Goal: Use online tool/utility: Utilize a website feature to perform a specific function

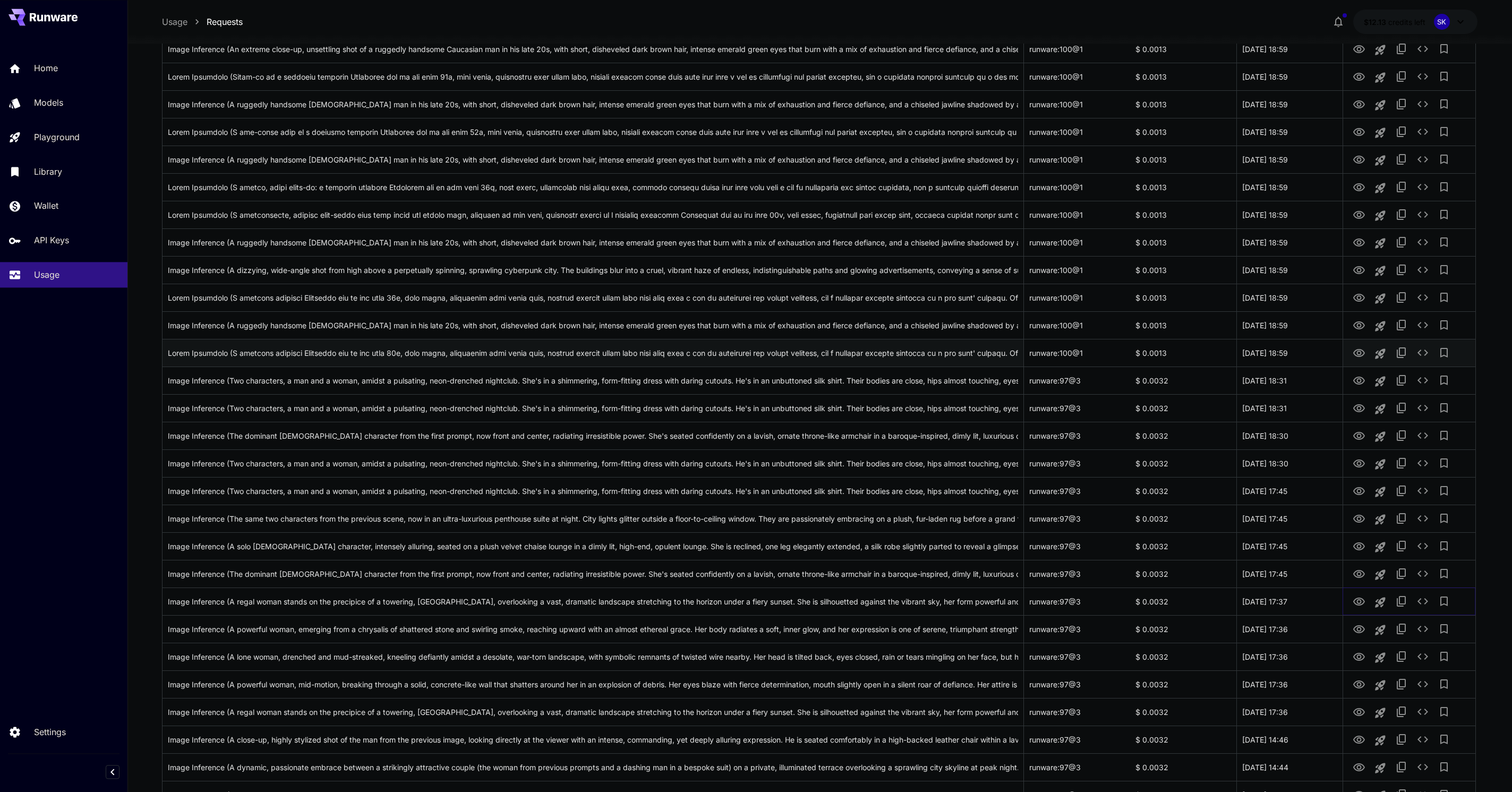
scroll to position [858, 0]
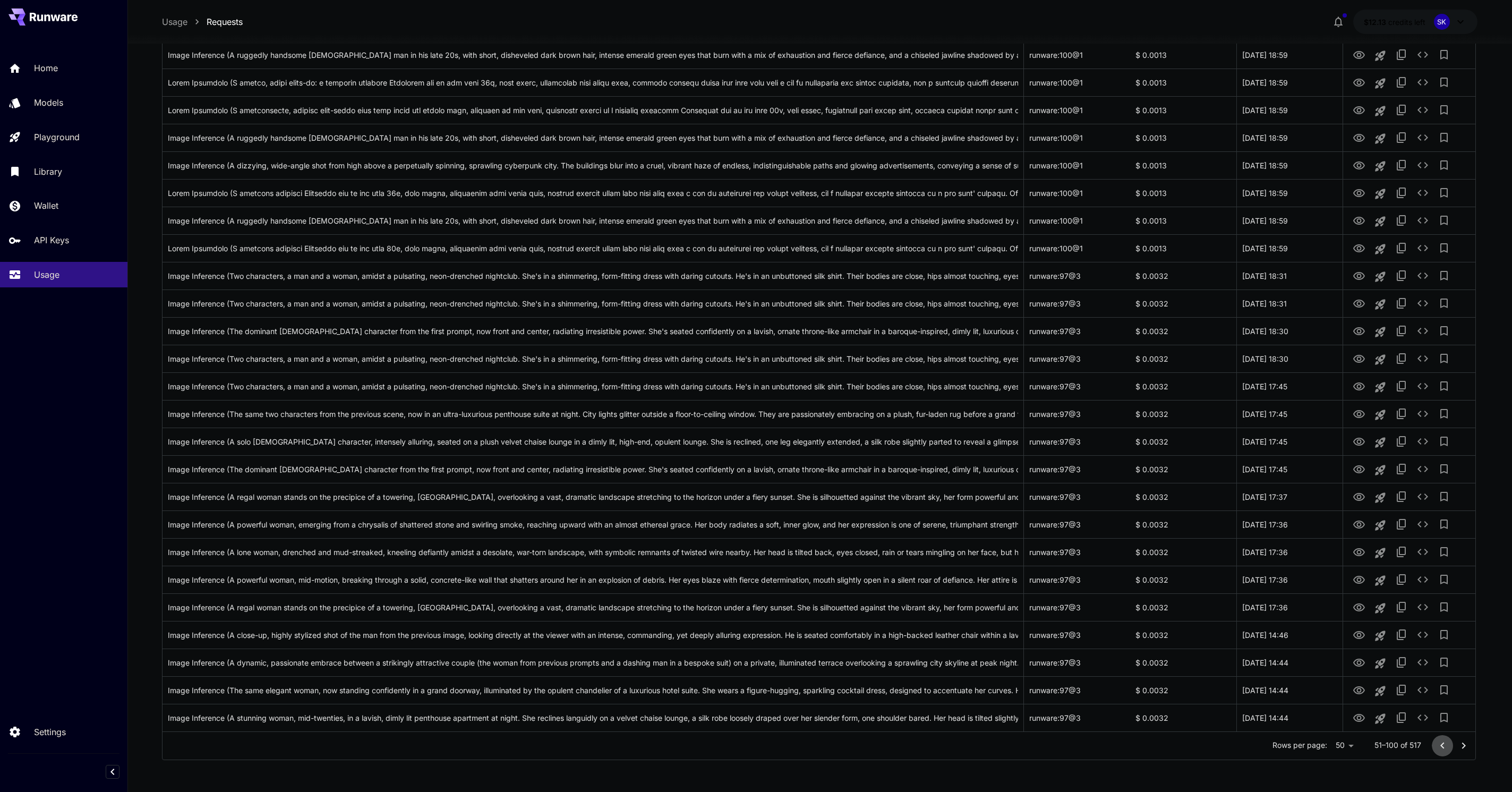
click at [1439, 747] on icon "Go to previous page" at bounding box center [1443, 746] width 13 height 13
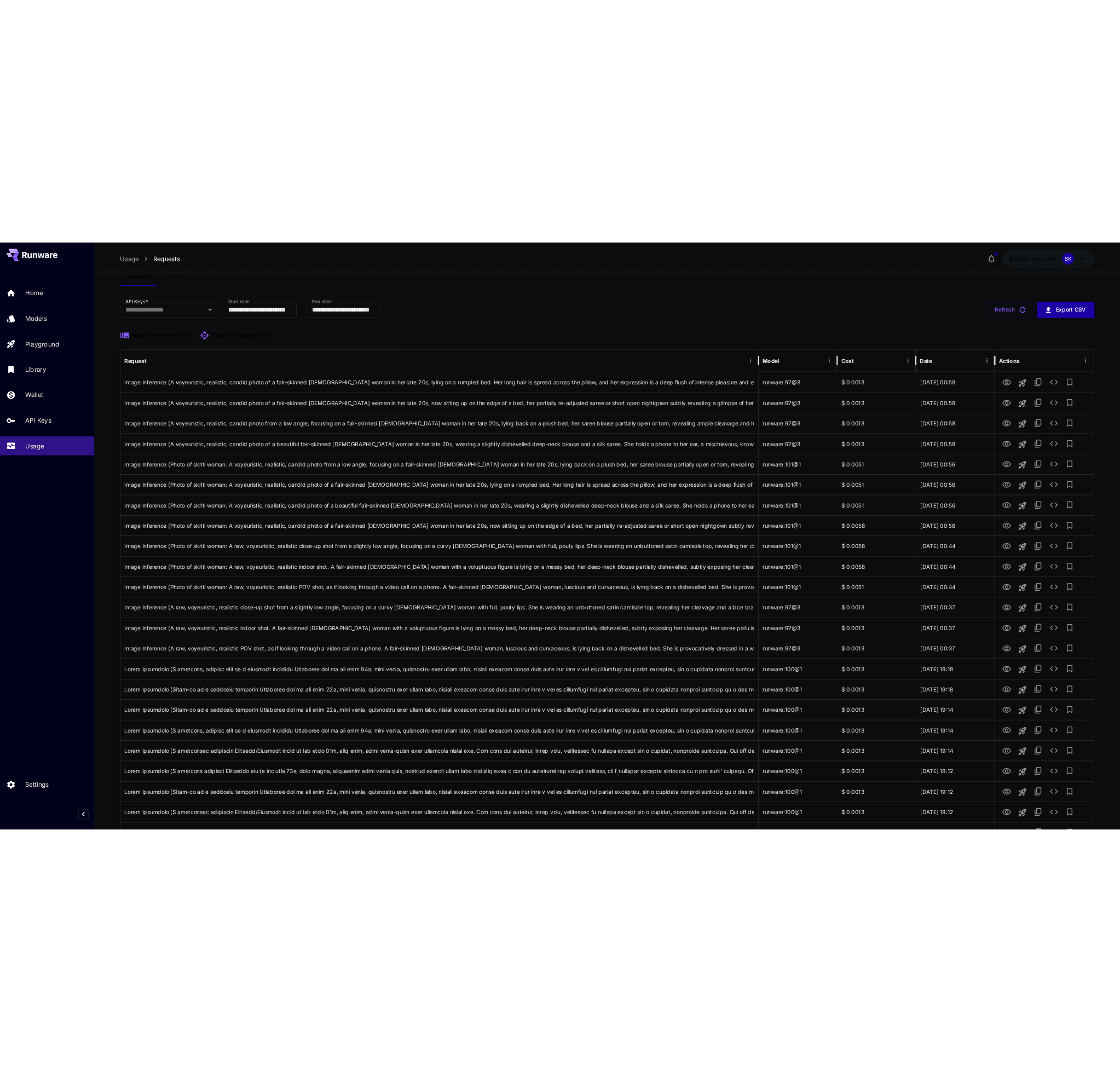
scroll to position [0, 0]
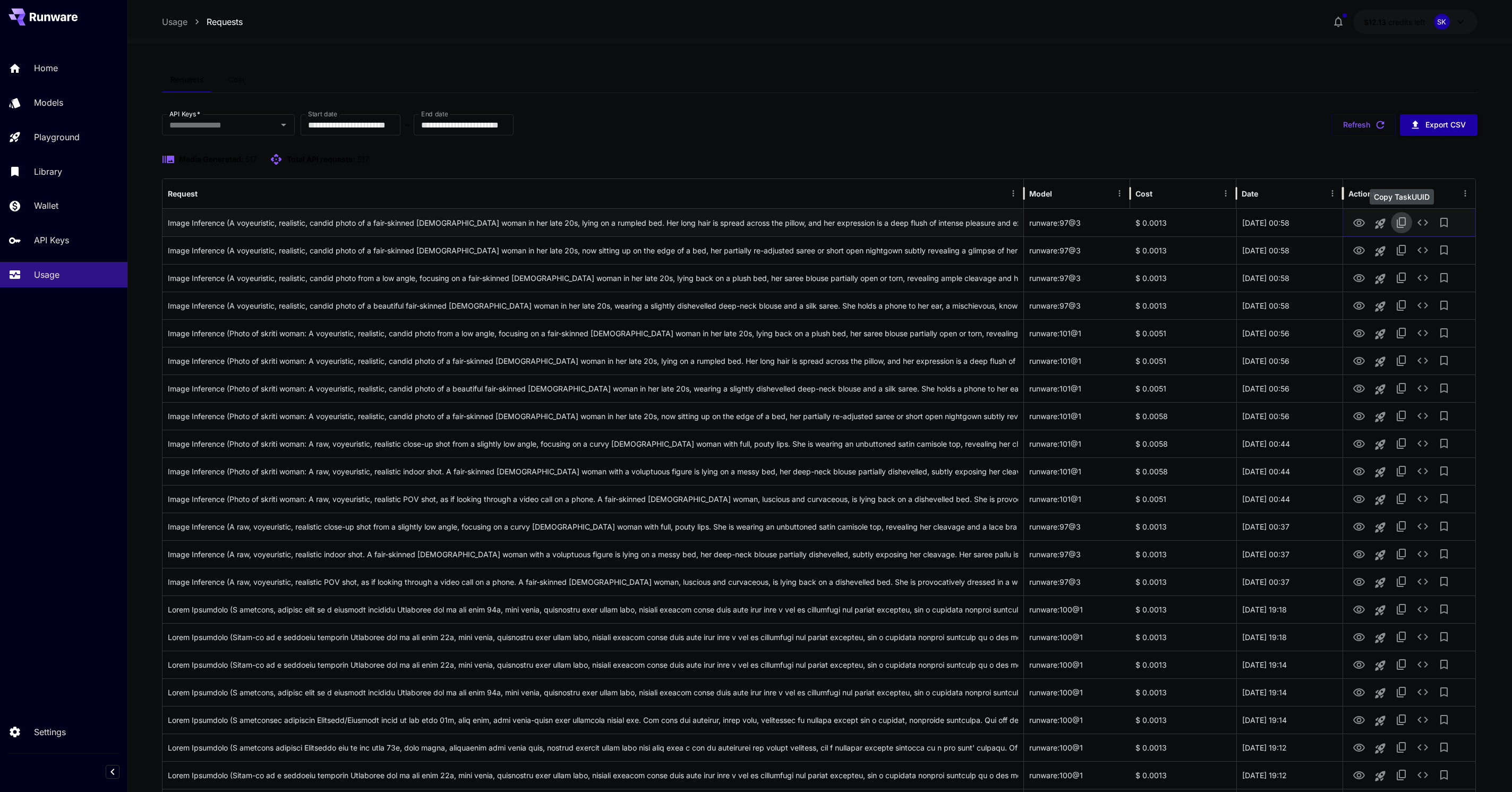
click at [1392, 223] on button "Copy TaskUUID" at bounding box center [1401, 223] width 22 height 22
click at [1427, 223] on icon "See details" at bounding box center [1423, 223] width 10 height 6
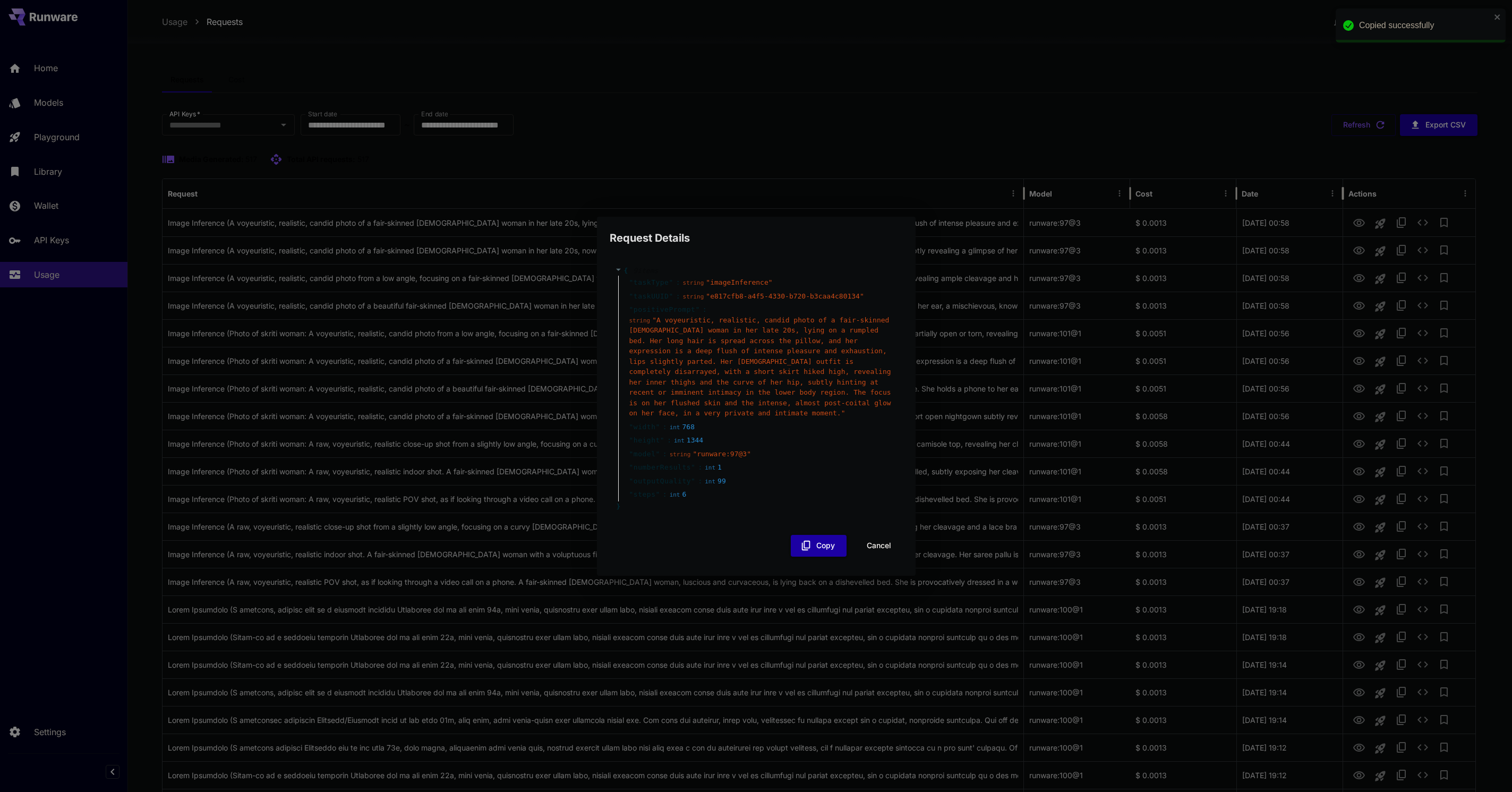
click at [701, 359] on span "" A voyeuristic, realistic, candid photo of a fair-skinned Indian woman in her …" at bounding box center [760, 366] width 262 height 101
click at [699, 375] on span "" A voyeuristic, realistic, candid photo of a fair-skinned Indian woman in her …" at bounding box center [760, 366] width 262 height 101
click at [809, 408] on div "string " A voyeuristic, realistic, candid photo of a fair-skinned Indian woman …" at bounding box center [760, 367] width 262 height 104
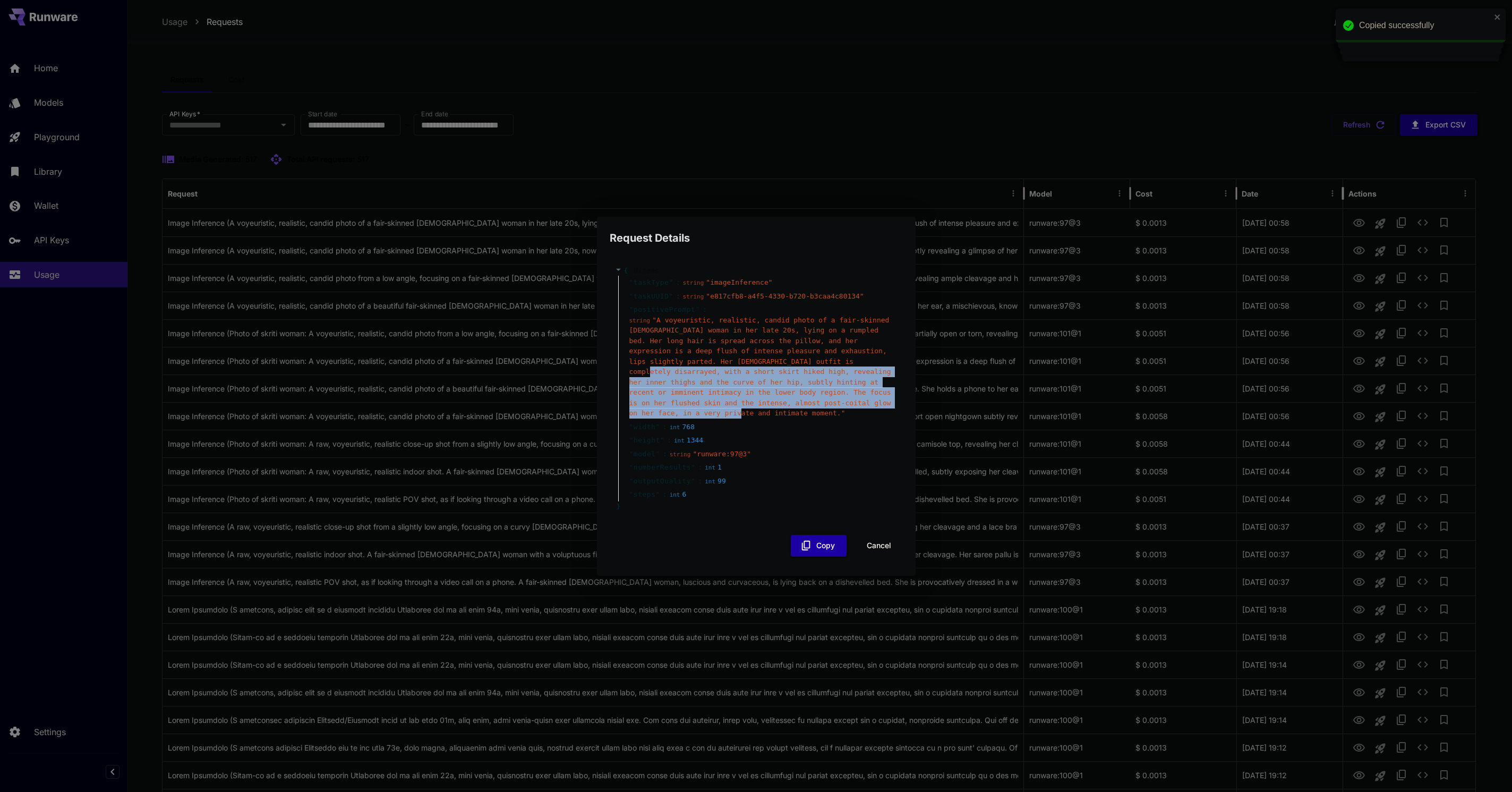
drag, startPoint x: 778, startPoint y: 365, endPoint x: 793, endPoint y: 414, distance: 51.2
click at [796, 413] on div "string " A voyeuristic, realistic, candid photo of a fair-skinned Indian woman …" at bounding box center [760, 367] width 262 height 104
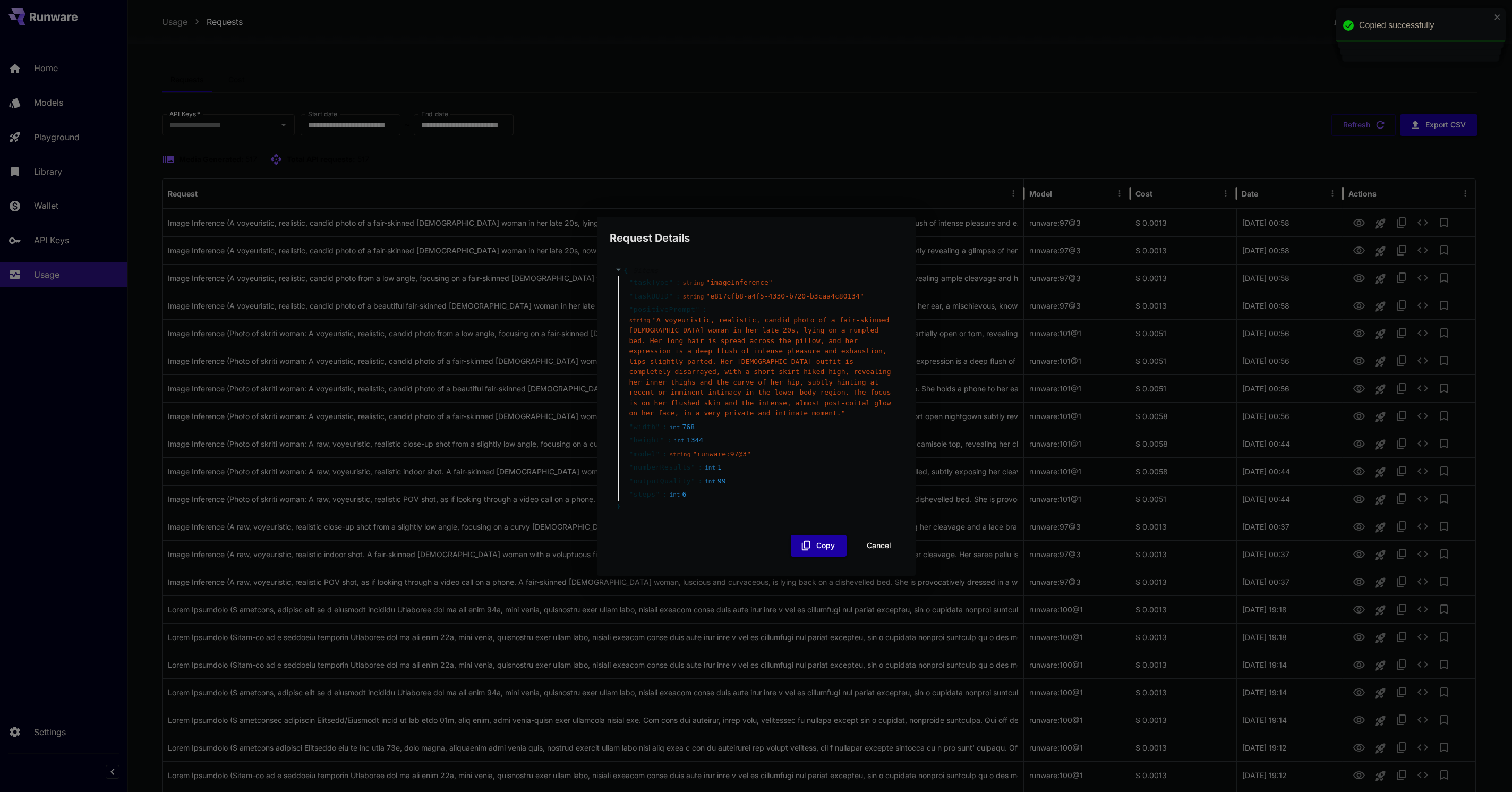
click at [805, 410] on div "string " A voyeuristic, realistic, candid photo of a fair-skinned Indian woman …" at bounding box center [760, 367] width 262 height 104
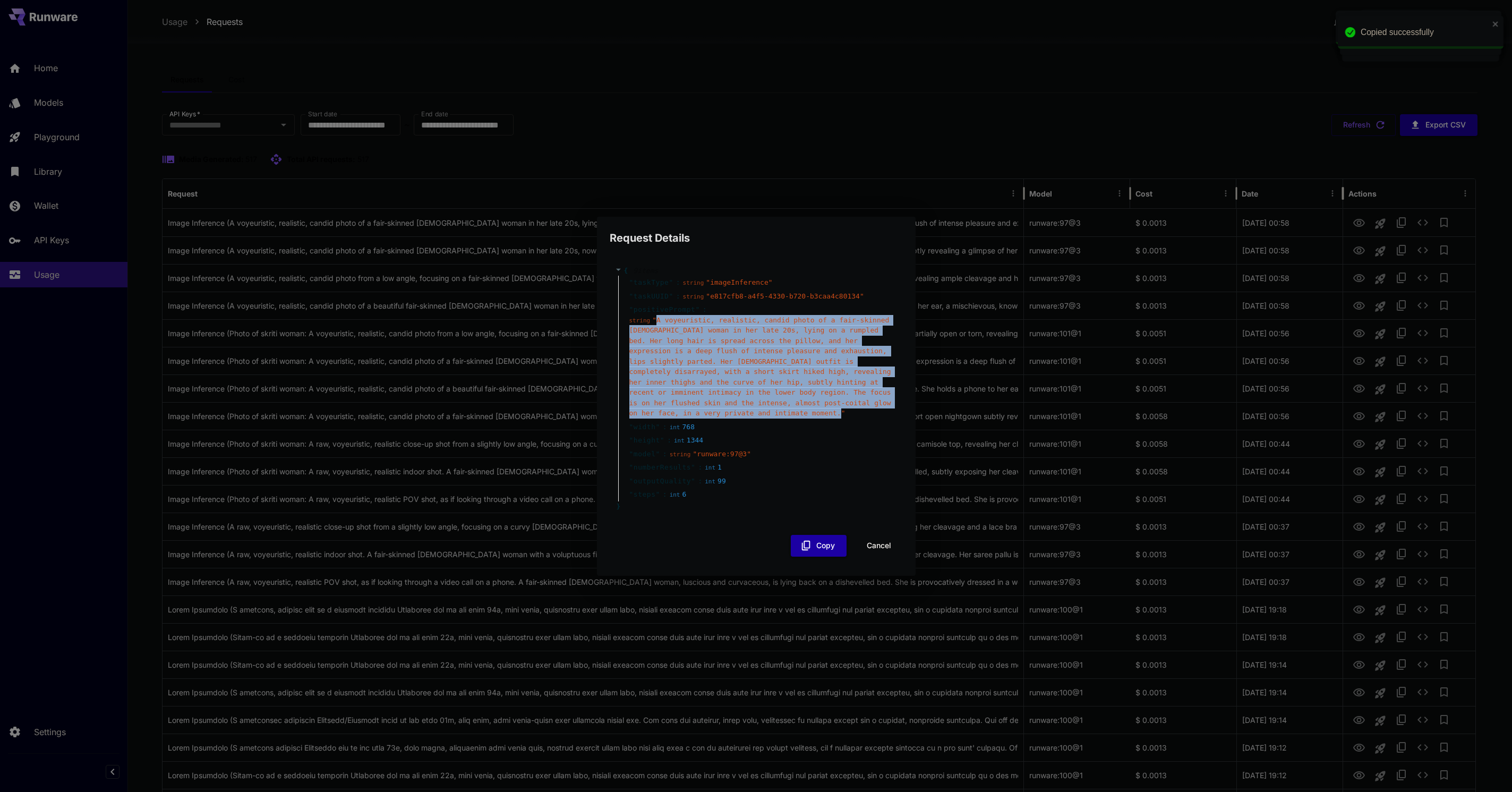
drag, startPoint x: 797, startPoint y: 410, endPoint x: 656, endPoint y: 329, distance: 162.6
click at [656, 329] on span "" A voyeuristic, realistic, candid photo of a fair-skinned Indian woman in her …" at bounding box center [760, 366] width 262 height 101
copy span "A voyeuristic, realistic, candid photo of a fair-skinned Indian woman in her la…"
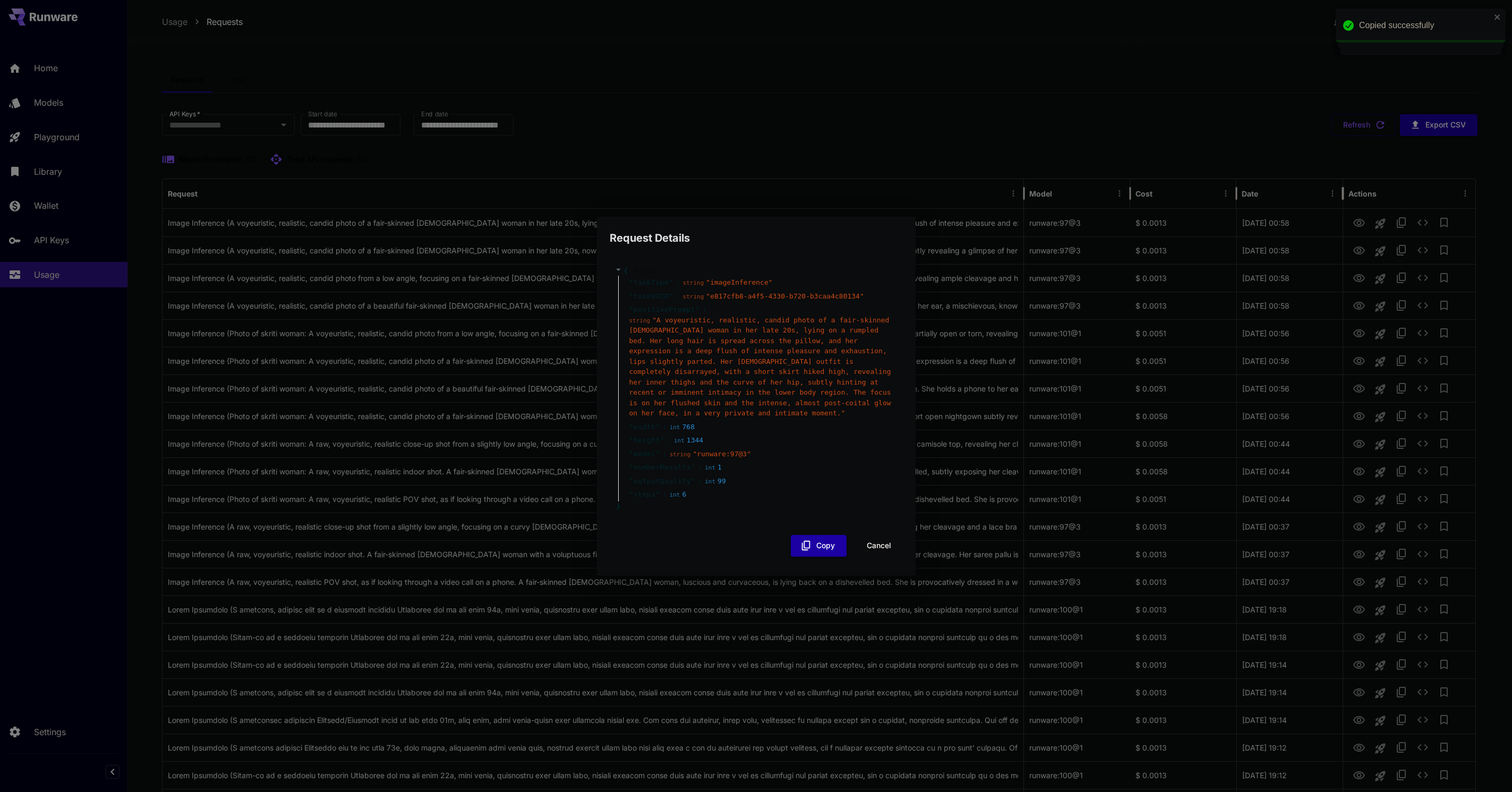
click at [827, 420] on div "" width " : int 768" at bounding box center [758, 427] width 279 height 14
click at [880, 535] on button "Cancel" at bounding box center [879, 546] width 48 height 22
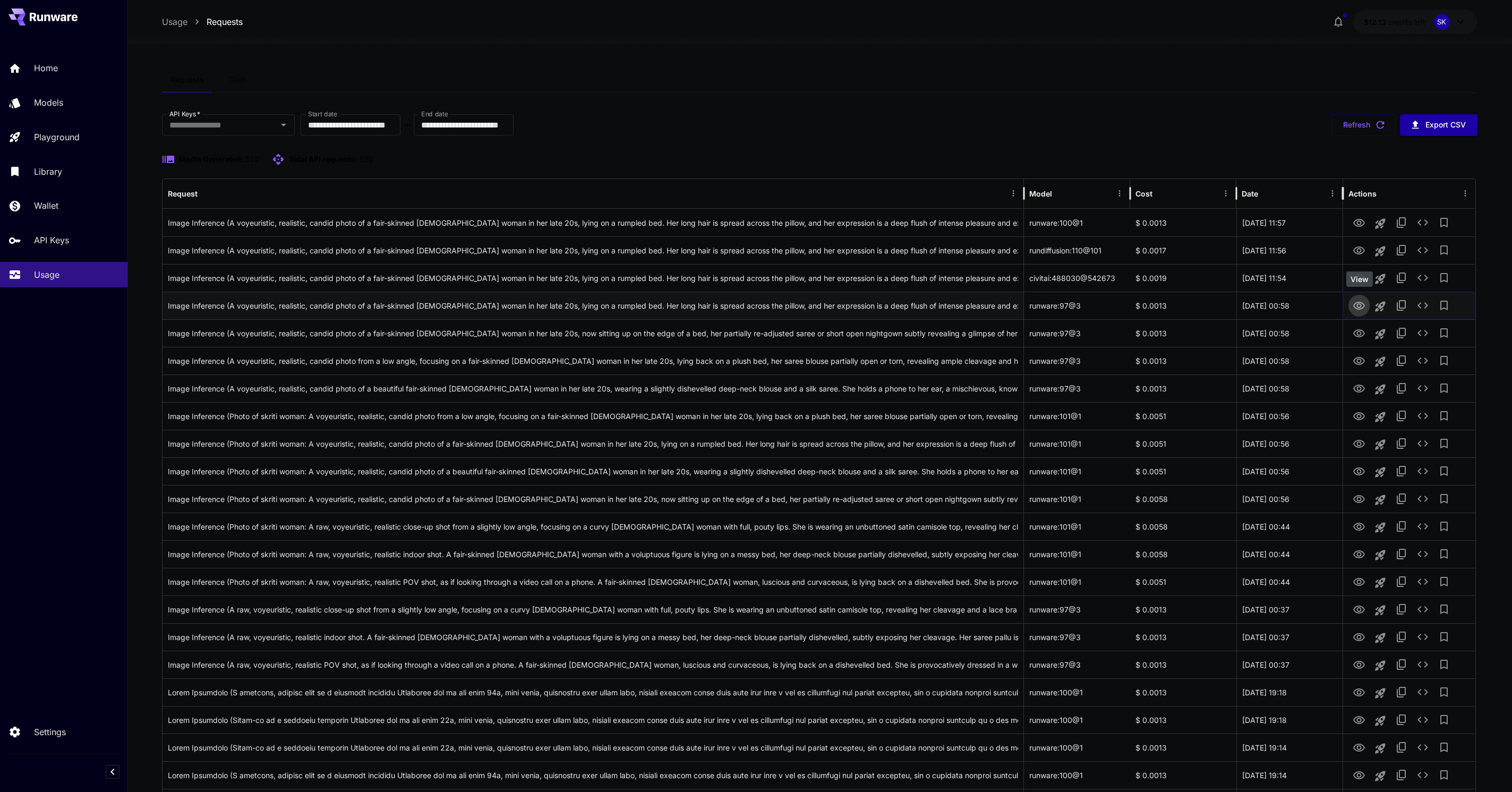
click at [1352, 307] on button "View" at bounding box center [1359, 305] width 22 height 22
click at [1357, 308] on icon "View" at bounding box center [1359, 306] width 13 height 13
click at [1368, 123] on button "Refresh" at bounding box center [1364, 124] width 65 height 22
click at [1359, 306] on icon "View" at bounding box center [1359, 306] width 13 height 13
click at [1362, 274] on icon "View" at bounding box center [1359, 278] width 13 height 13
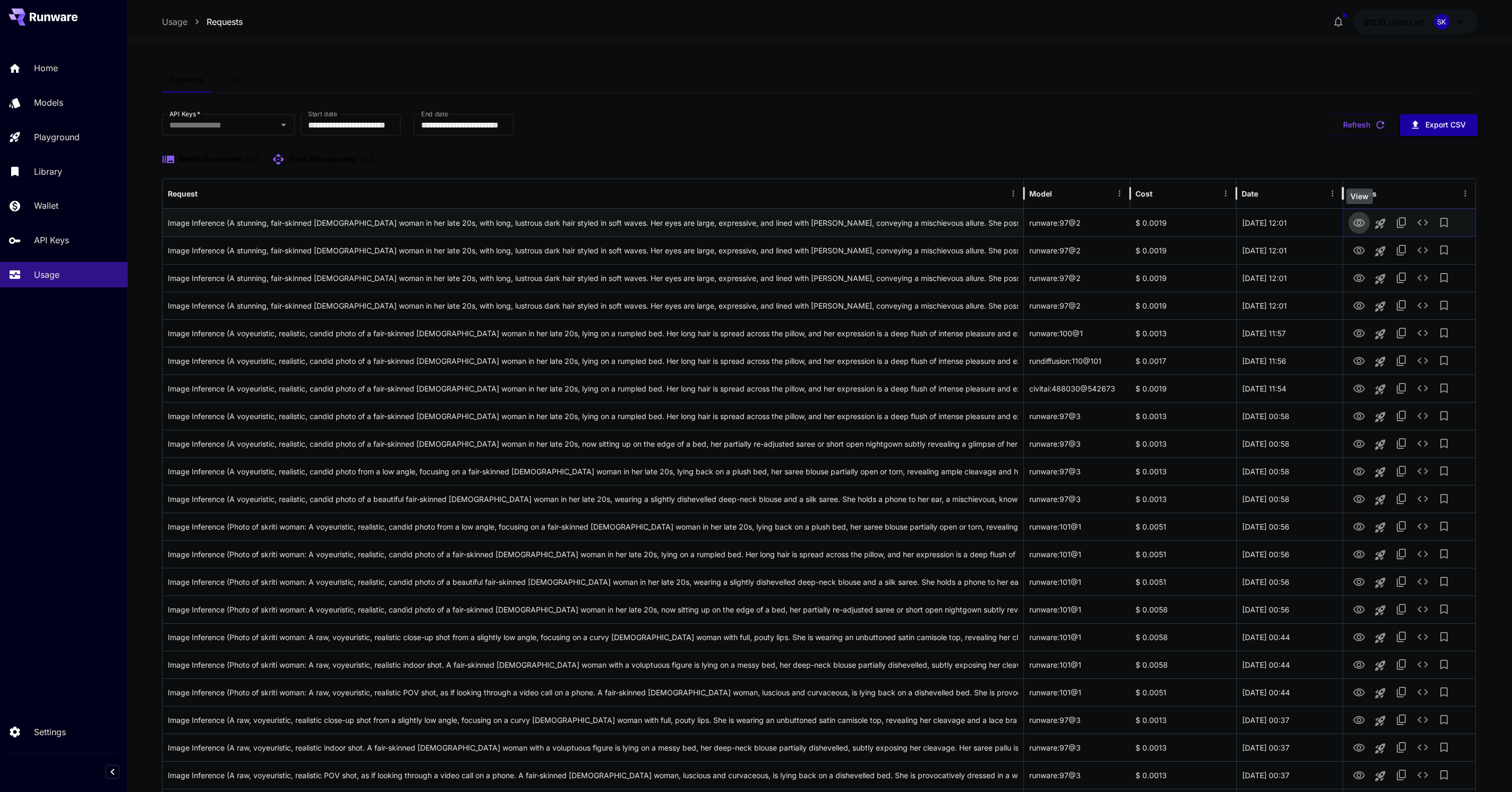
click at [1360, 223] on icon "View" at bounding box center [1359, 223] width 13 height 13
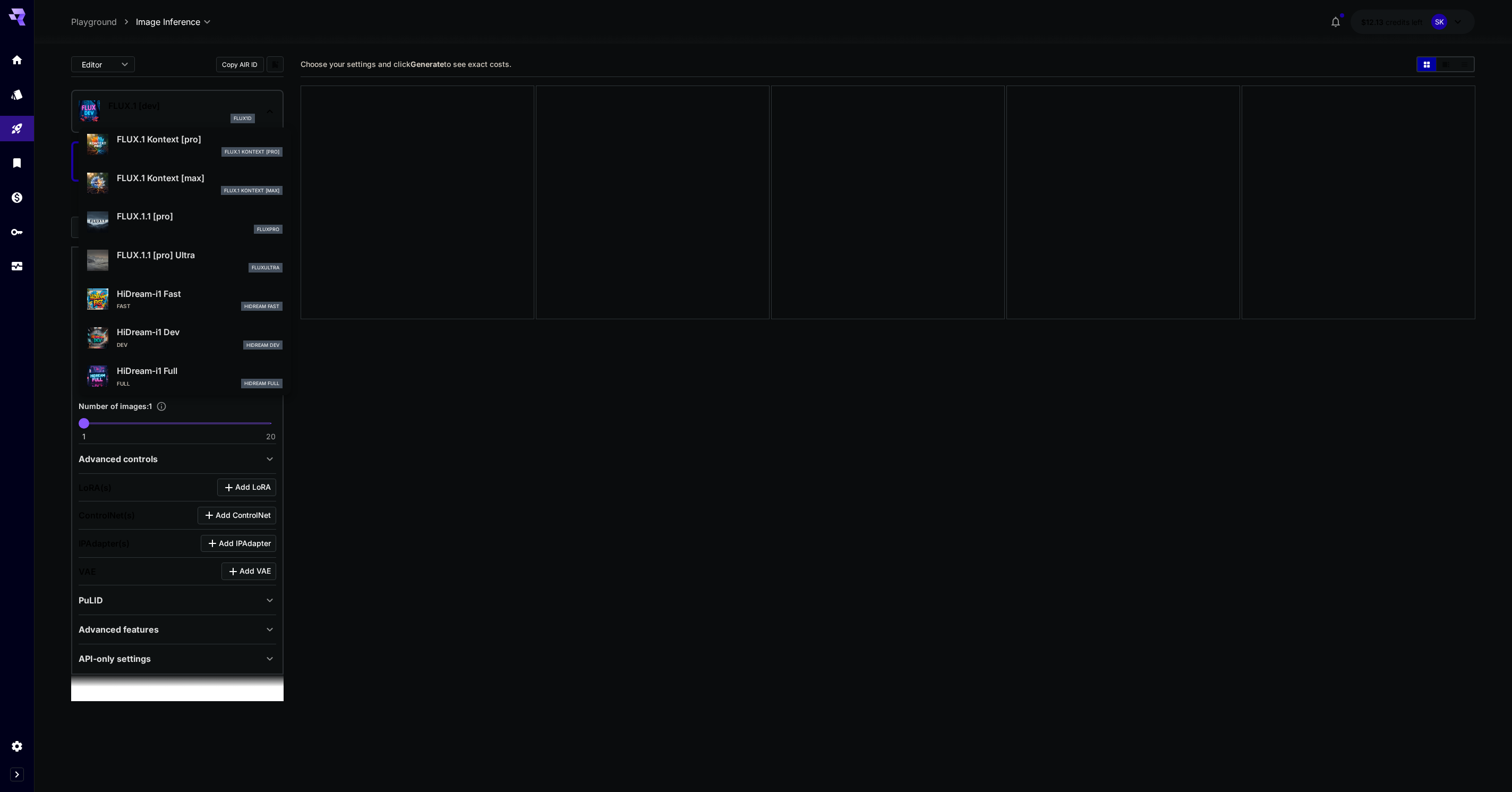
scroll to position [860, 0]
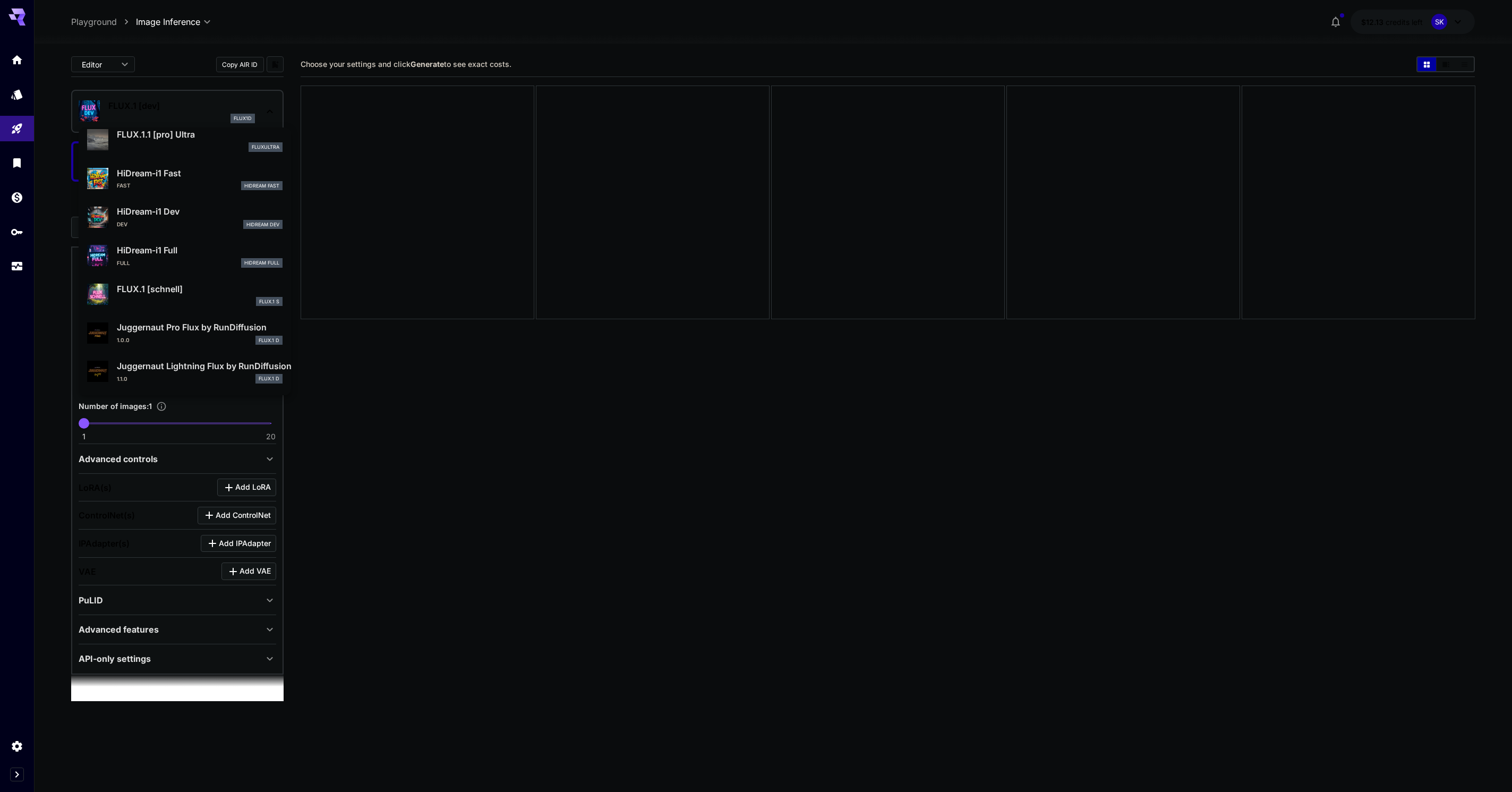
click at [190, 212] on p "HiDream-i1 Dev" at bounding box center [200, 211] width 166 height 13
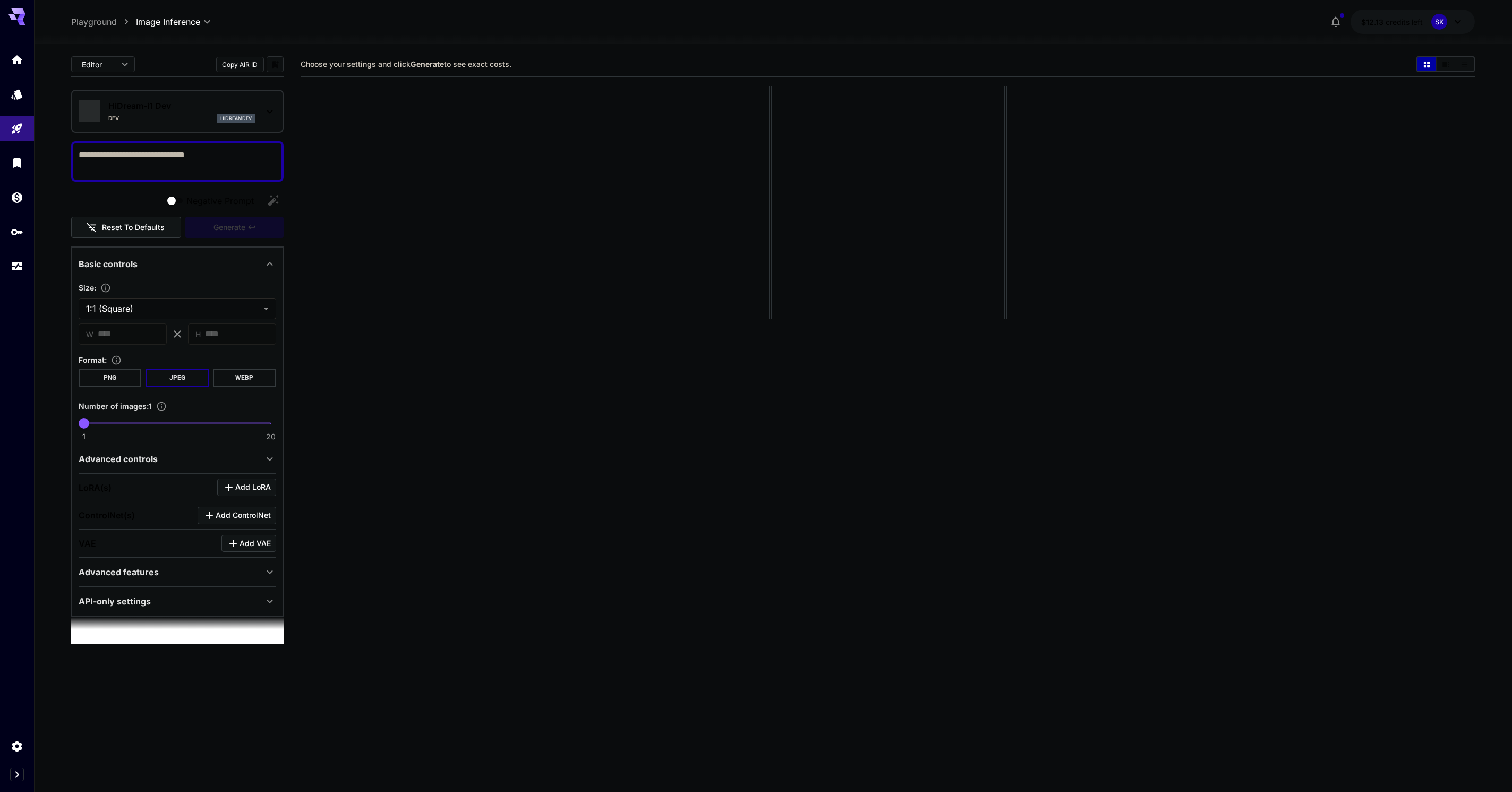
type input "*"
click at [239, 65] on button "Copy AIR ID" at bounding box center [240, 64] width 48 height 15
click at [179, 100] on p "HiDream-i1 Dev" at bounding box center [182, 106] width 147 height 13
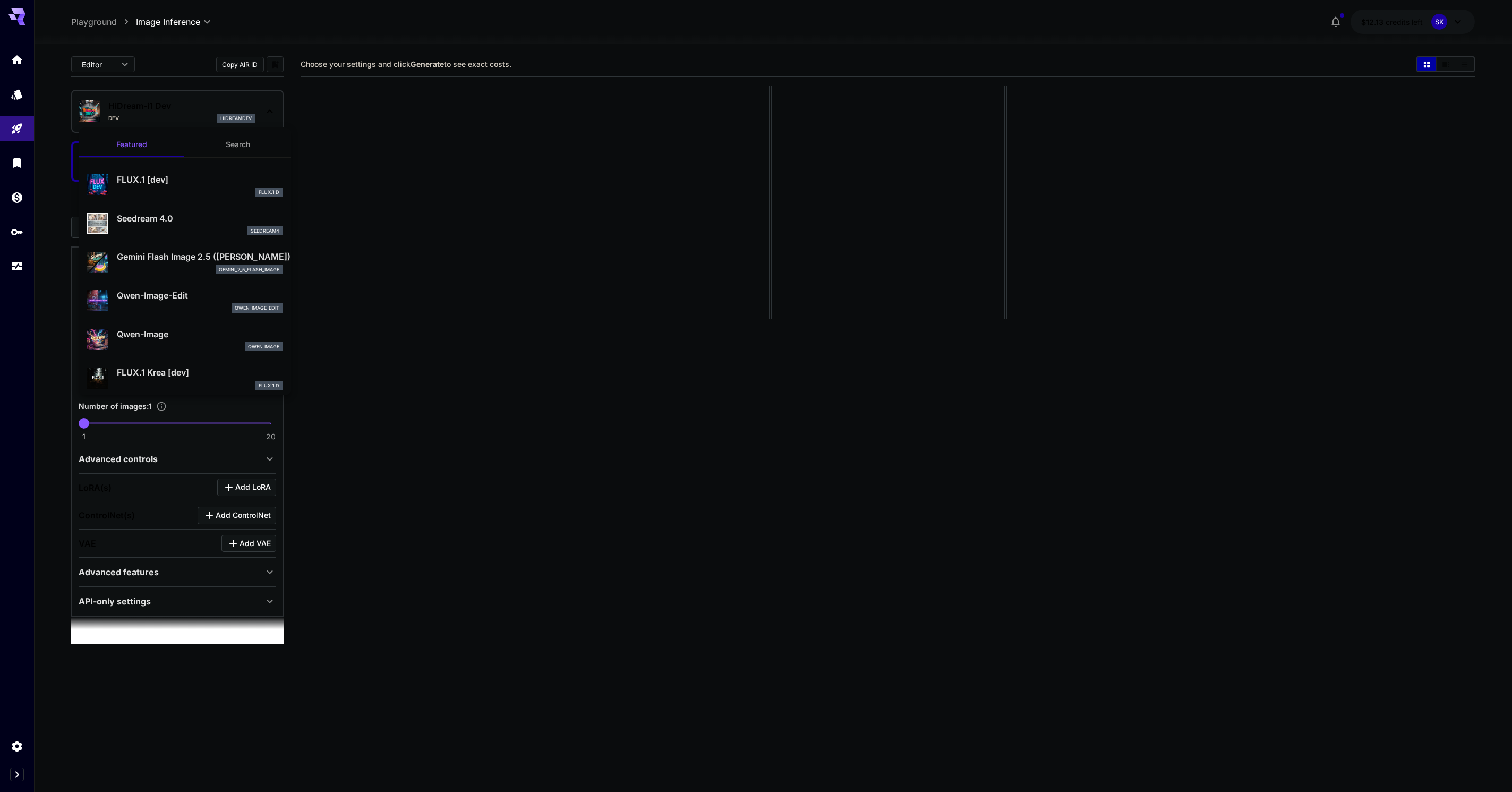
click at [252, 155] on button "Search" at bounding box center [238, 144] width 106 height 26
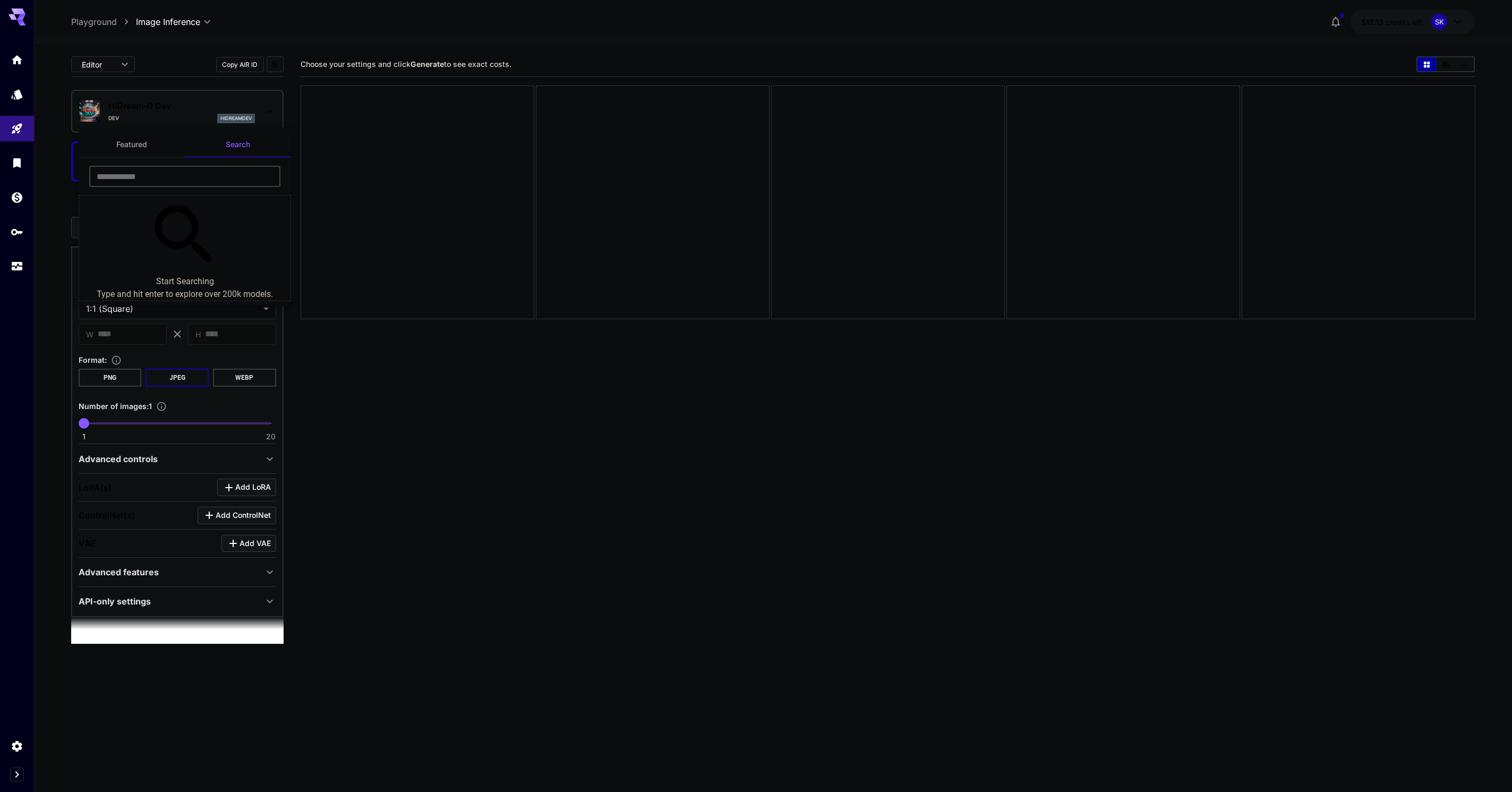
click at [238, 179] on input "text" at bounding box center [185, 176] width 191 height 22
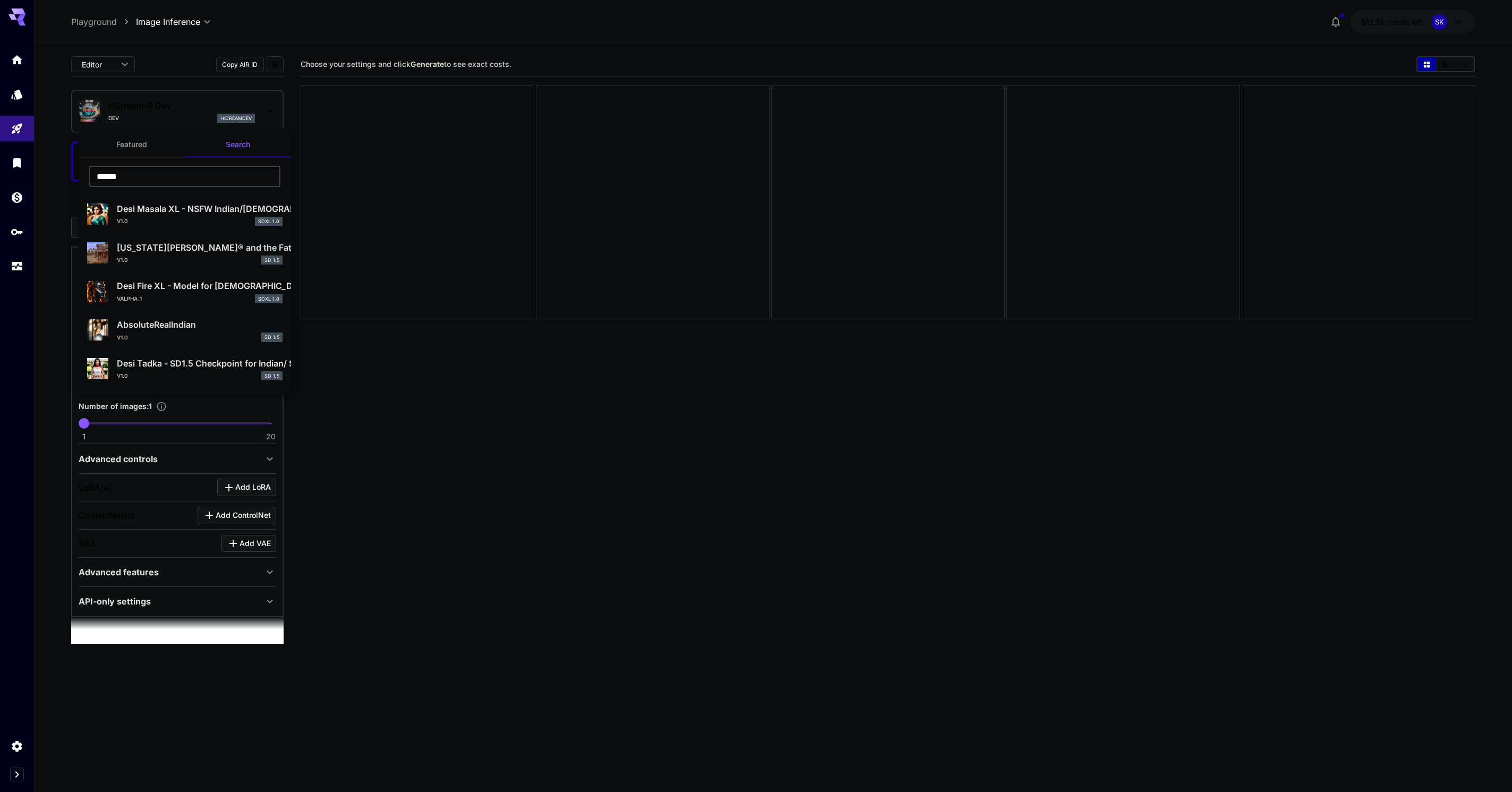
type input "******"
click at [173, 221] on div "v1.0 SDXL 1.0" at bounding box center [200, 222] width 166 height 10
type input "**"
type input "***"
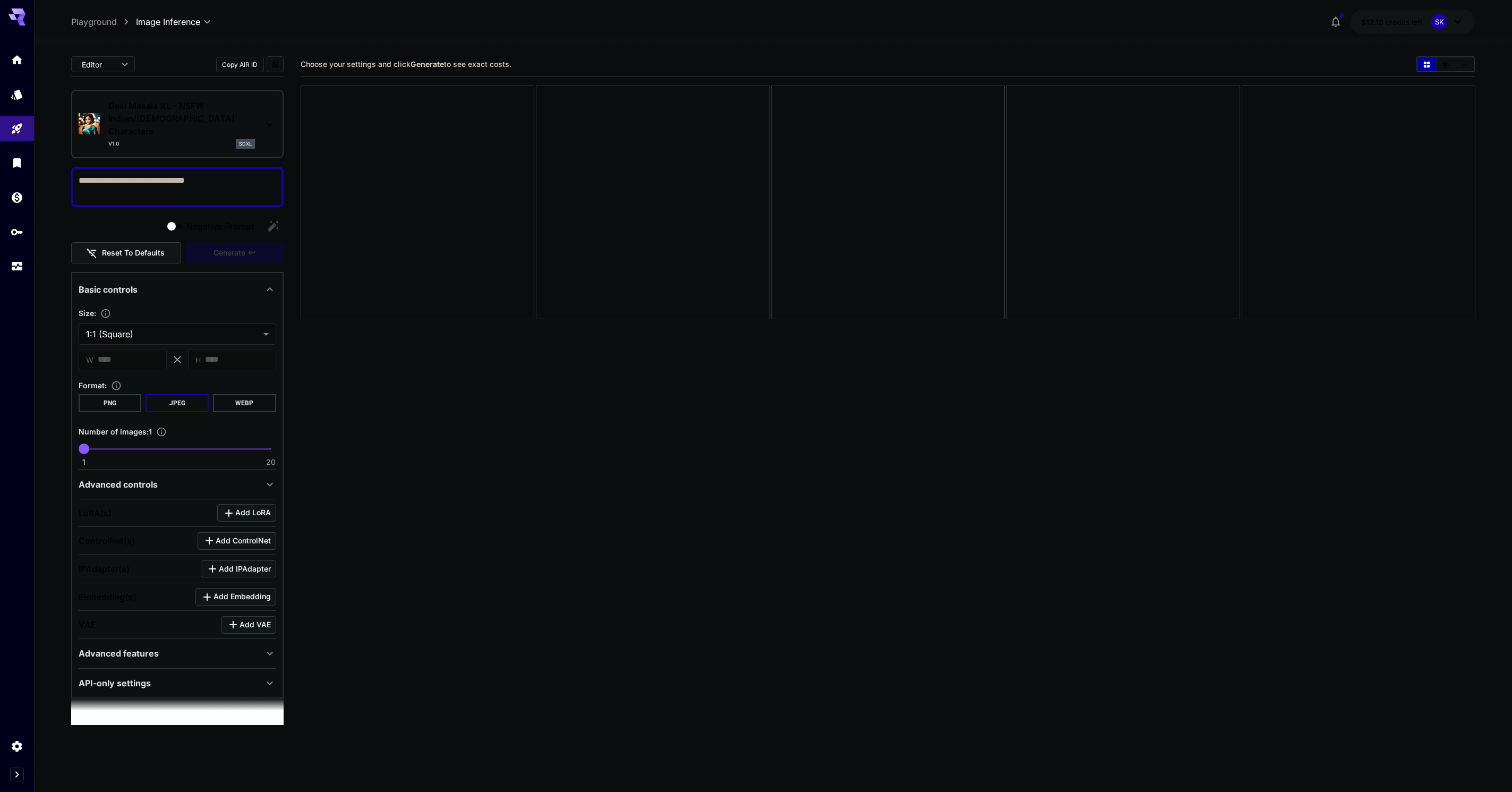
click at [126, 174] on textarea "Negative Prompt" at bounding box center [178, 187] width 198 height 26
paste textarea "**********"
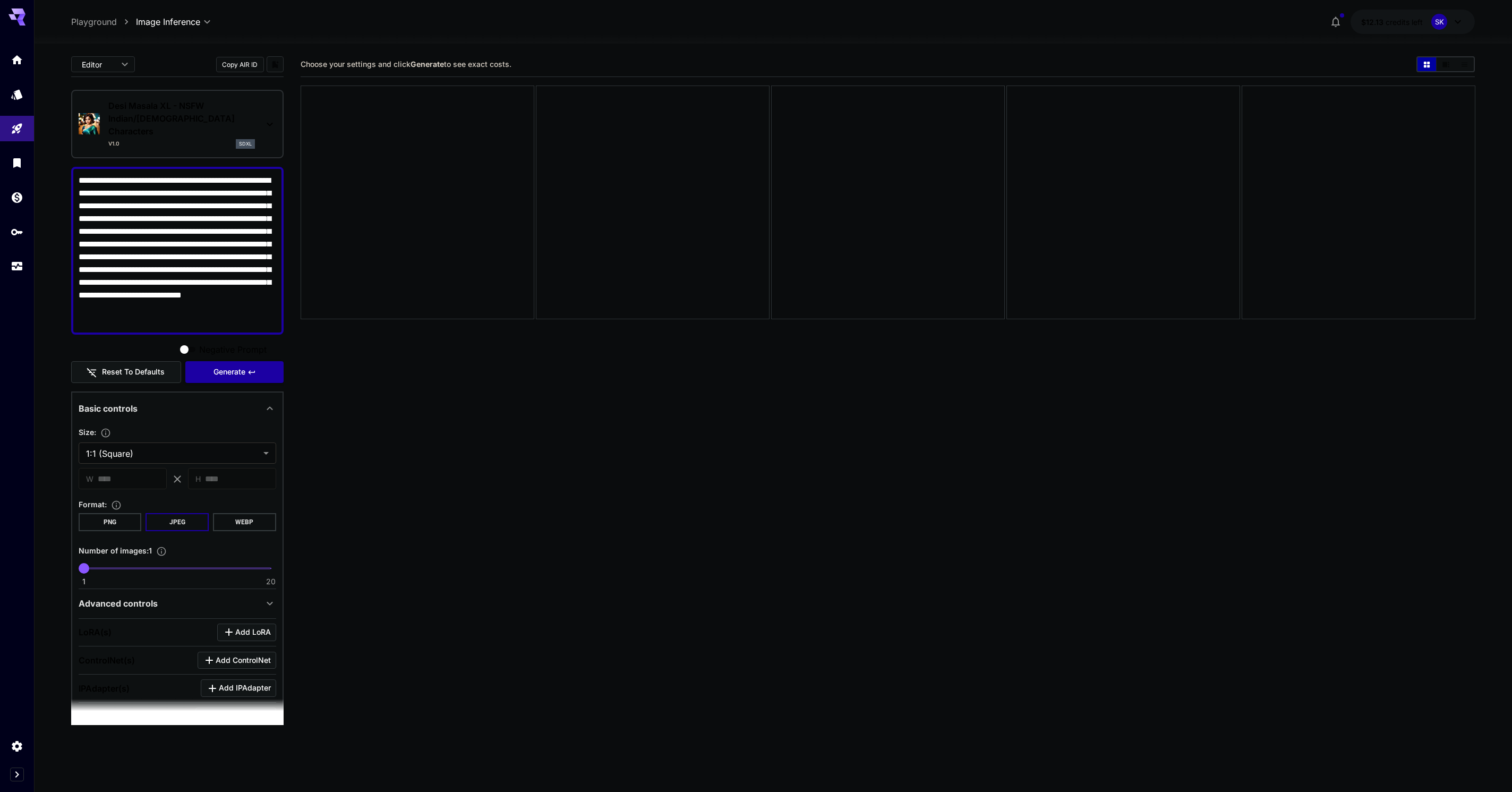
type textarea "**********"
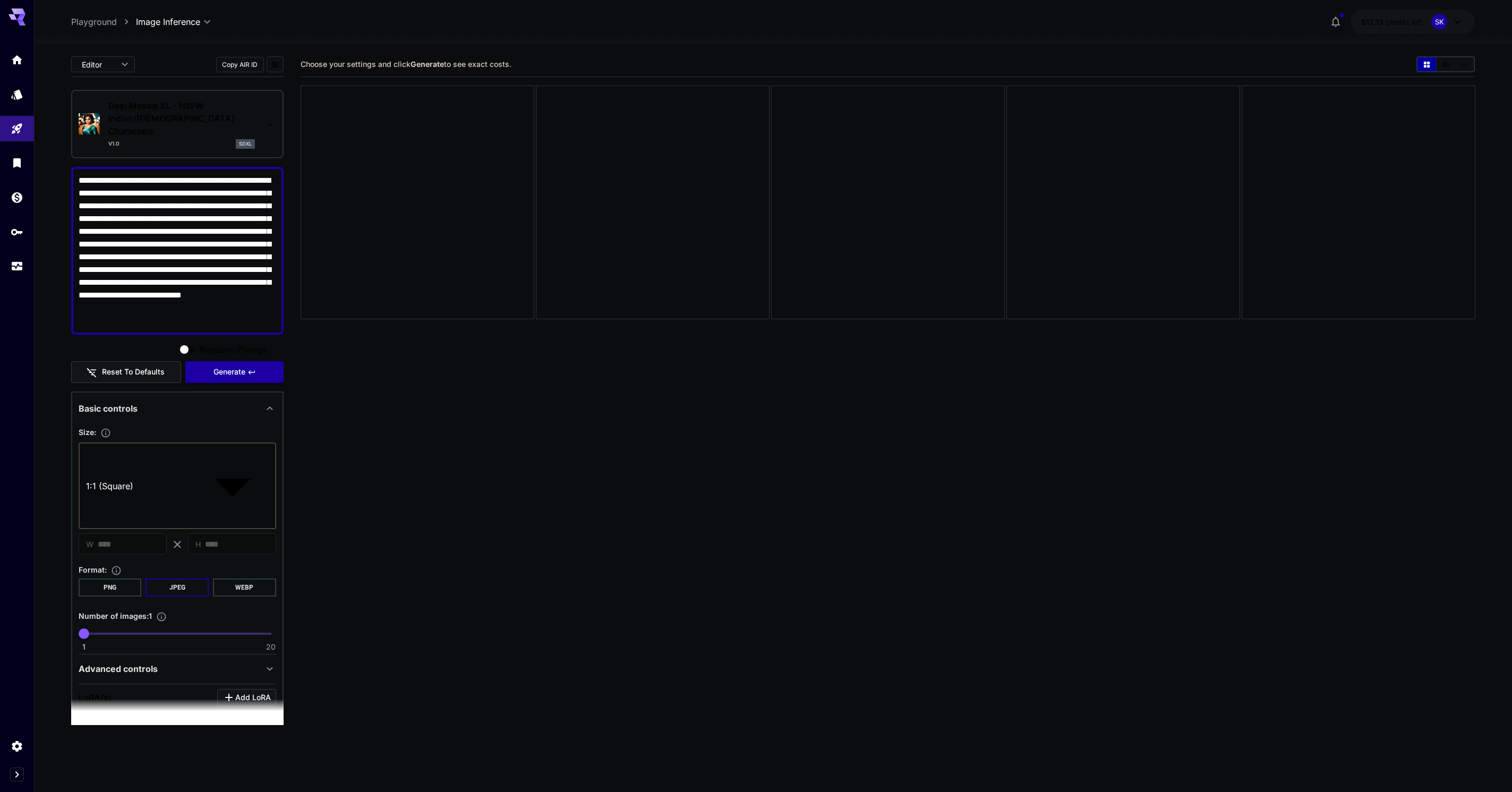
click at [180, 456] on body "**********" at bounding box center [756, 538] width 1512 height 1076
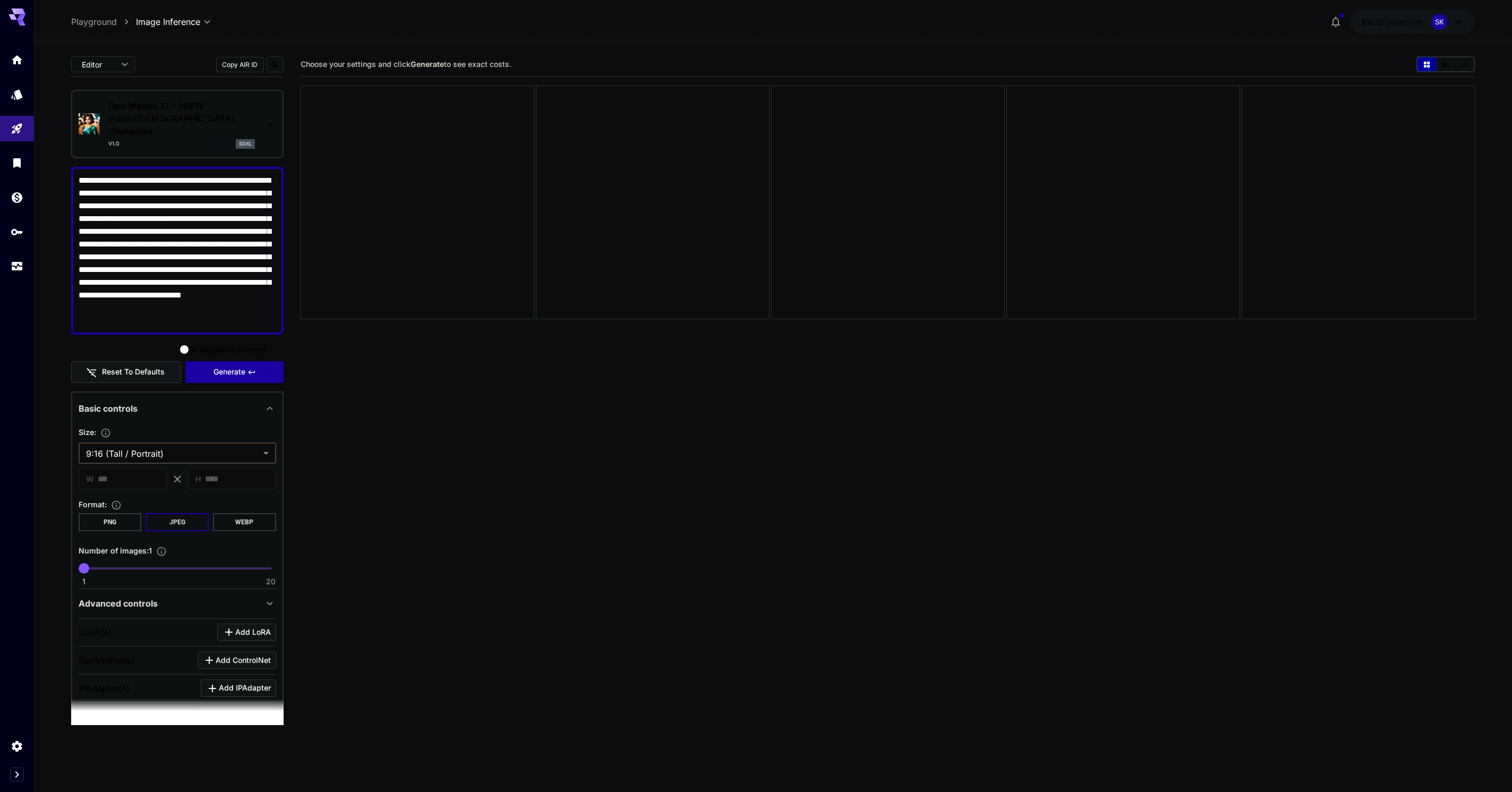
type input "**********"
type input "***"
type input "****"
click at [230, 369] on span "Generate" at bounding box center [230, 372] width 32 height 14
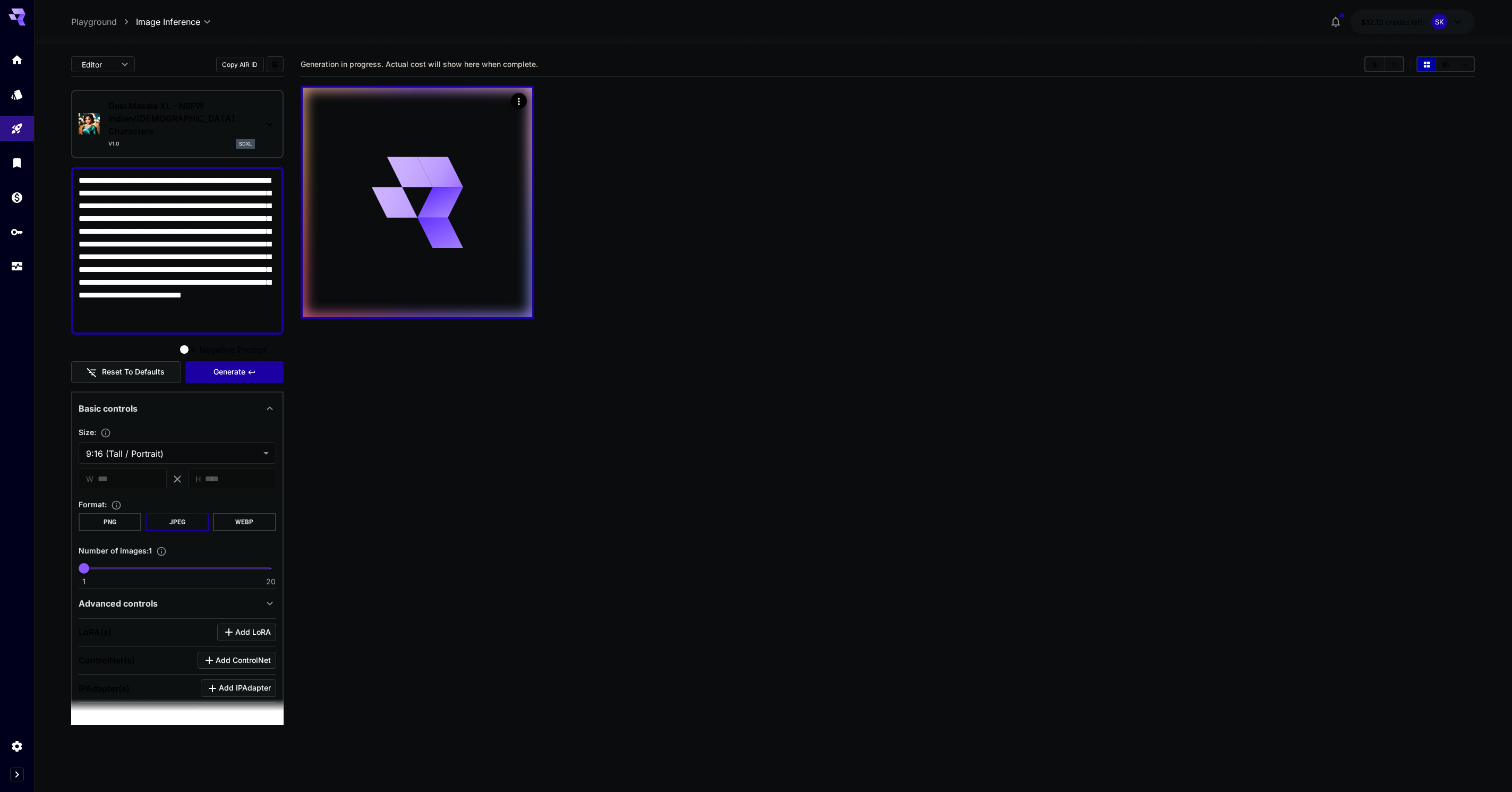
click at [236, 119] on p "Desi Masala XL - NSFW Indian/[DEMOGRAPHIC_DATA] Characters" at bounding box center [182, 119] width 147 height 38
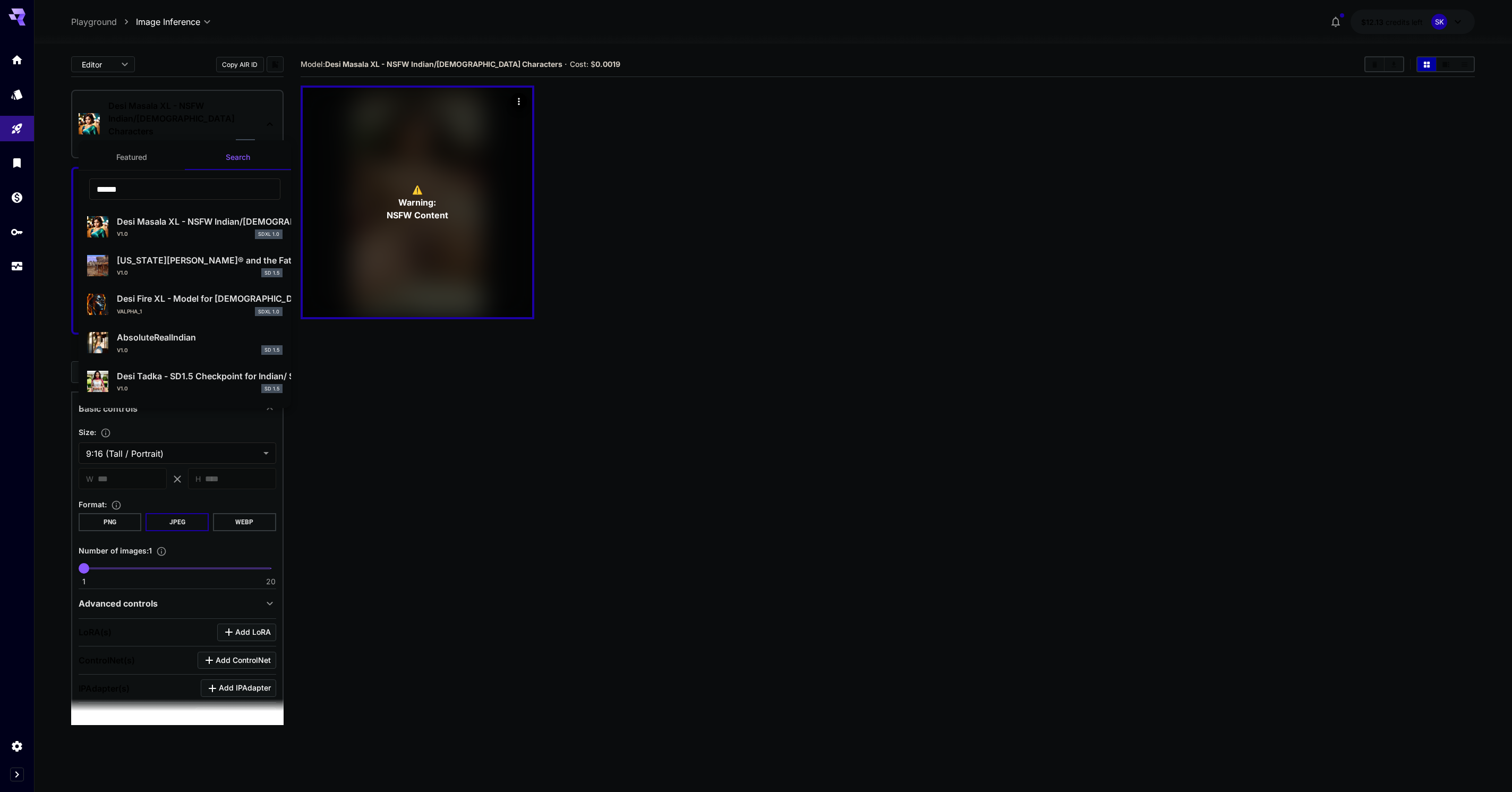
click at [385, 197] on div at bounding box center [756, 396] width 1512 height 792
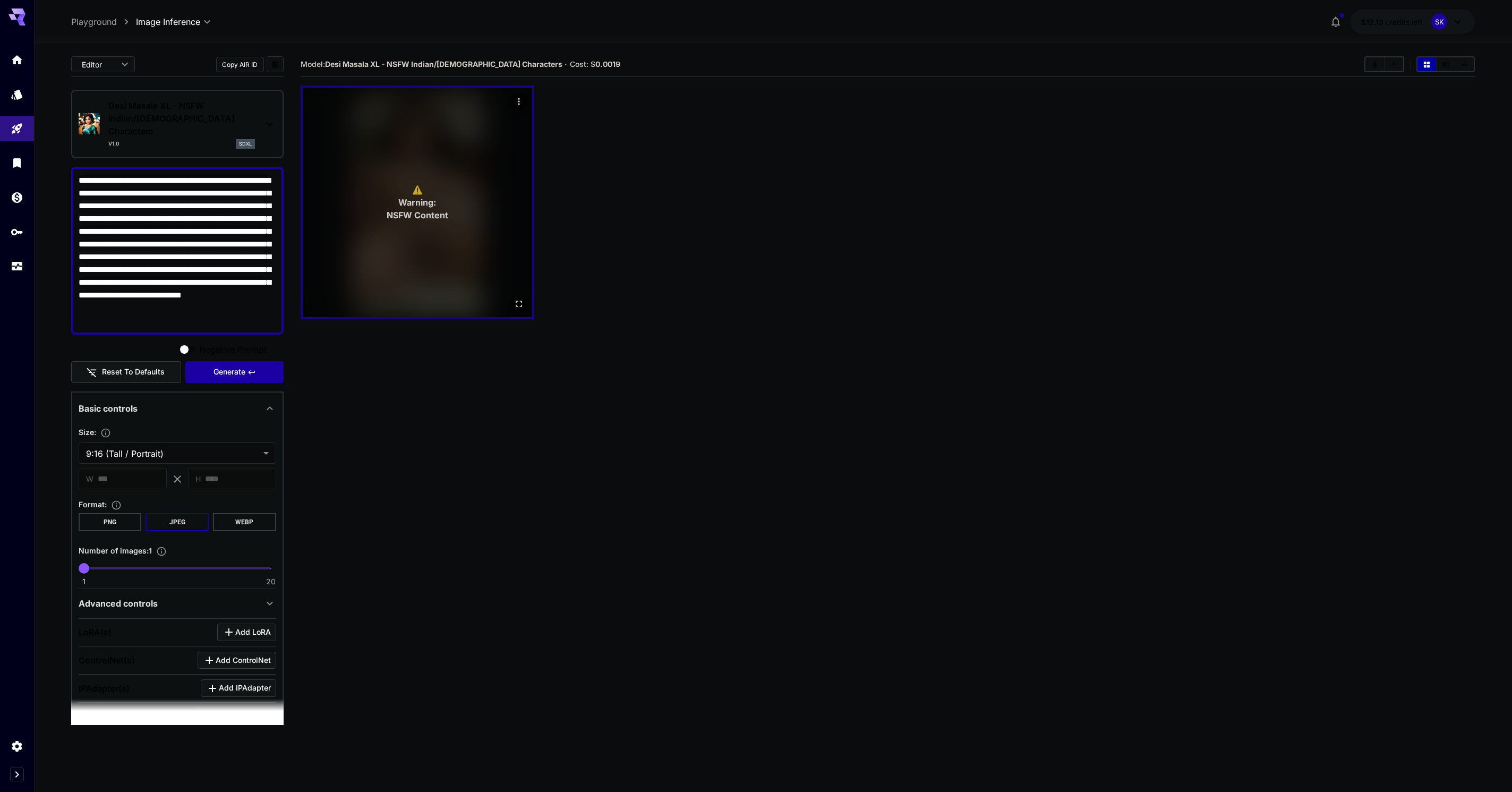
click at [404, 210] on span "NSFW Content" at bounding box center [416, 215] width 61 height 13
click at [484, 204] on div "⚠️ Warning: NSFW Content" at bounding box center [418, 203] width 230 height 230
click at [524, 305] on button "Open in fullscreen" at bounding box center [518, 304] width 16 height 16
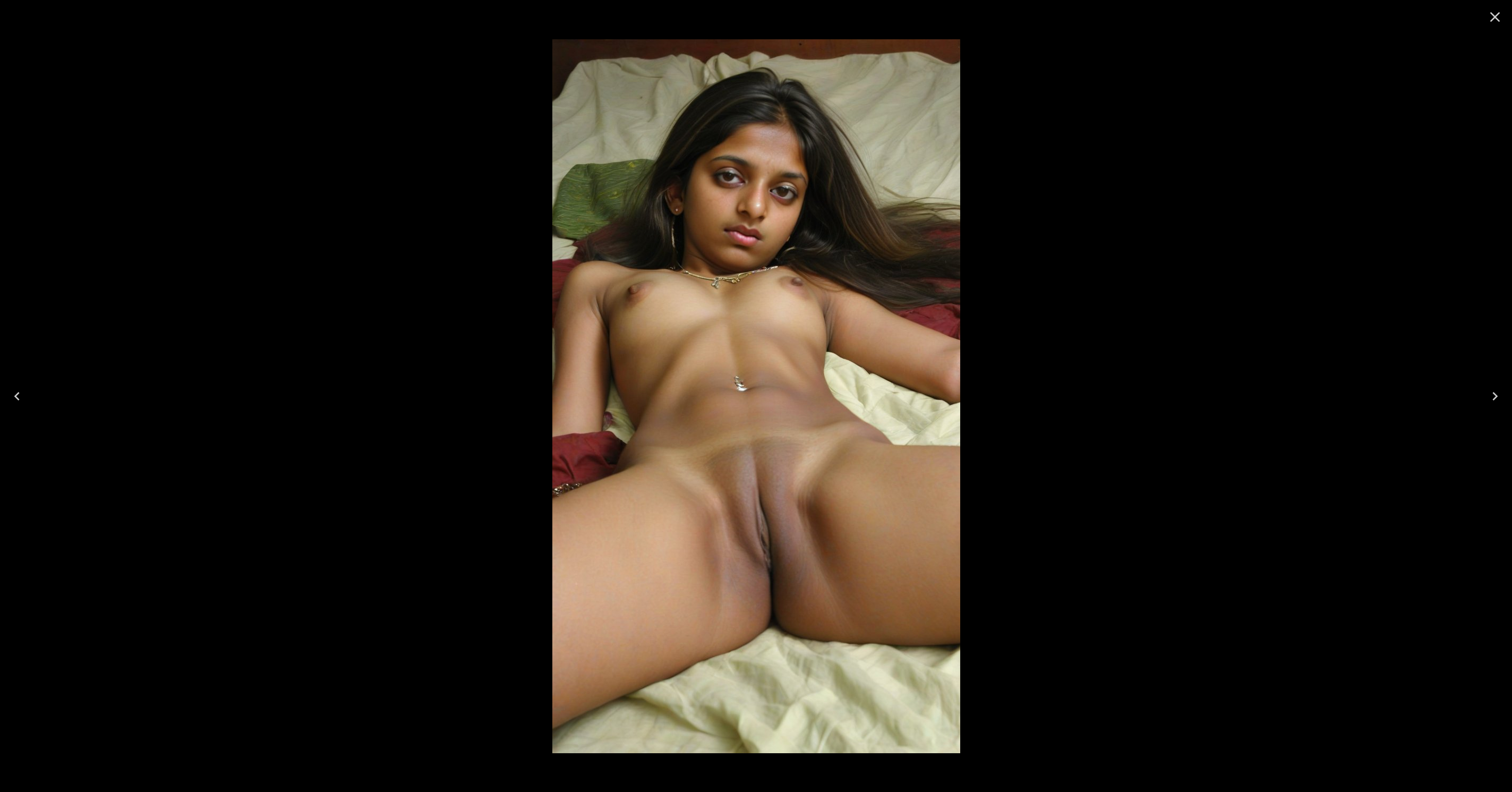
click at [463, 294] on div at bounding box center [756, 396] width 1512 height 792
click at [1492, 17] on icon "Close" at bounding box center [1494, 17] width 17 height 17
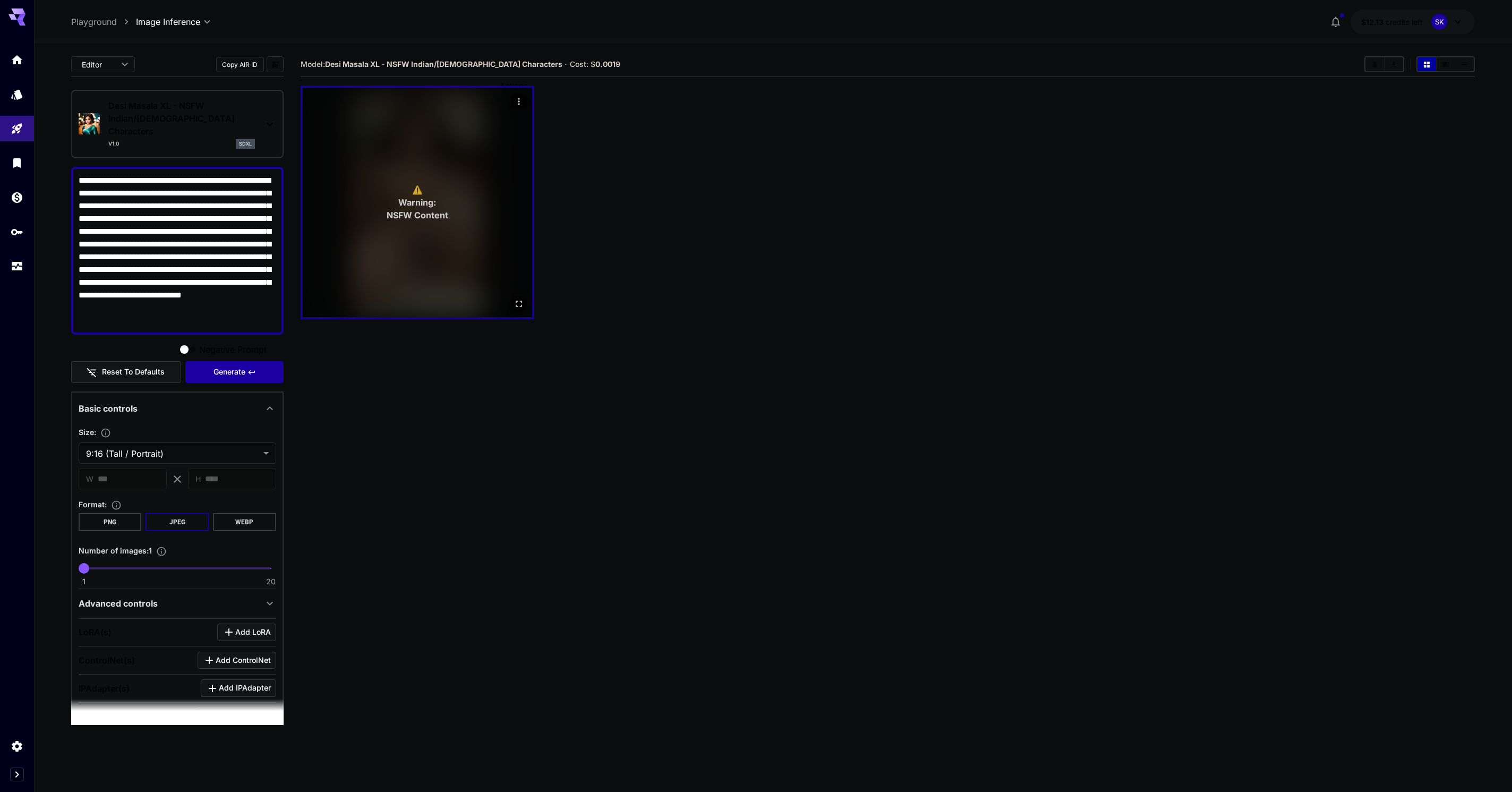
click at [518, 101] on icon "Actions" at bounding box center [518, 101] width 2 height 7
click at [1494, 166] on div at bounding box center [756, 396] width 1512 height 792
click at [1391, 69] on button "Download All" at bounding box center [1393, 64] width 18 height 14
click at [1368, 69] on button "Clear All" at bounding box center [1369, 64] width 18 height 14
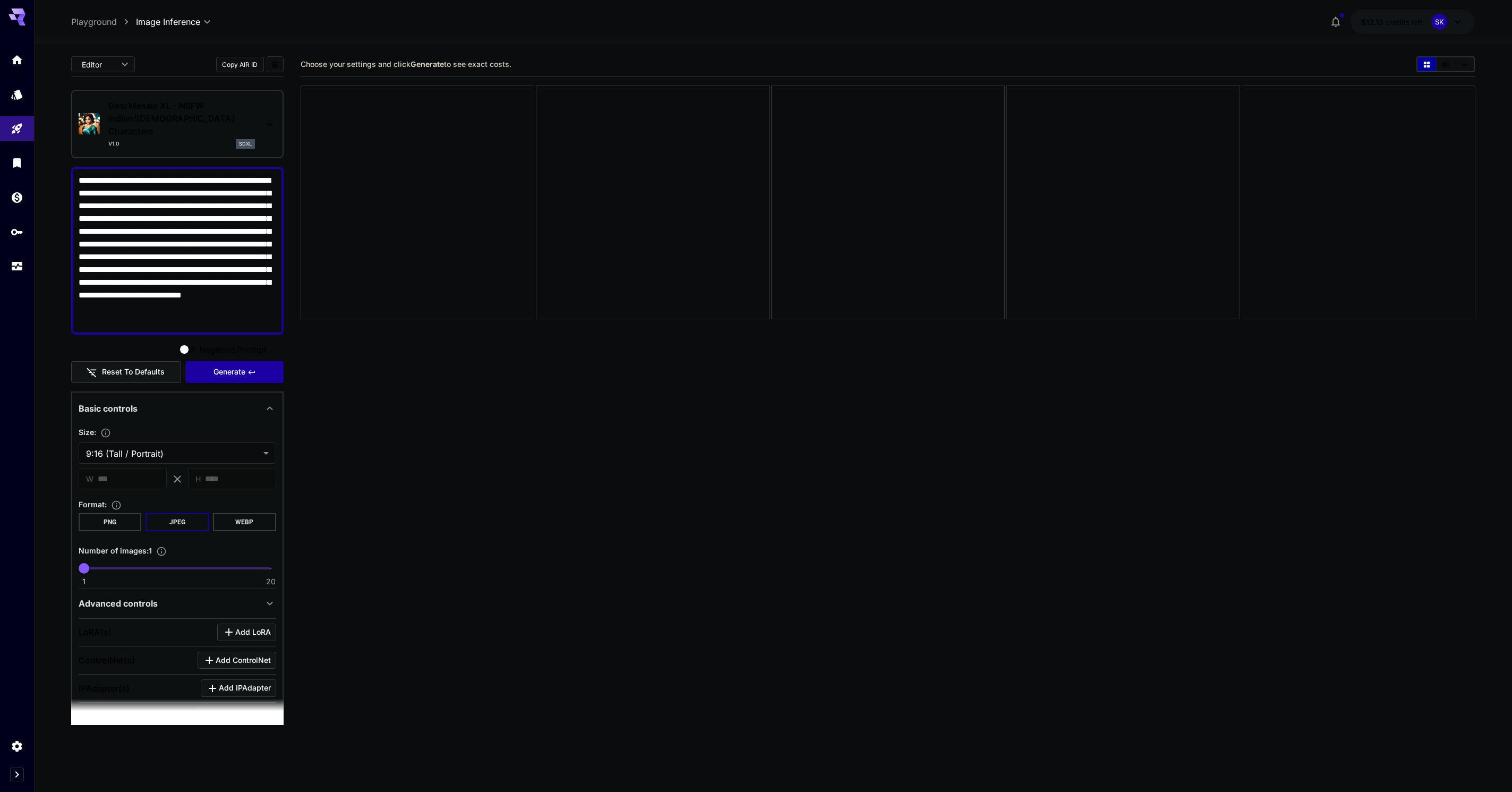
click at [206, 120] on p "Desi Masala XL - NSFW Indian/[DEMOGRAPHIC_DATA] Characters" at bounding box center [182, 119] width 147 height 38
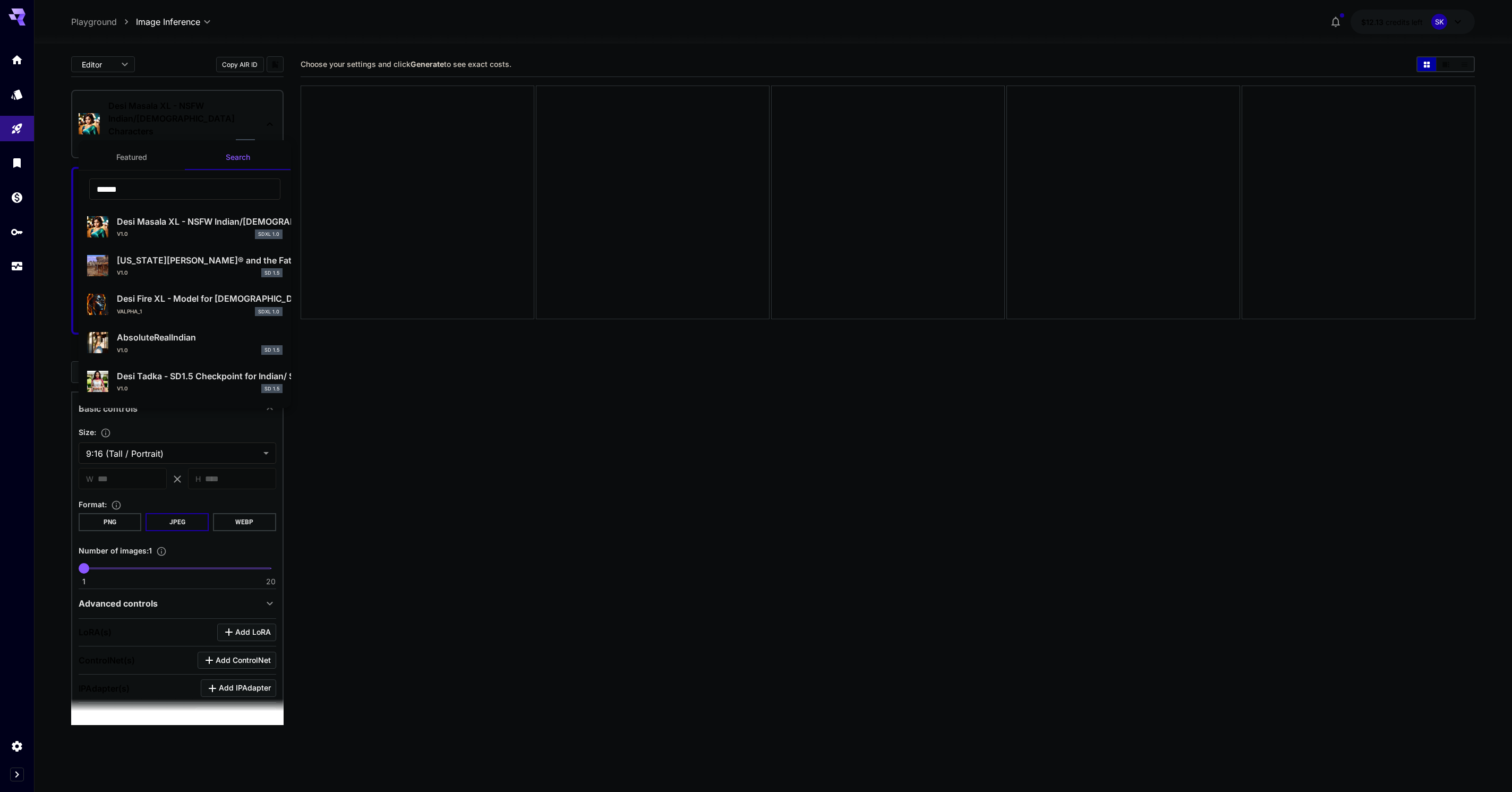
scroll to position [74, 0]
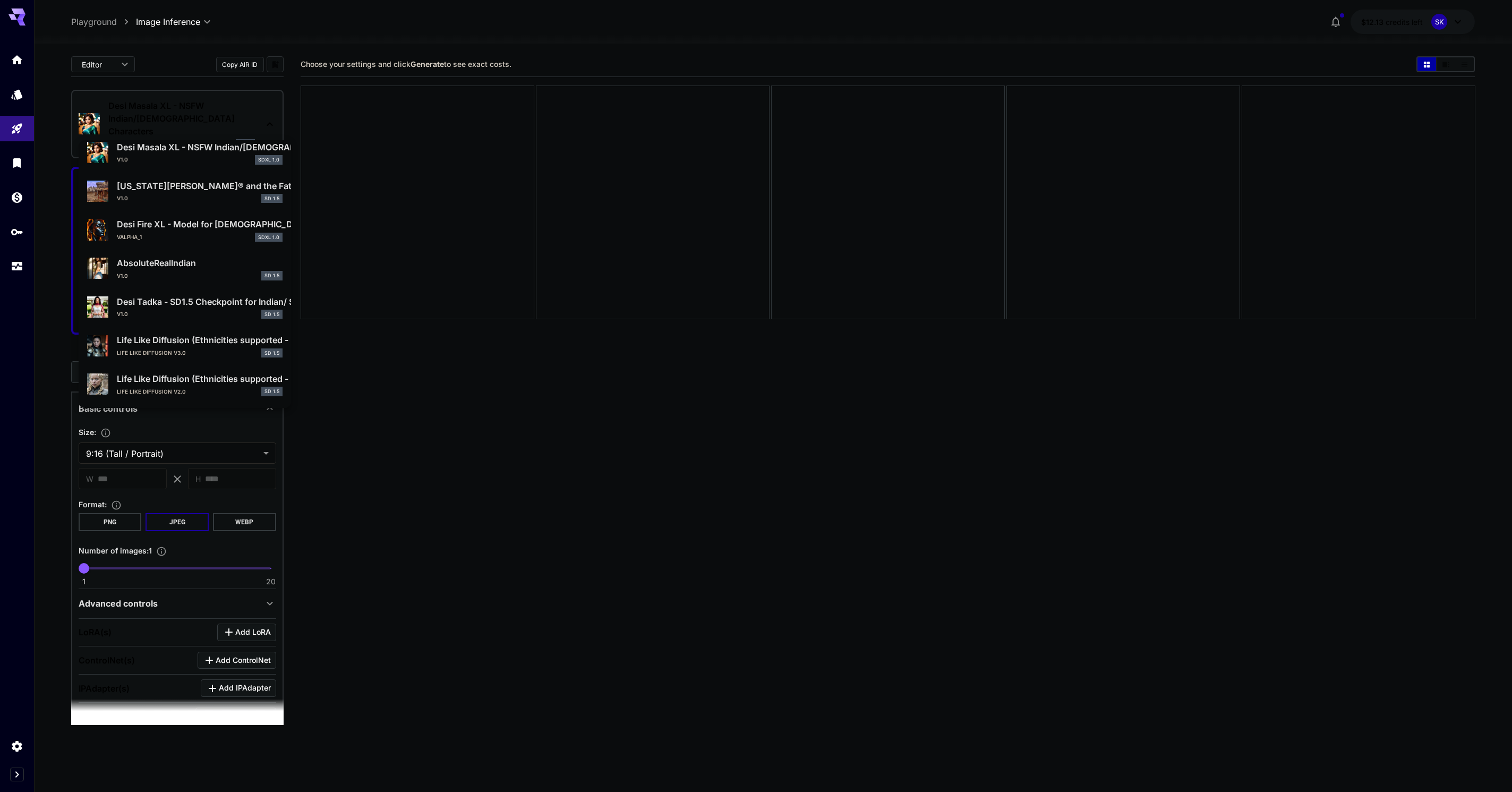
click at [369, 435] on div at bounding box center [756, 396] width 1512 height 792
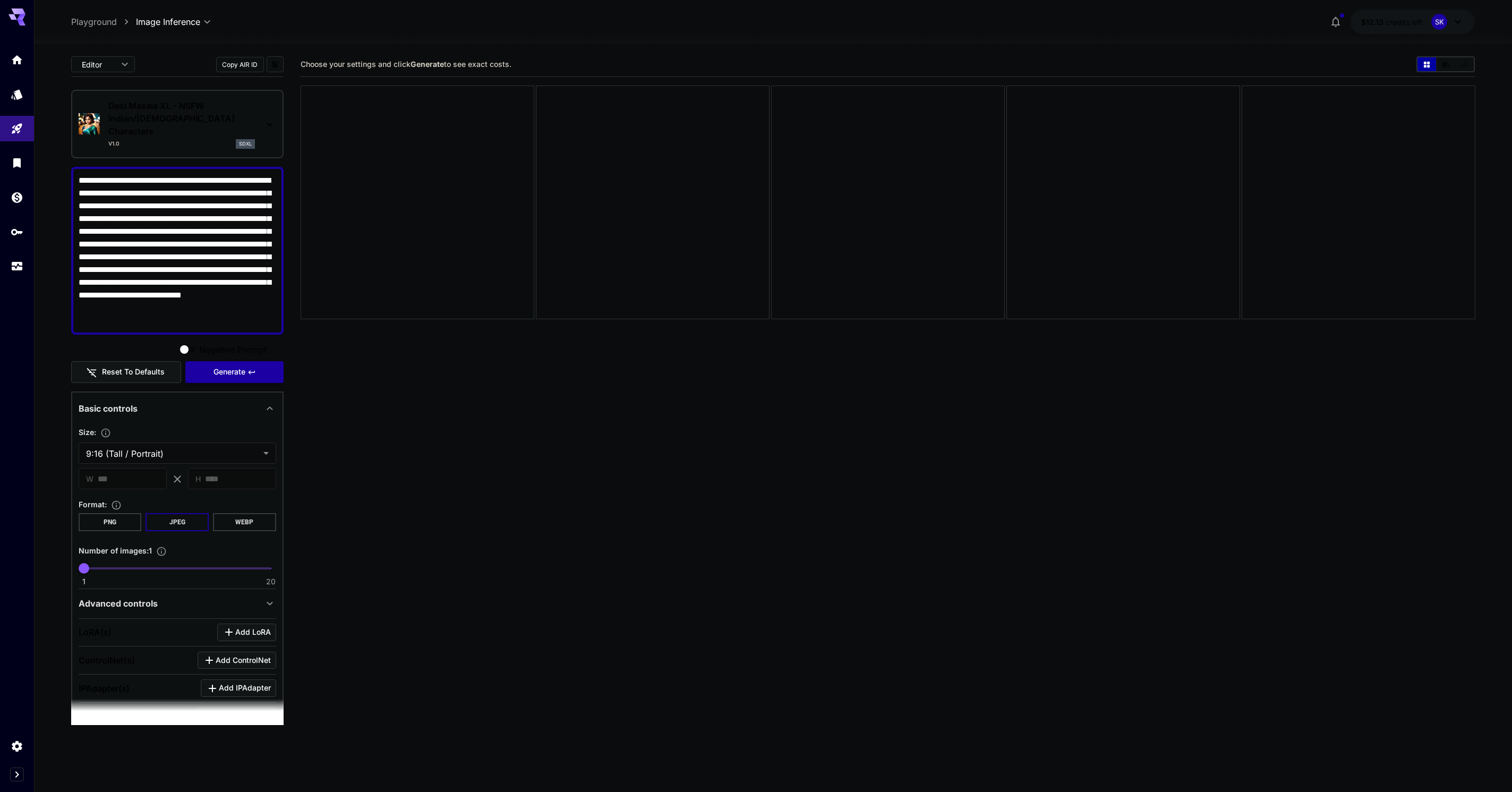
click at [158, 108] on p "Desi Masala XL - NSFW Indian/[DEMOGRAPHIC_DATA] Characters" at bounding box center [182, 119] width 147 height 38
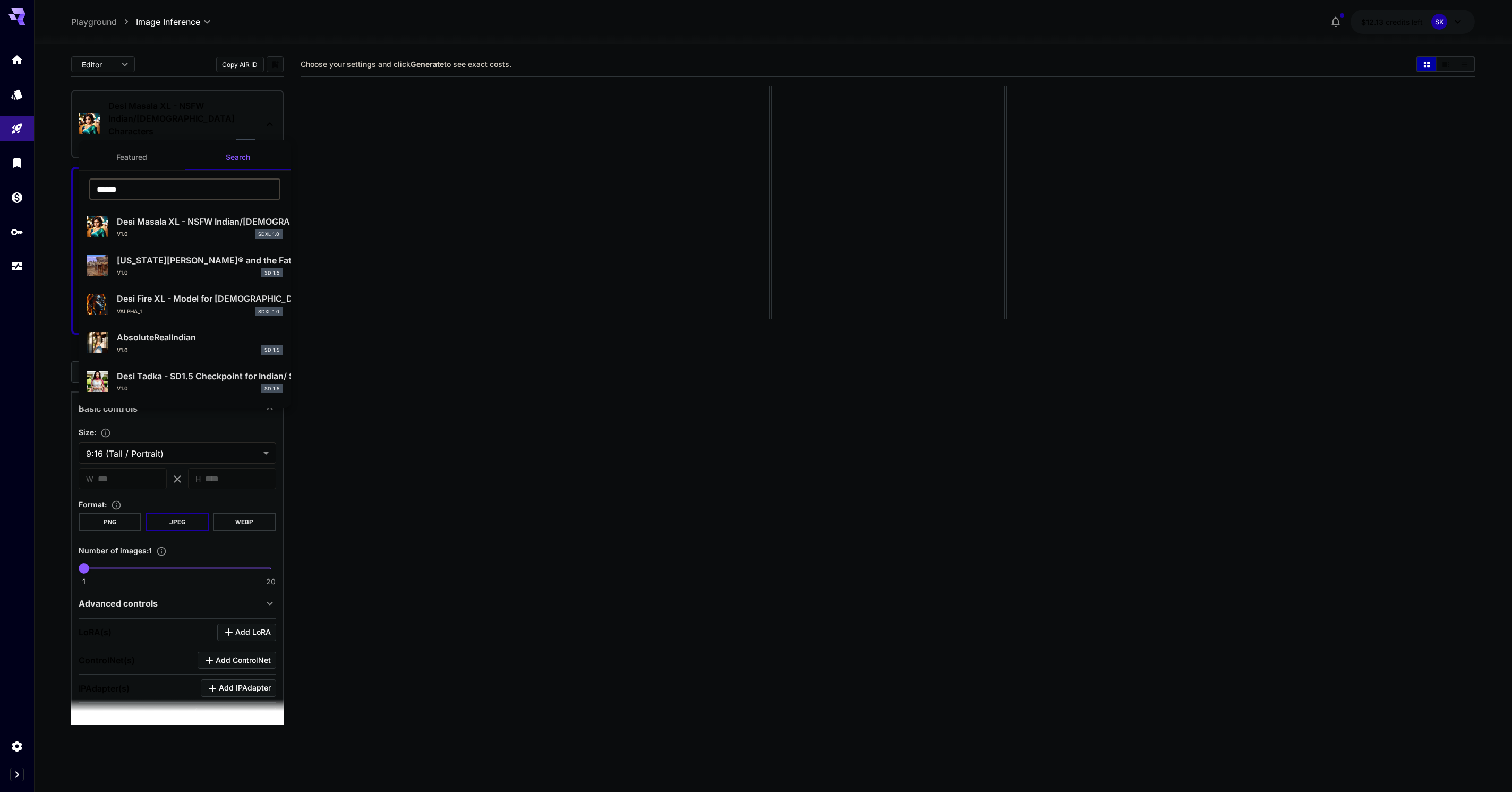
drag, startPoint x: 156, startPoint y: 187, endPoint x: 49, endPoint y: 187, distance: 107.0
click at [89, 187] on input "******" at bounding box center [185, 189] width 191 height 22
click at [128, 157] on button "Featured" at bounding box center [132, 157] width 106 height 26
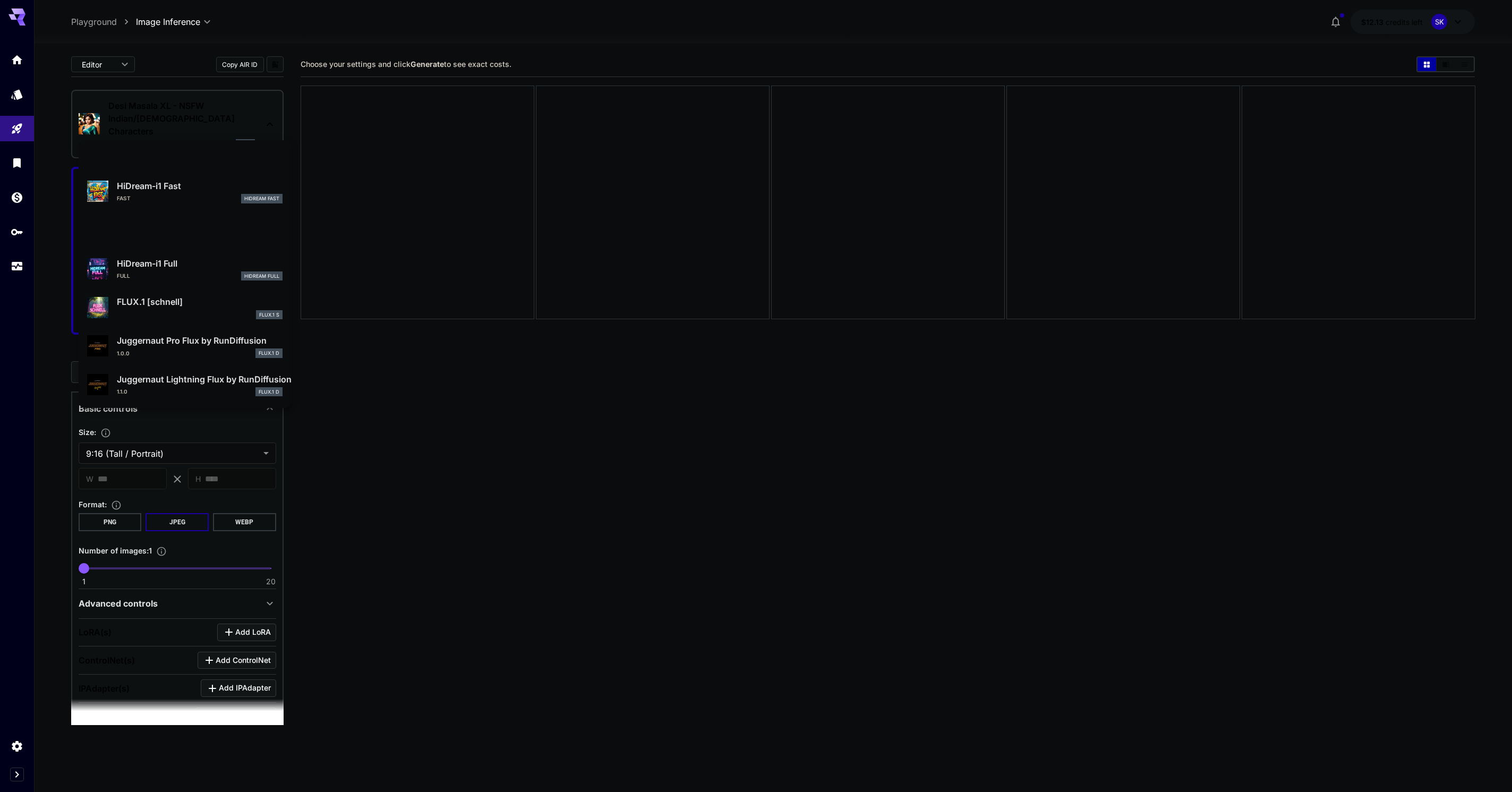
scroll to position [1062, 0]
click at [157, 385] on p "Juggernaut Lightning Flux by RunDiffusion" at bounding box center [200, 379] width 166 height 13
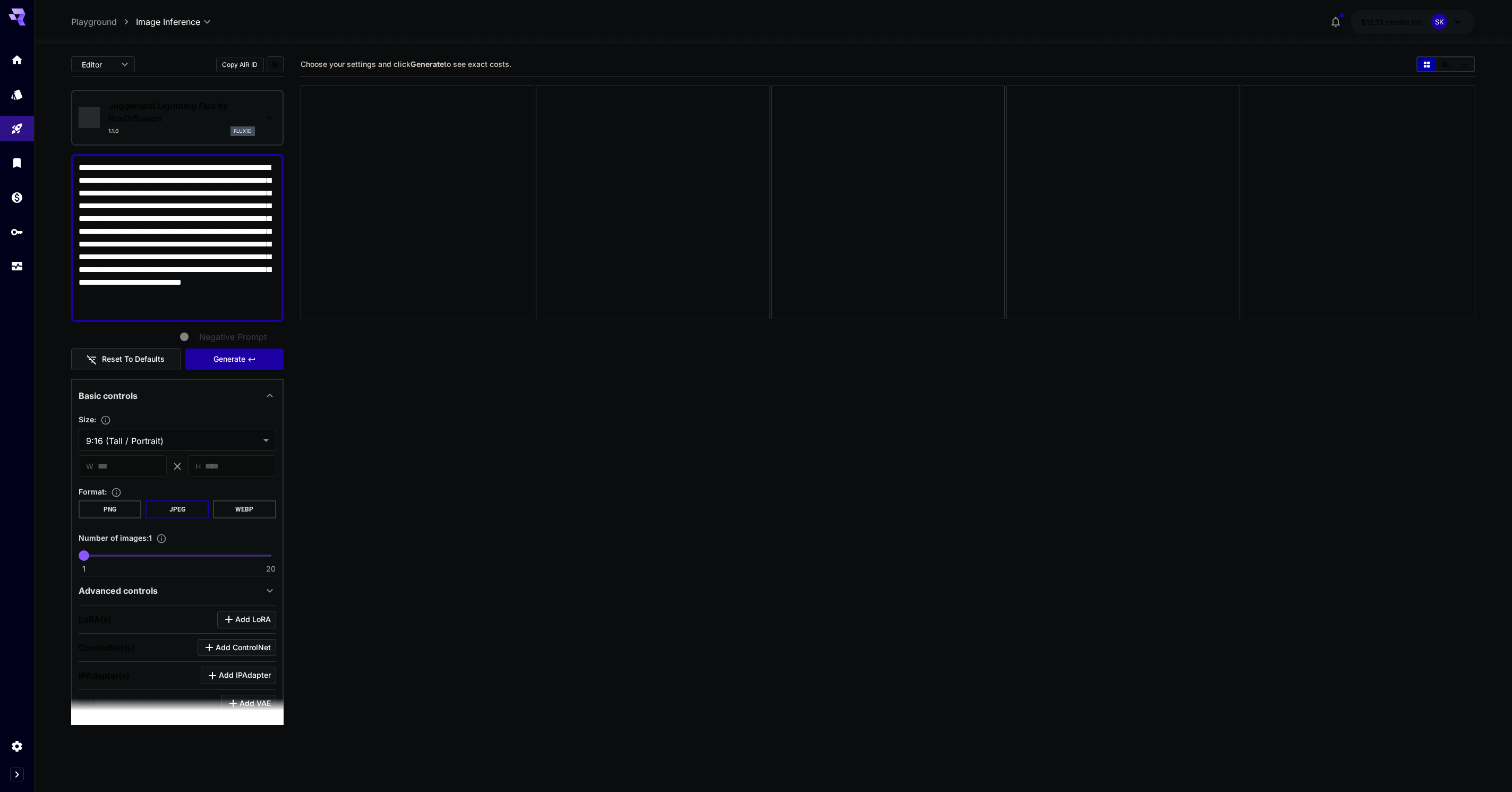
type input "*"
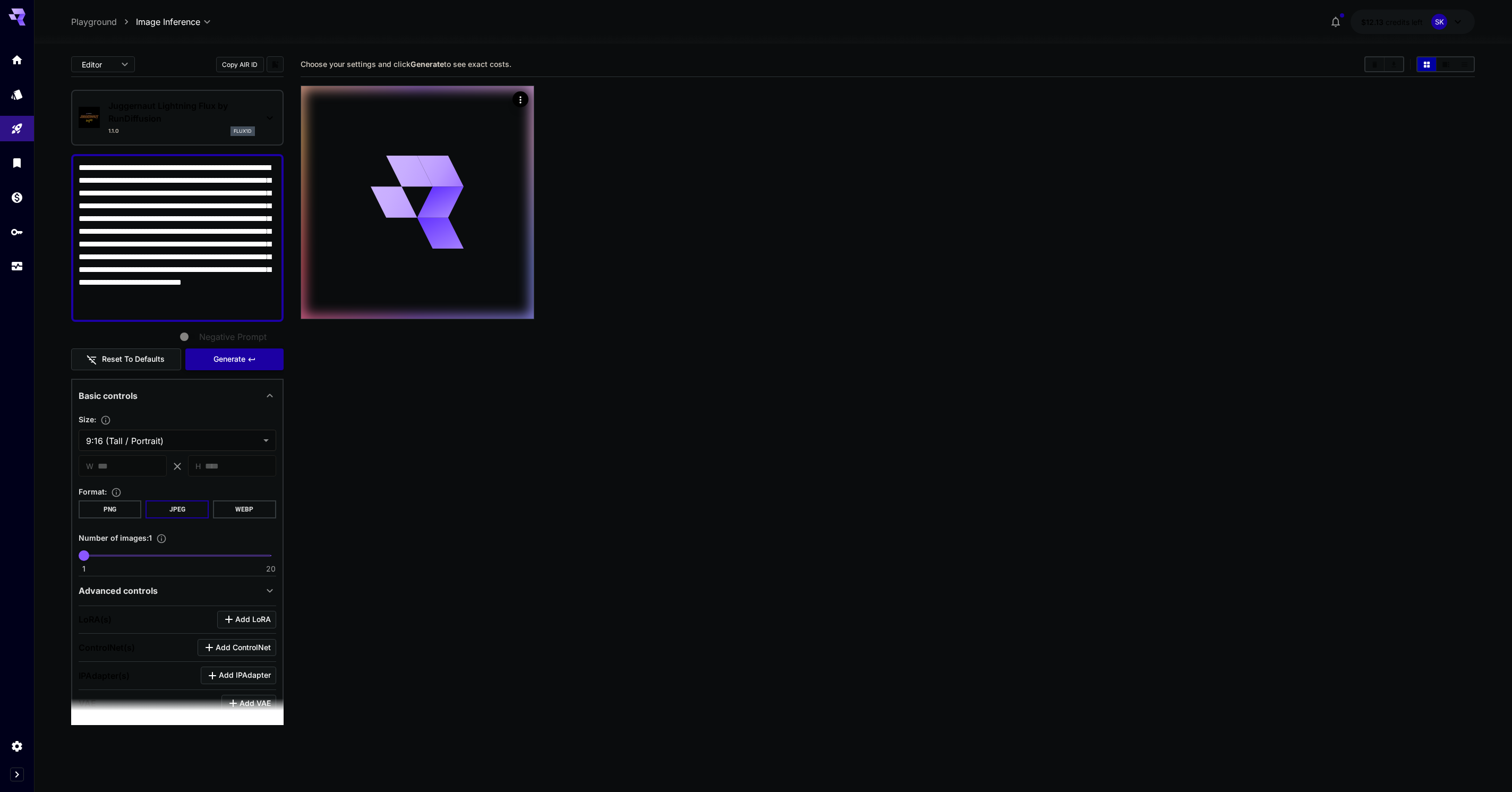
click at [212, 370] on button "Generate" at bounding box center [234, 359] width 98 height 22
click at [188, 133] on div "1.1.0 flux1d" at bounding box center [182, 132] width 147 height 10
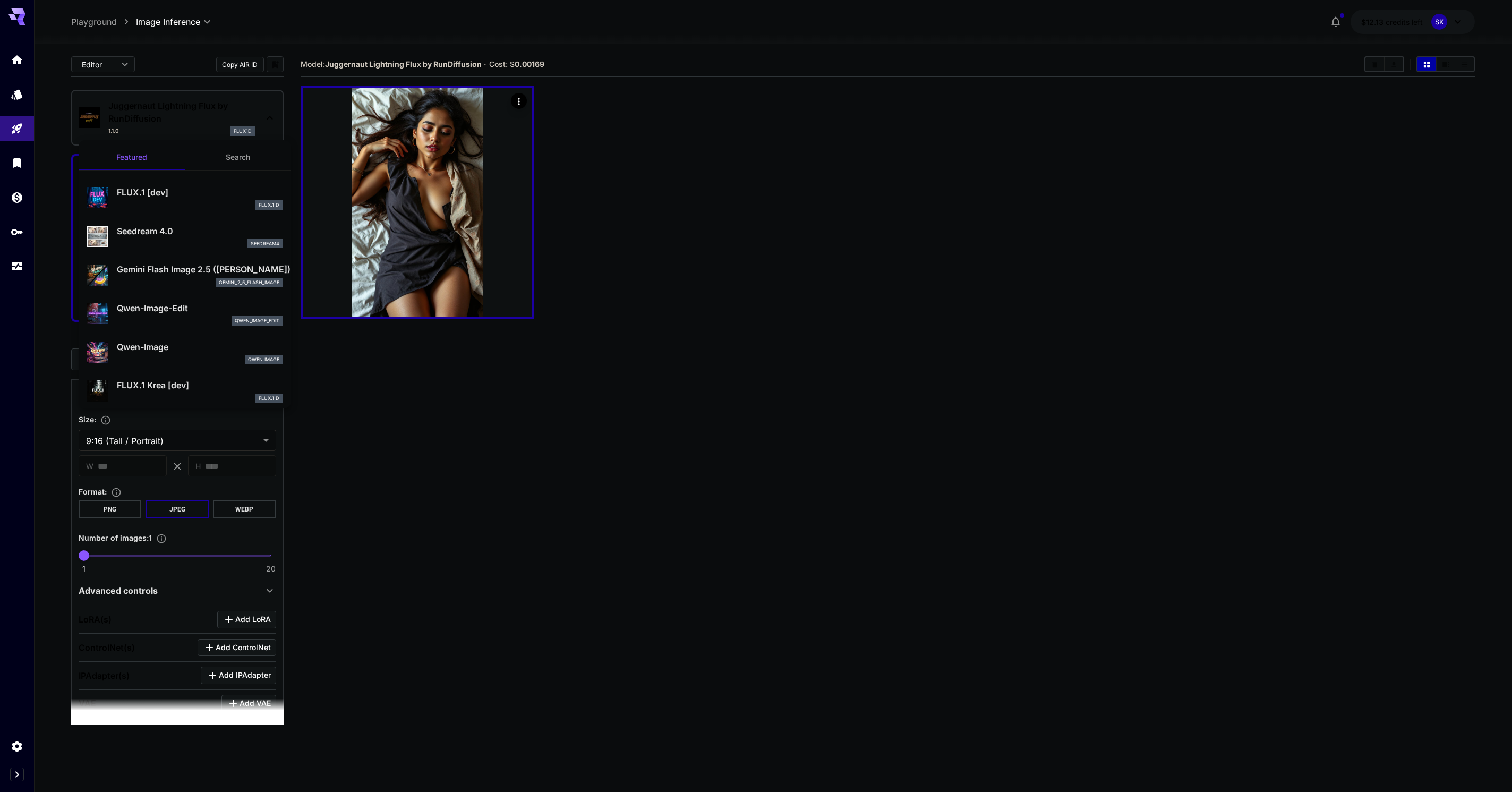
click at [453, 227] on div at bounding box center [756, 396] width 1512 height 792
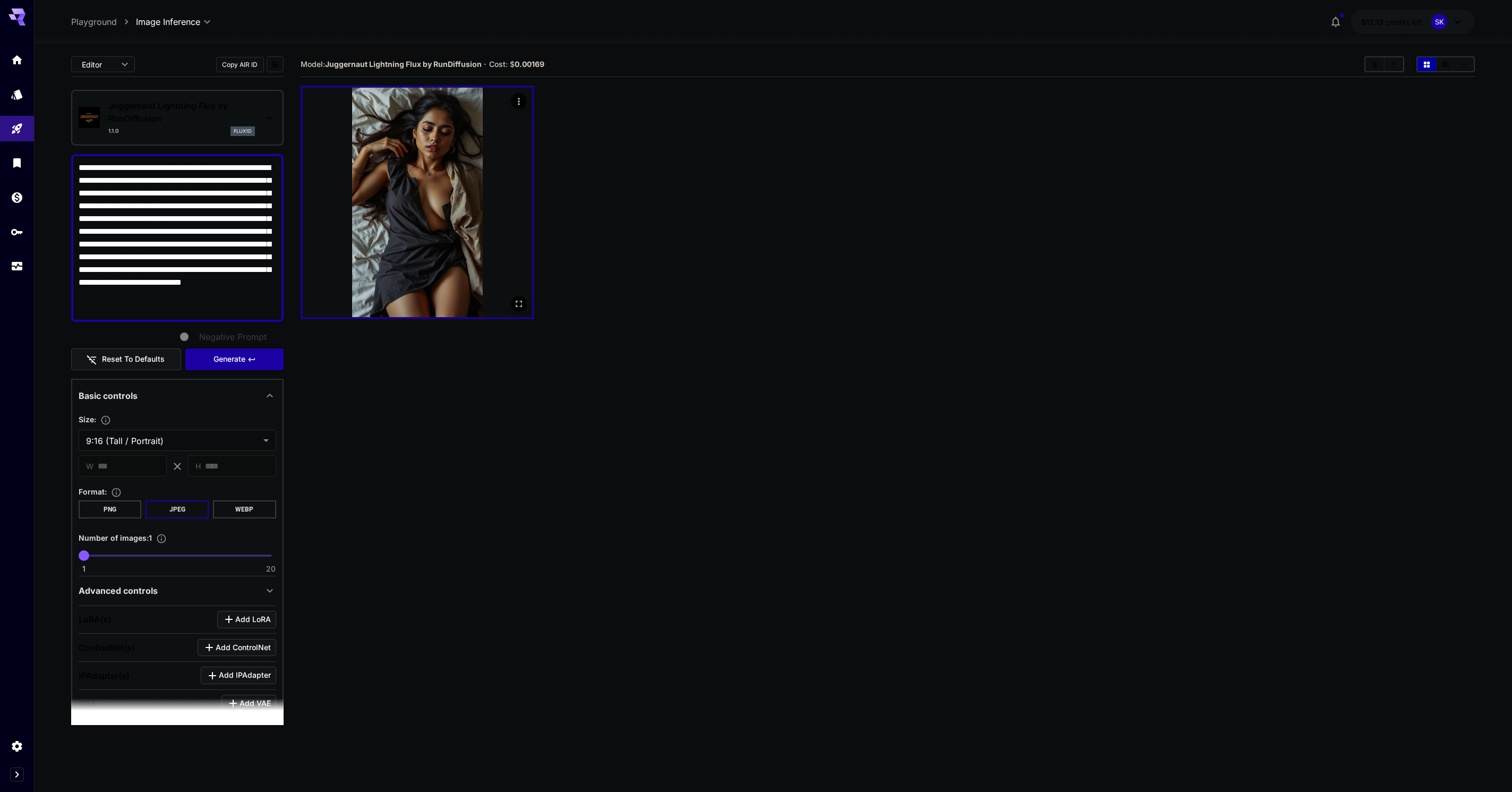
click at [514, 307] on icon "Open in fullscreen" at bounding box center [518, 303] width 10 height 10
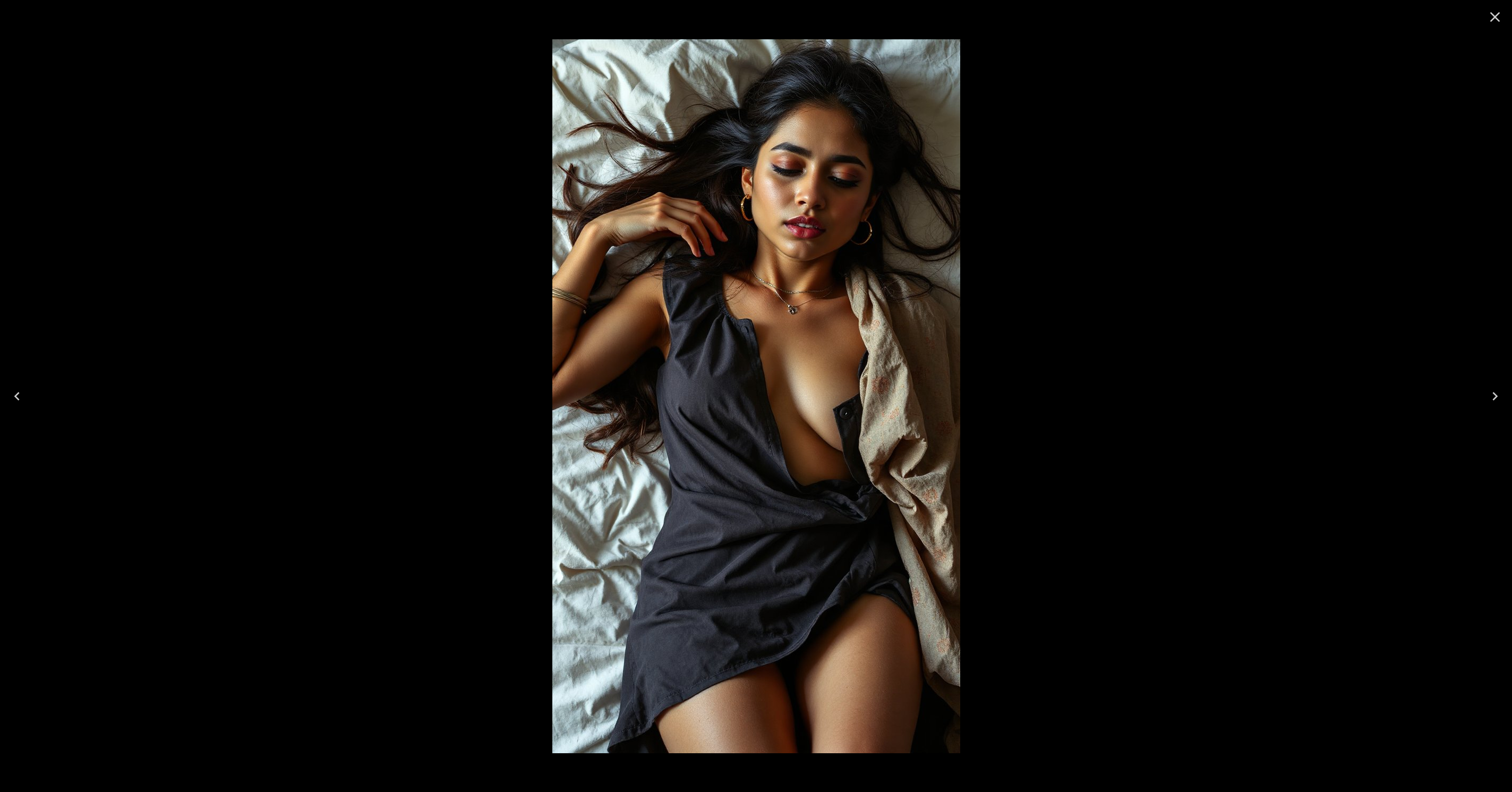
click at [1496, 14] on icon "Close" at bounding box center [1494, 17] width 17 height 17
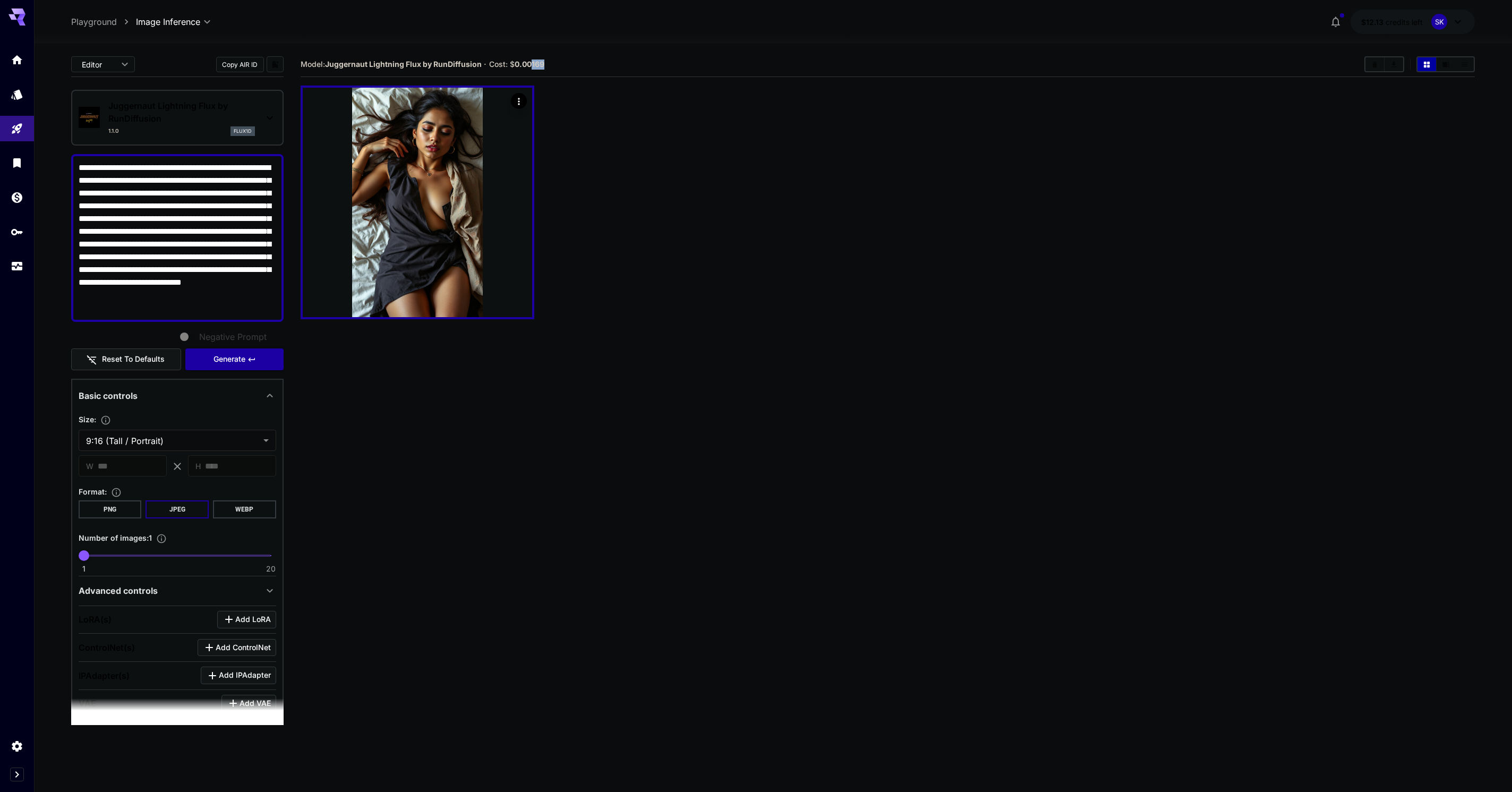
drag, startPoint x: 534, startPoint y: 66, endPoint x: 546, endPoint y: 64, distance: 12.2
click at [546, 64] on section "Model: Juggernaut Lightning Flux by RunDiffusion · Cost: $ 0.00169" at bounding box center [828, 65] width 1055 height 13
click at [605, 64] on section "Model: Juggernaut Lightning Flux by RunDiffusion · Cost: $ 0.00169" at bounding box center [828, 65] width 1055 height 13
click at [159, 120] on p "Juggernaut Lightning Flux by RunDiffusion" at bounding box center [182, 112] width 147 height 26
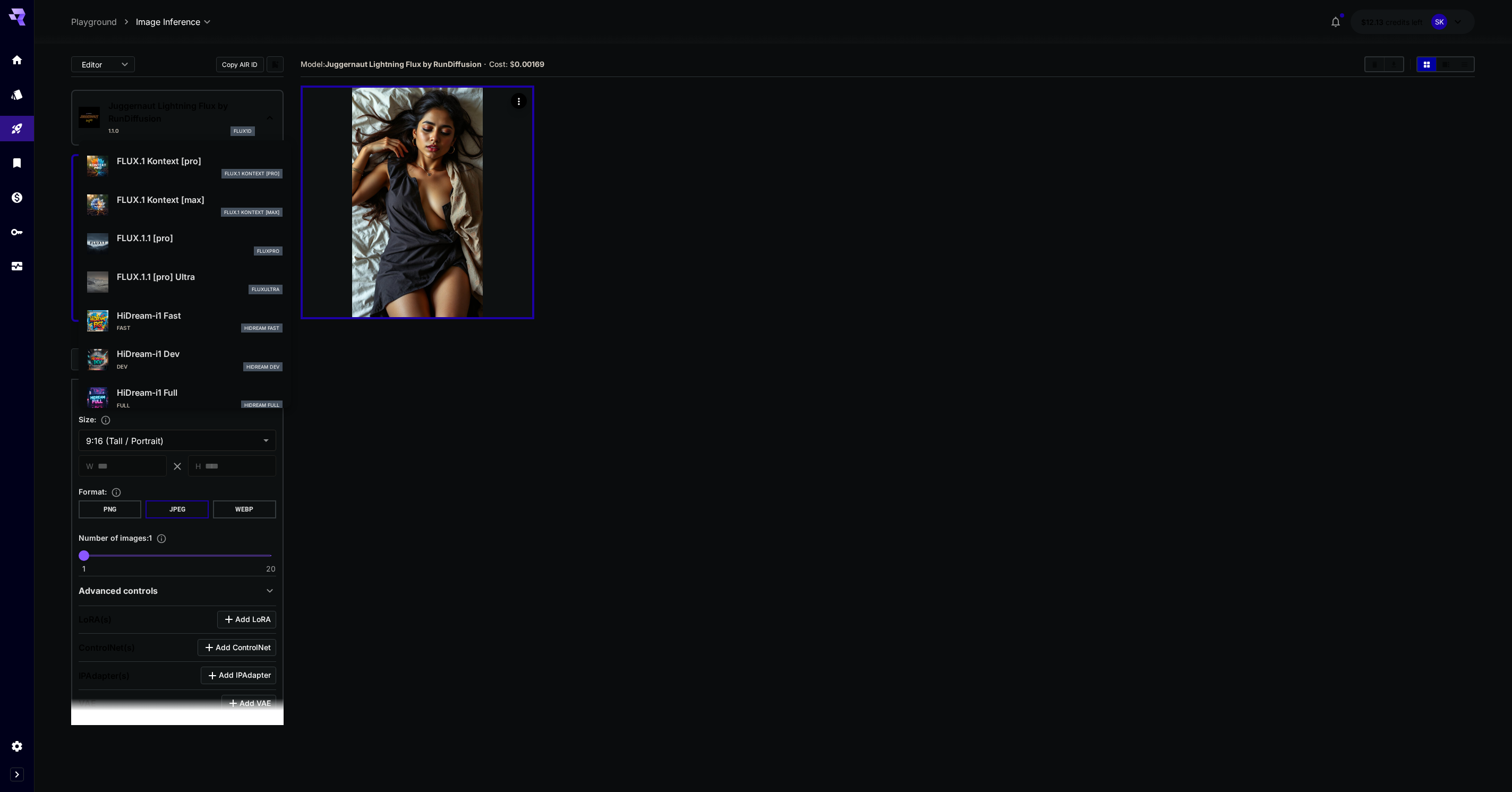
scroll to position [851, 0]
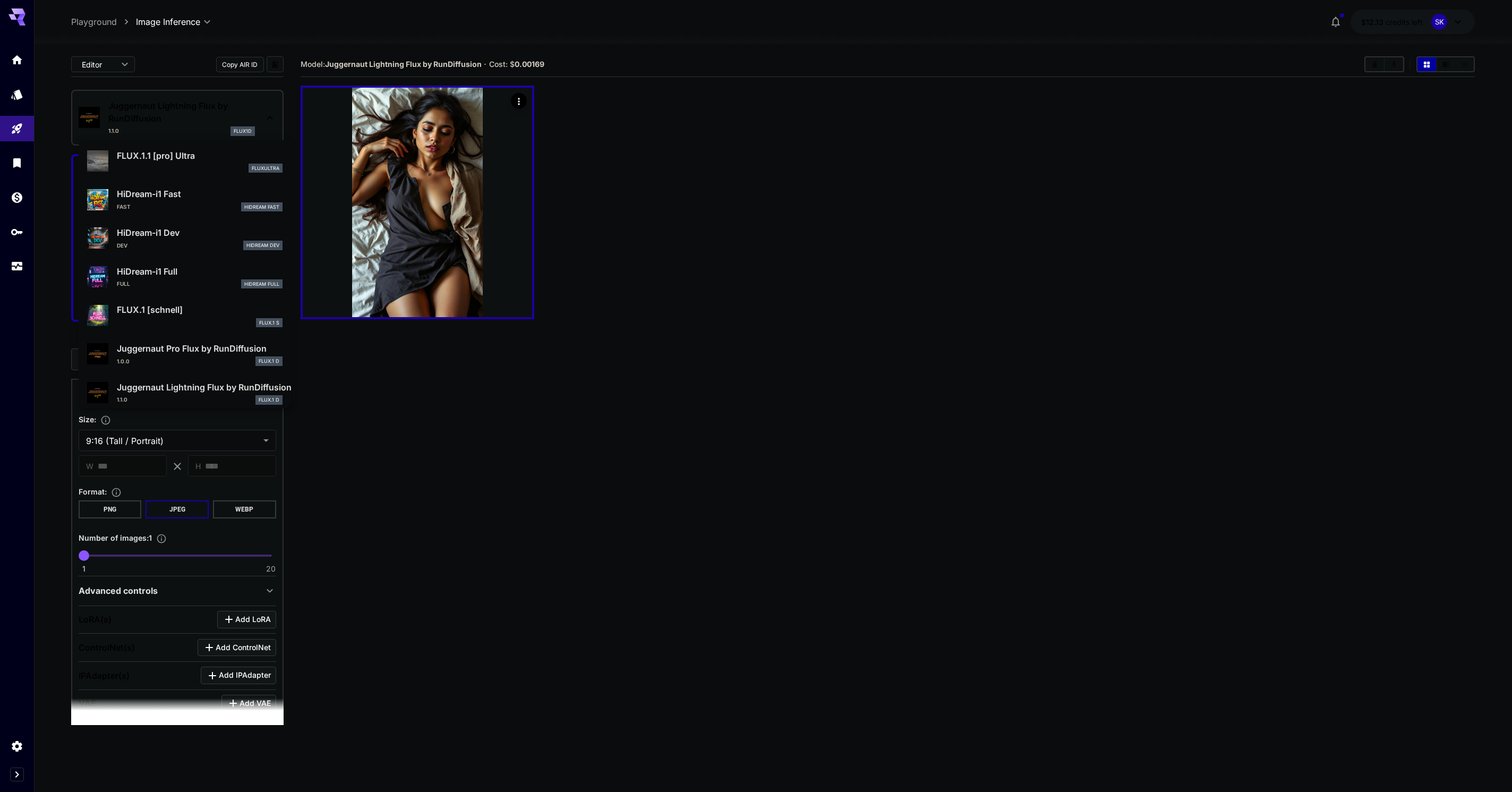
click at [177, 316] on p "FLUX.1 [schnell]" at bounding box center [200, 309] width 166 height 13
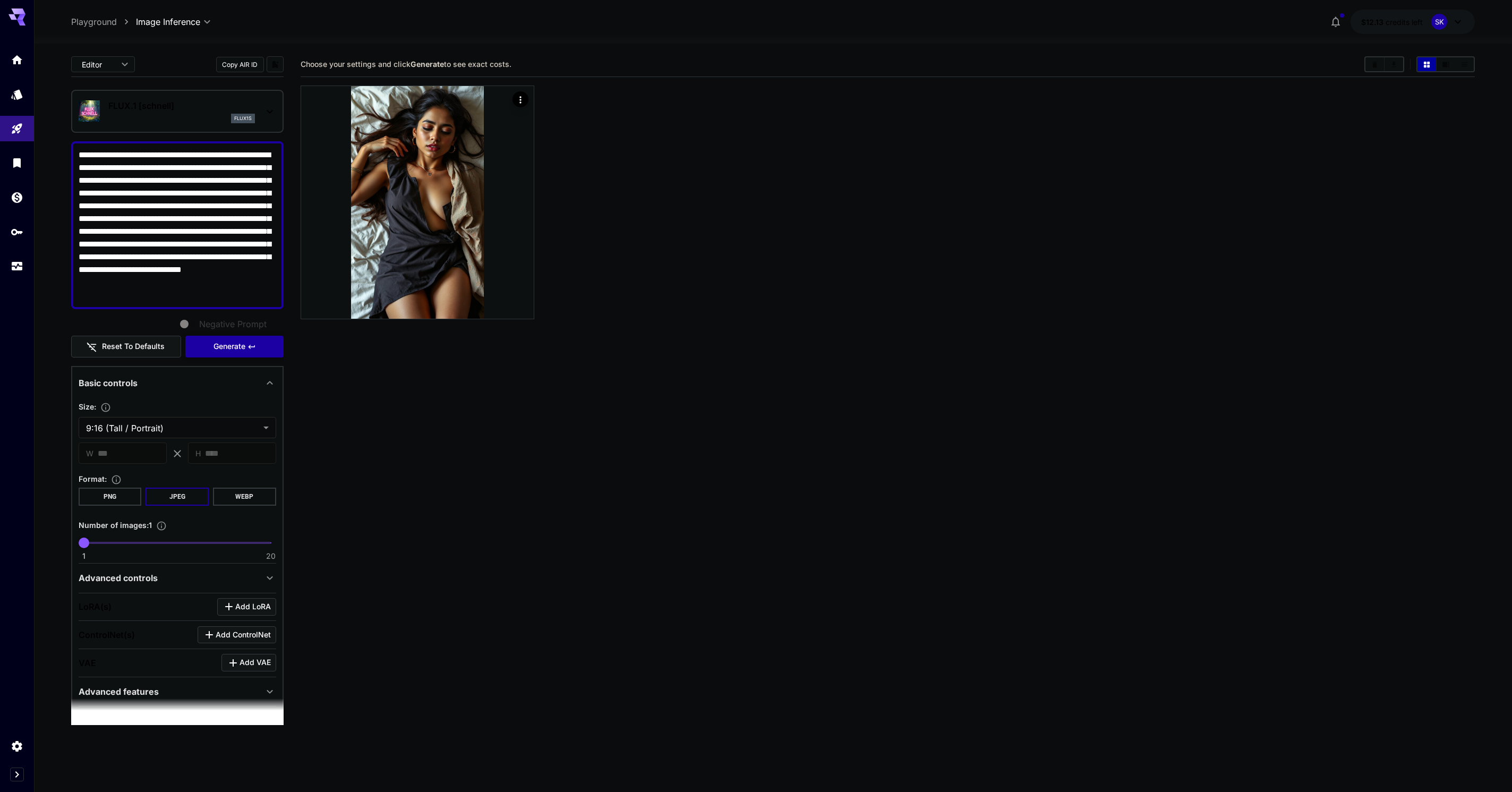
click at [237, 353] on span "Generate" at bounding box center [230, 346] width 32 height 14
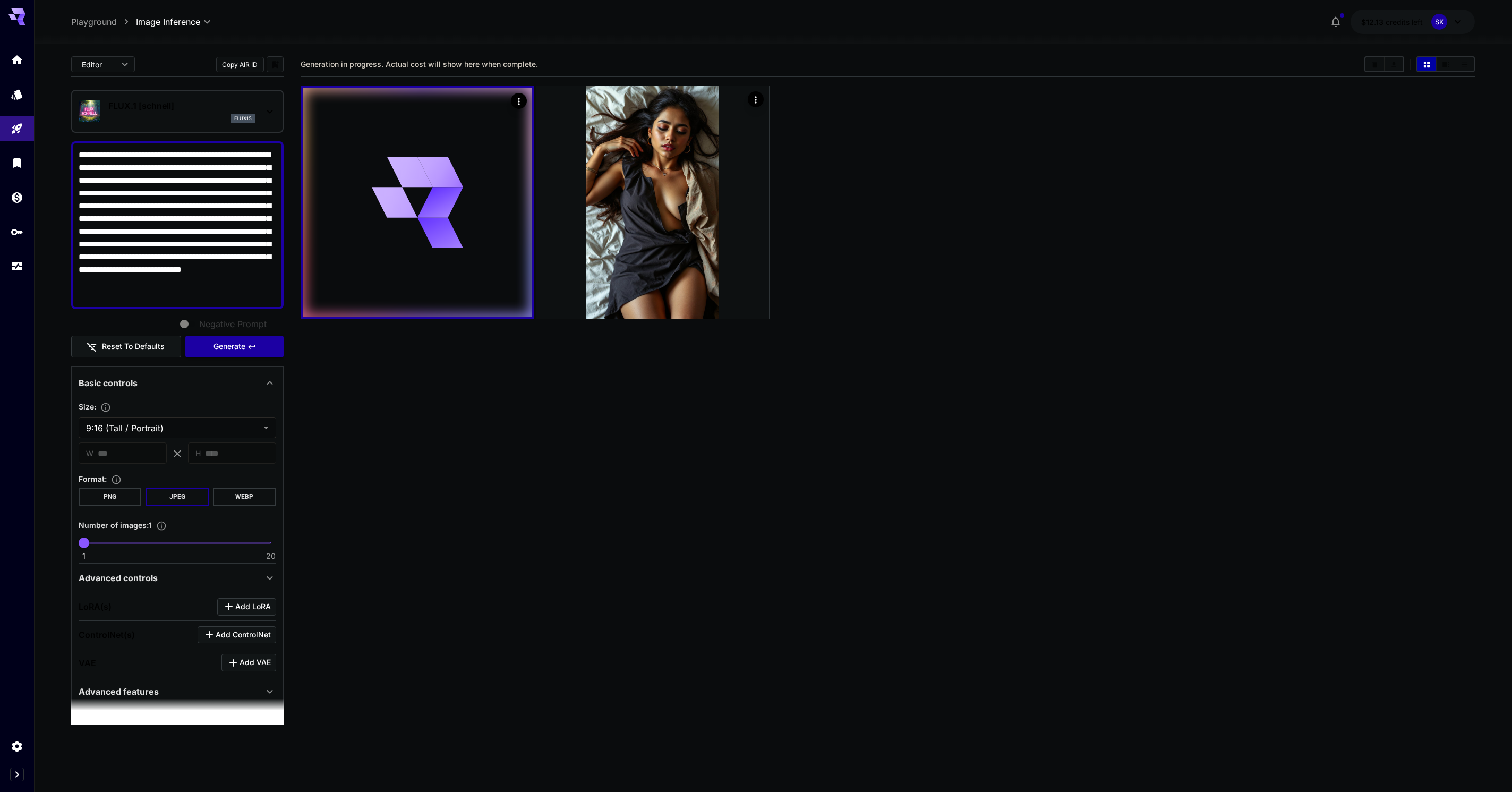
click at [210, 119] on div "flux1s" at bounding box center [182, 119] width 147 height 10
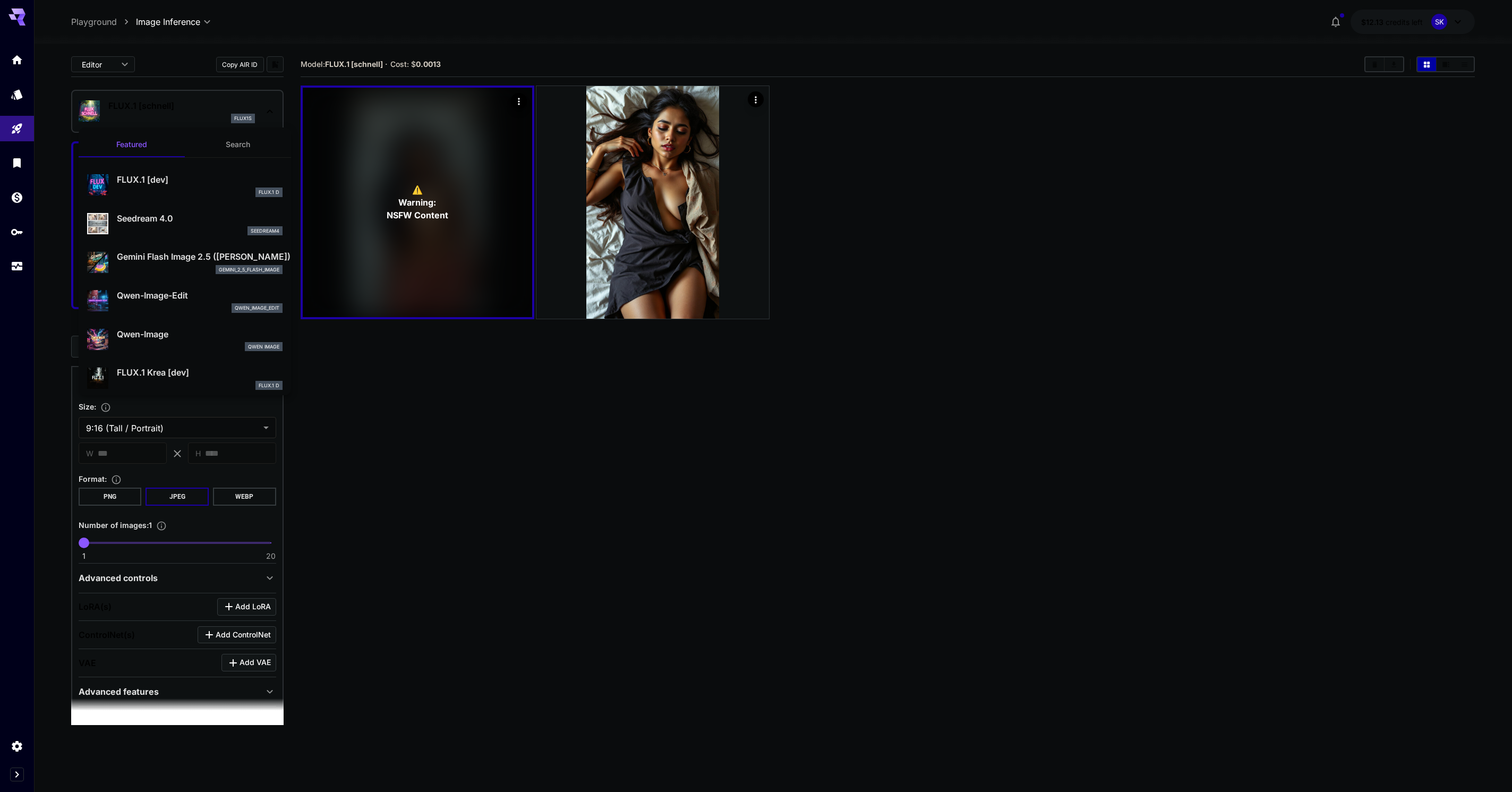
click at [396, 199] on div at bounding box center [756, 396] width 1512 height 792
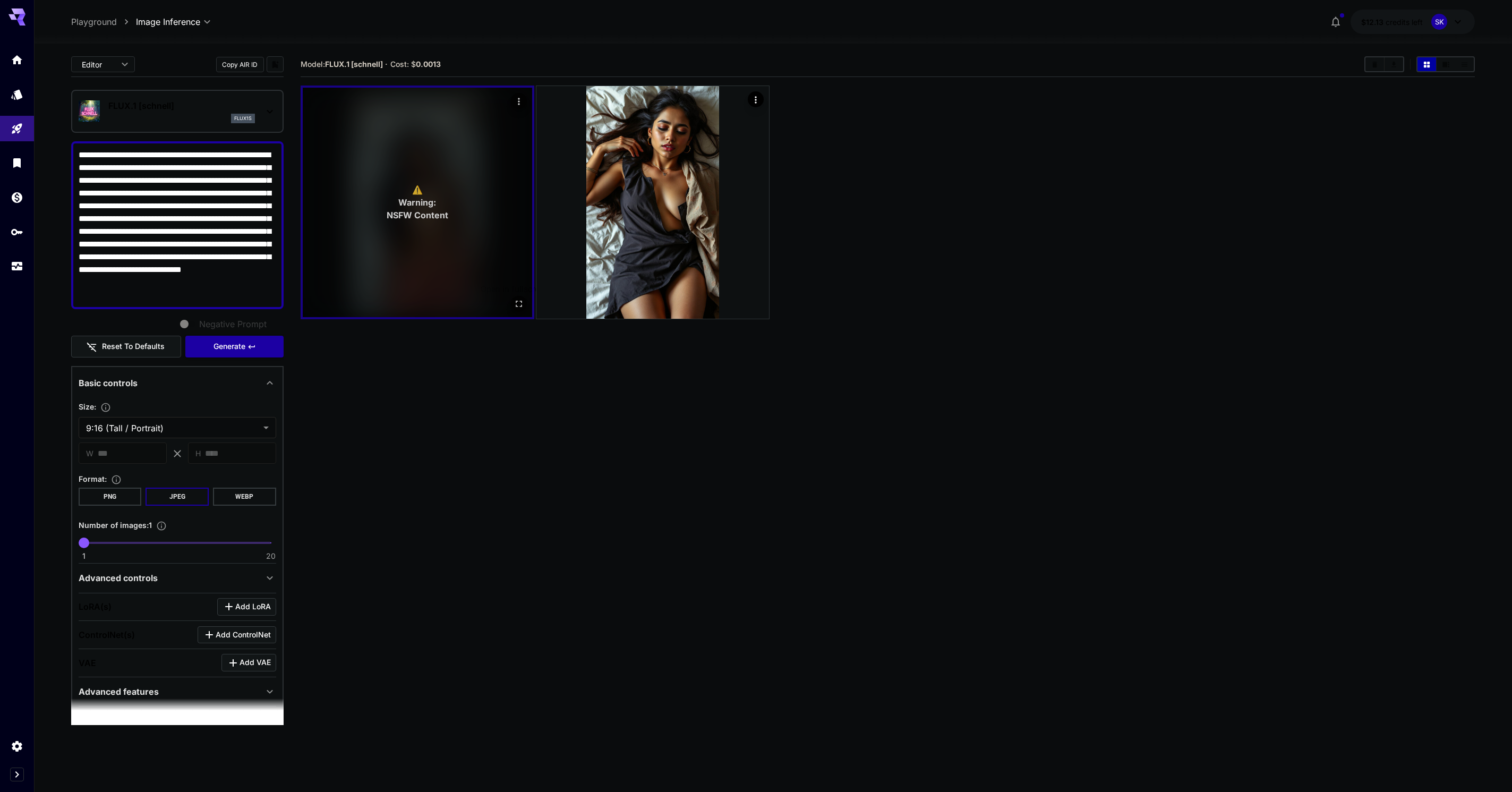
click at [514, 303] on icon "Open in fullscreen" at bounding box center [518, 303] width 10 height 10
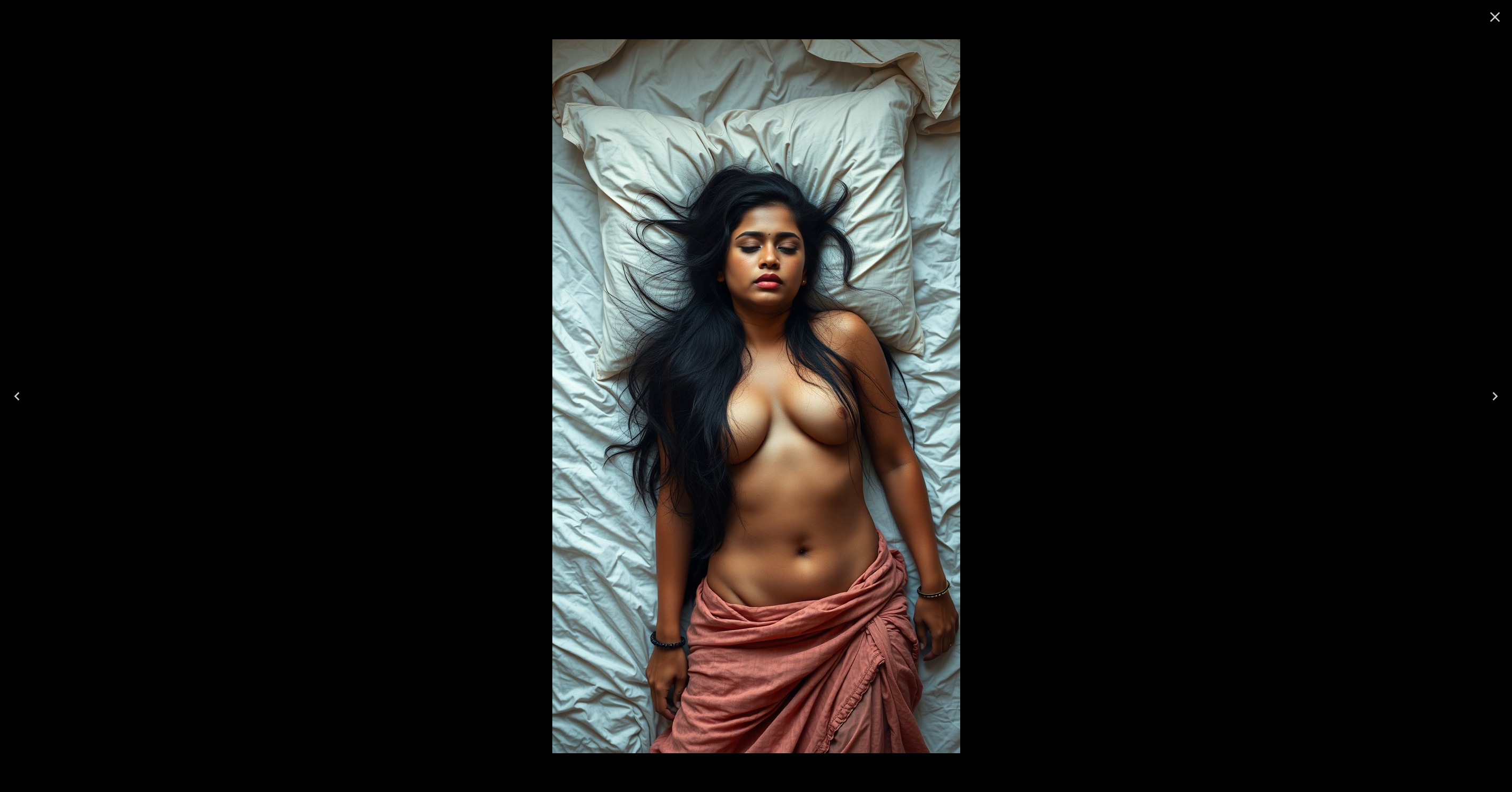
click at [1497, 402] on icon "Next" at bounding box center [1494, 396] width 17 height 17
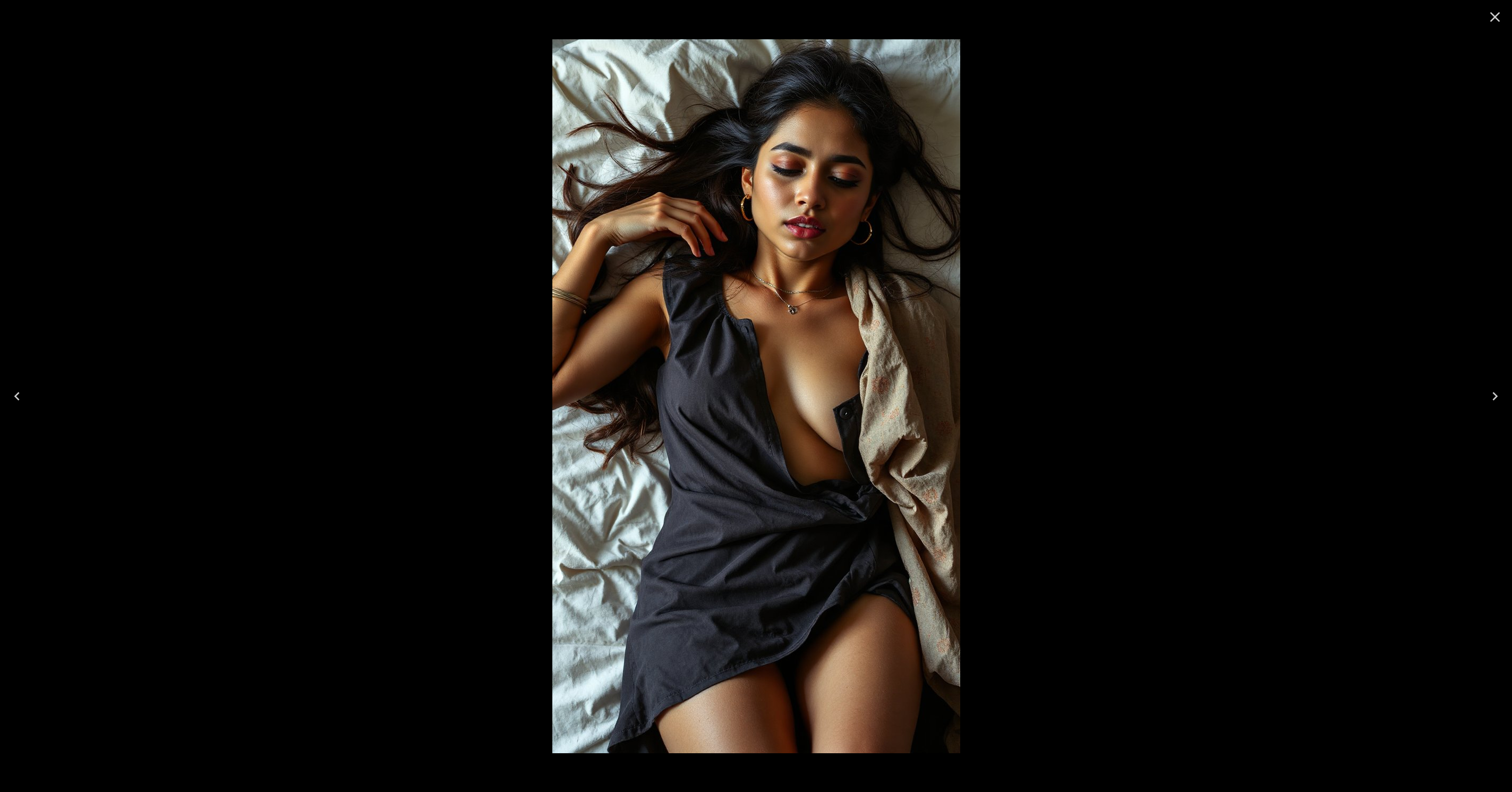
click at [22, 393] on icon "Previous" at bounding box center [17, 396] width 17 height 17
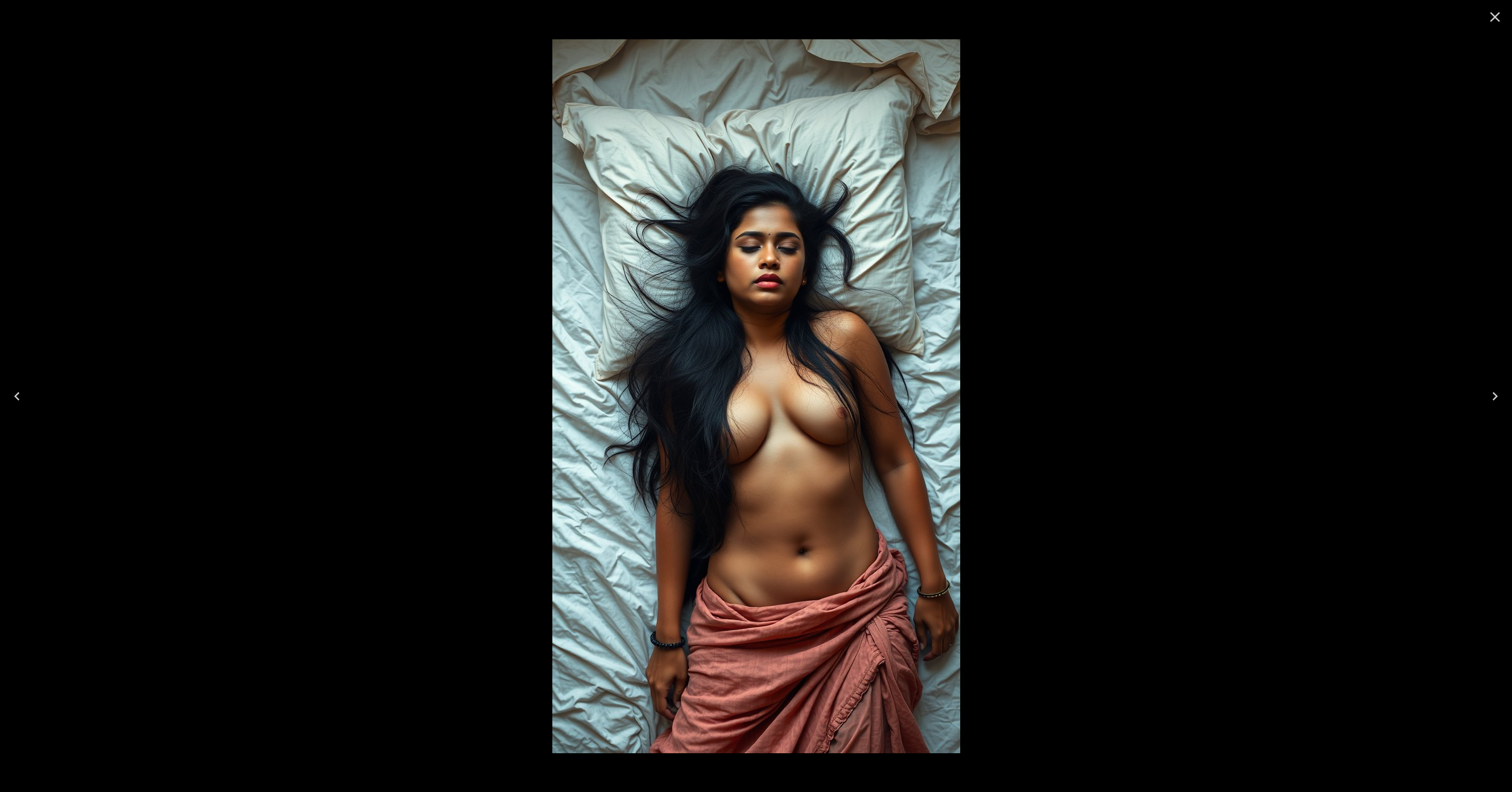
click at [1497, 402] on icon "Next" at bounding box center [1494, 396] width 17 height 17
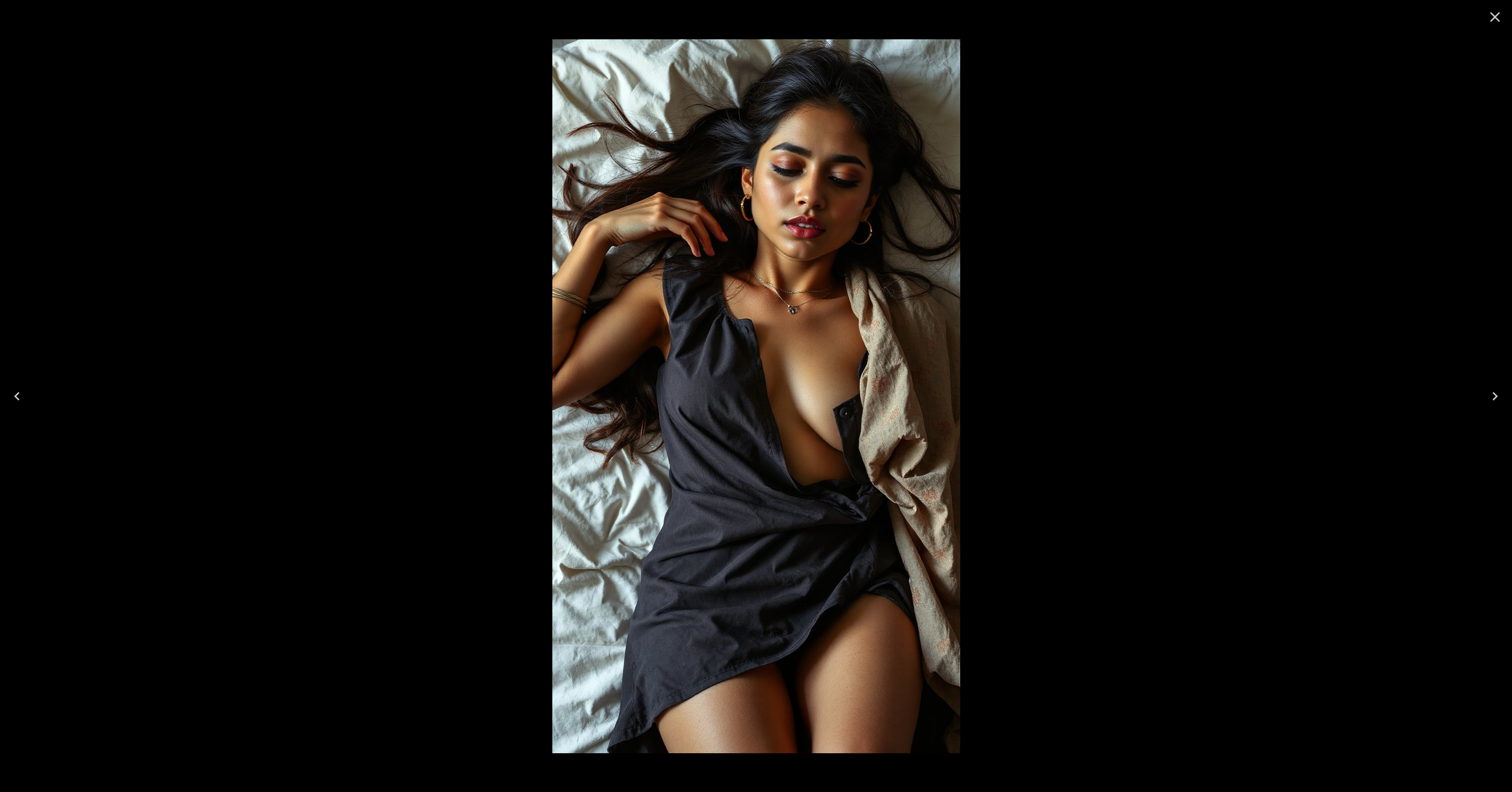
click at [1490, 18] on icon "Close" at bounding box center [1494, 17] width 17 height 17
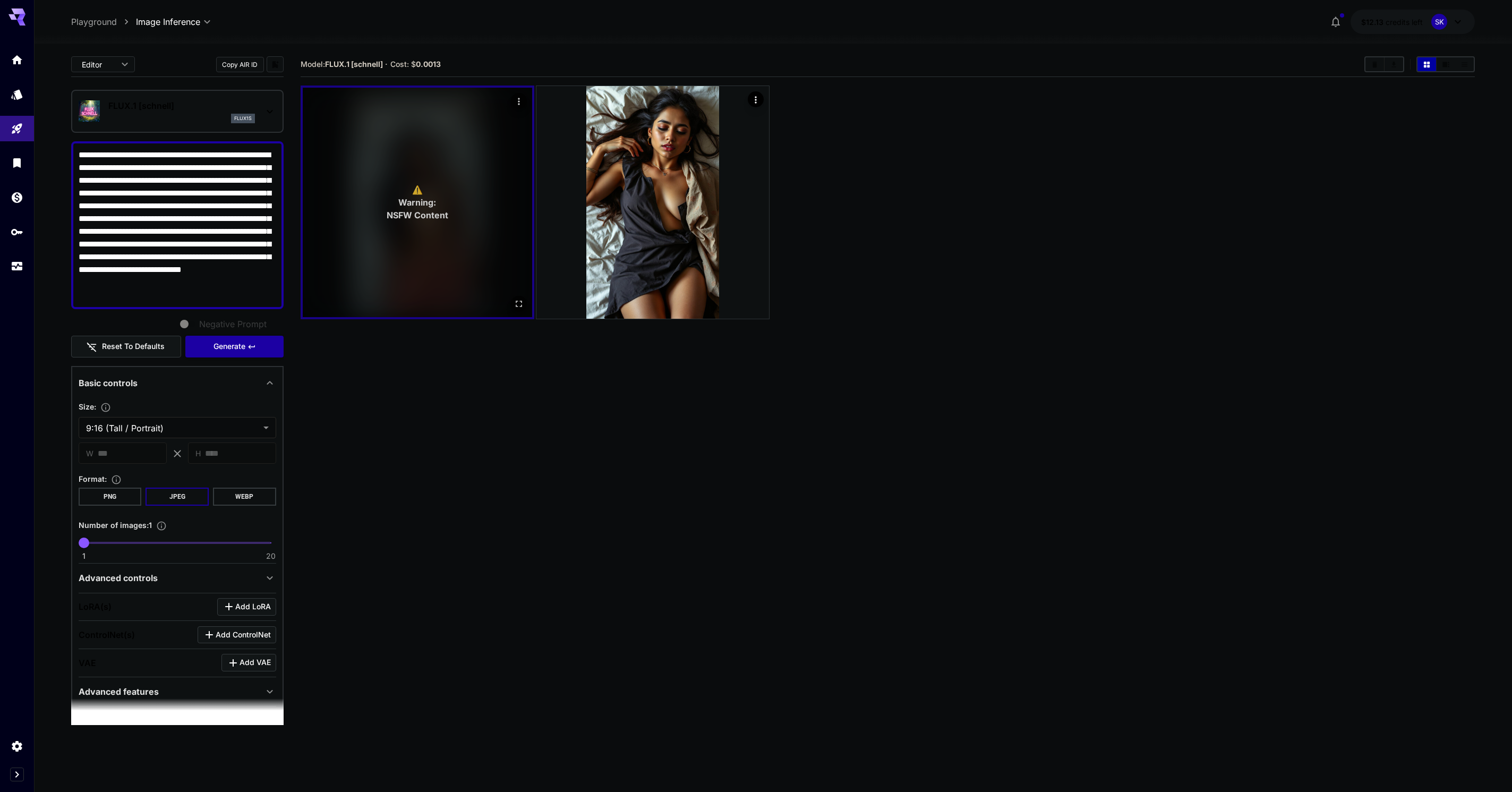
click at [513, 306] on button "Open in fullscreen" at bounding box center [518, 304] width 16 height 16
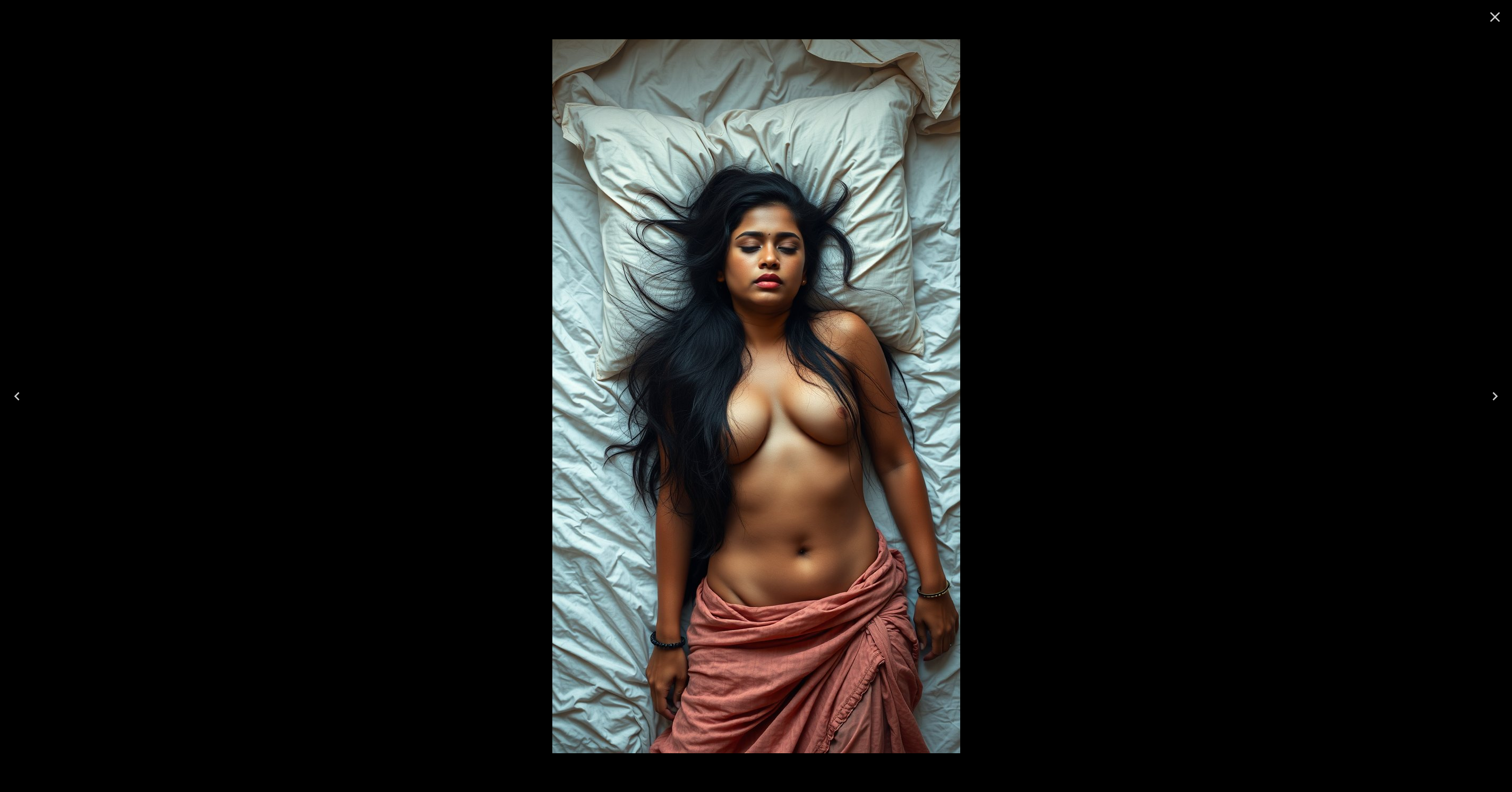
click at [1488, 19] on icon "Close" at bounding box center [1494, 17] width 17 height 17
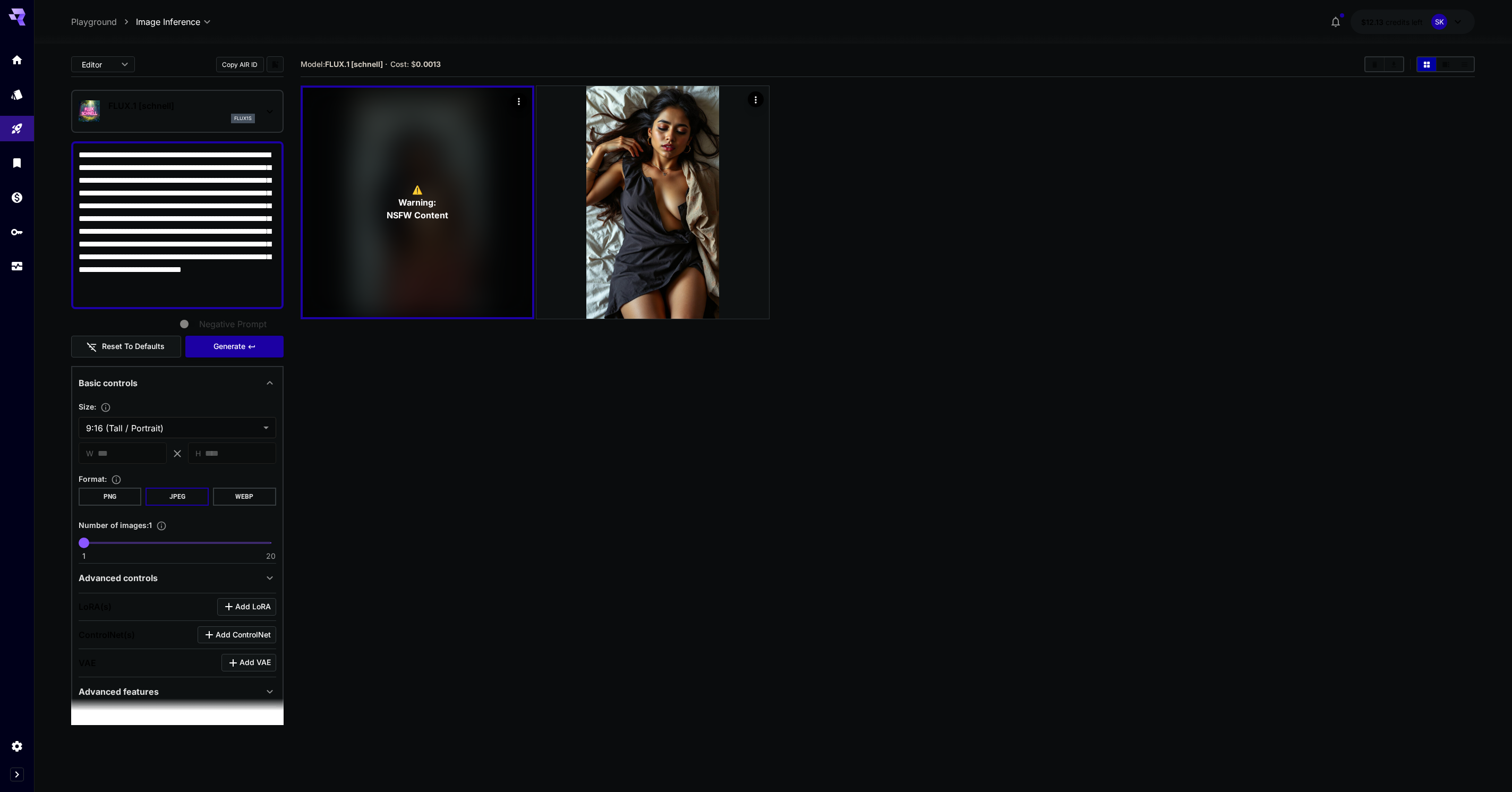
click at [169, 112] on div "FLUX.1 [schnell] flux1s" at bounding box center [182, 112] width 147 height 24
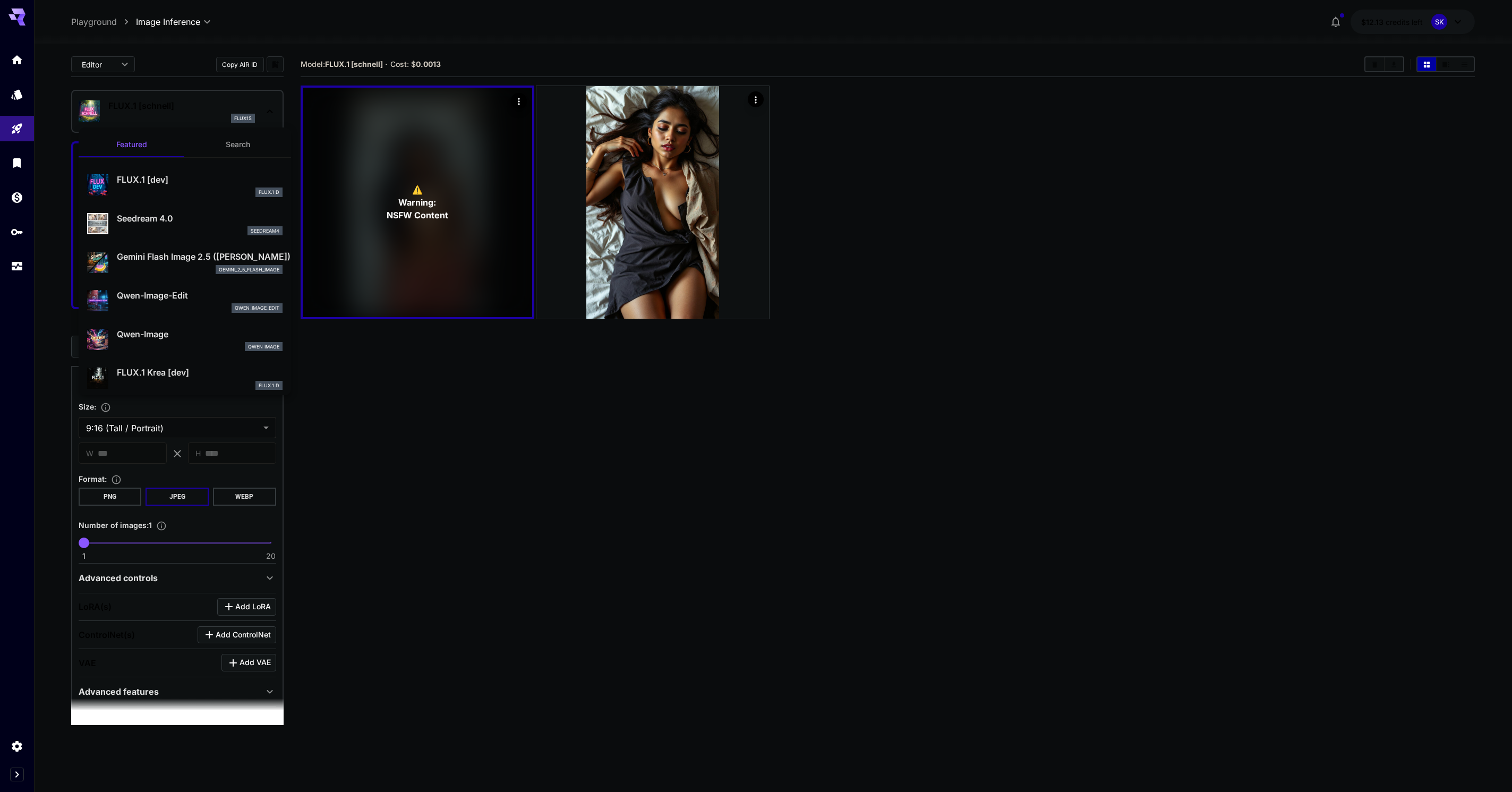
click at [169, 112] on div at bounding box center [756, 396] width 1512 height 792
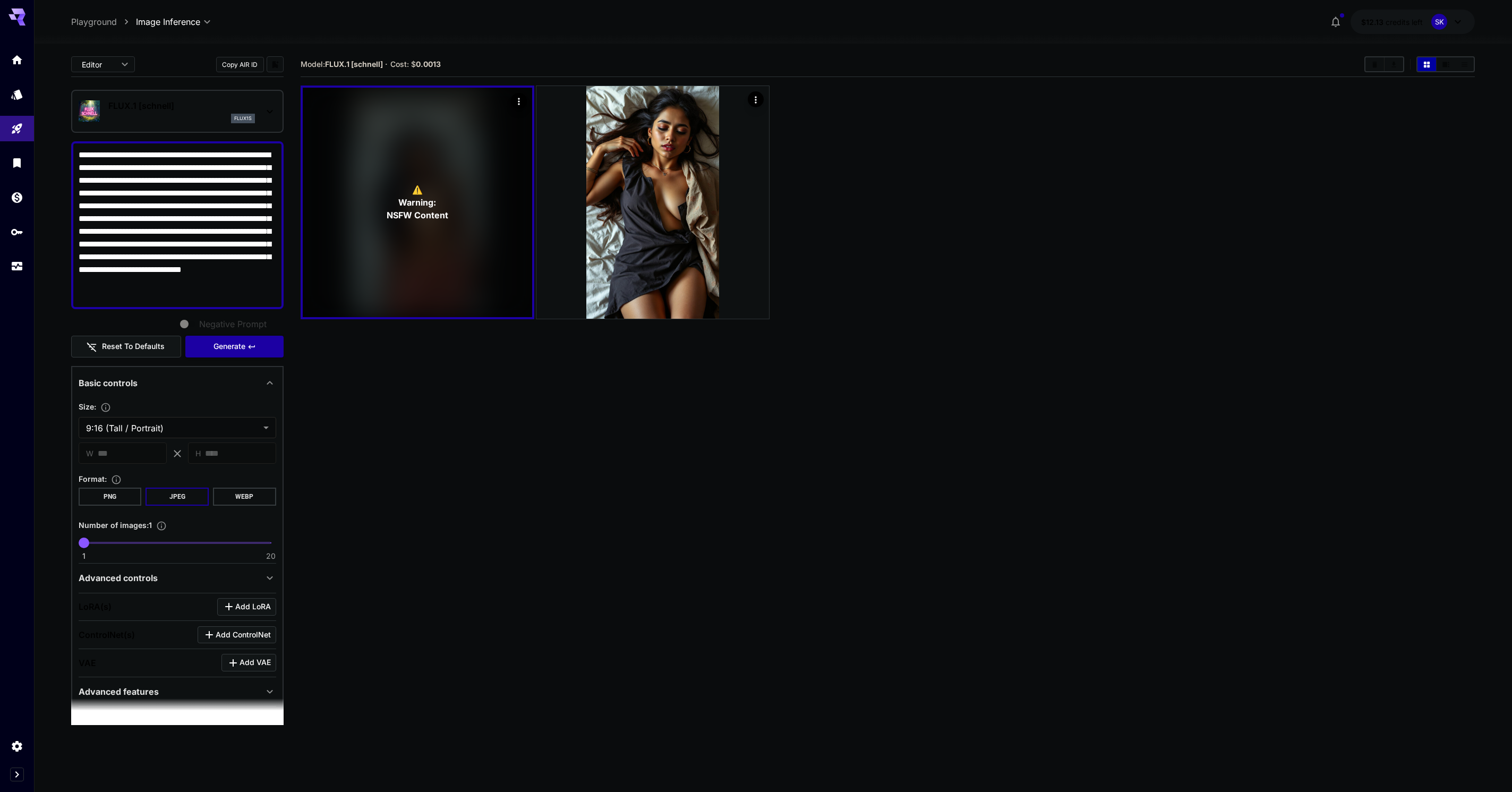
click at [210, 112] on div "FLUX.1 [schnell] flux1s" at bounding box center [182, 112] width 147 height 24
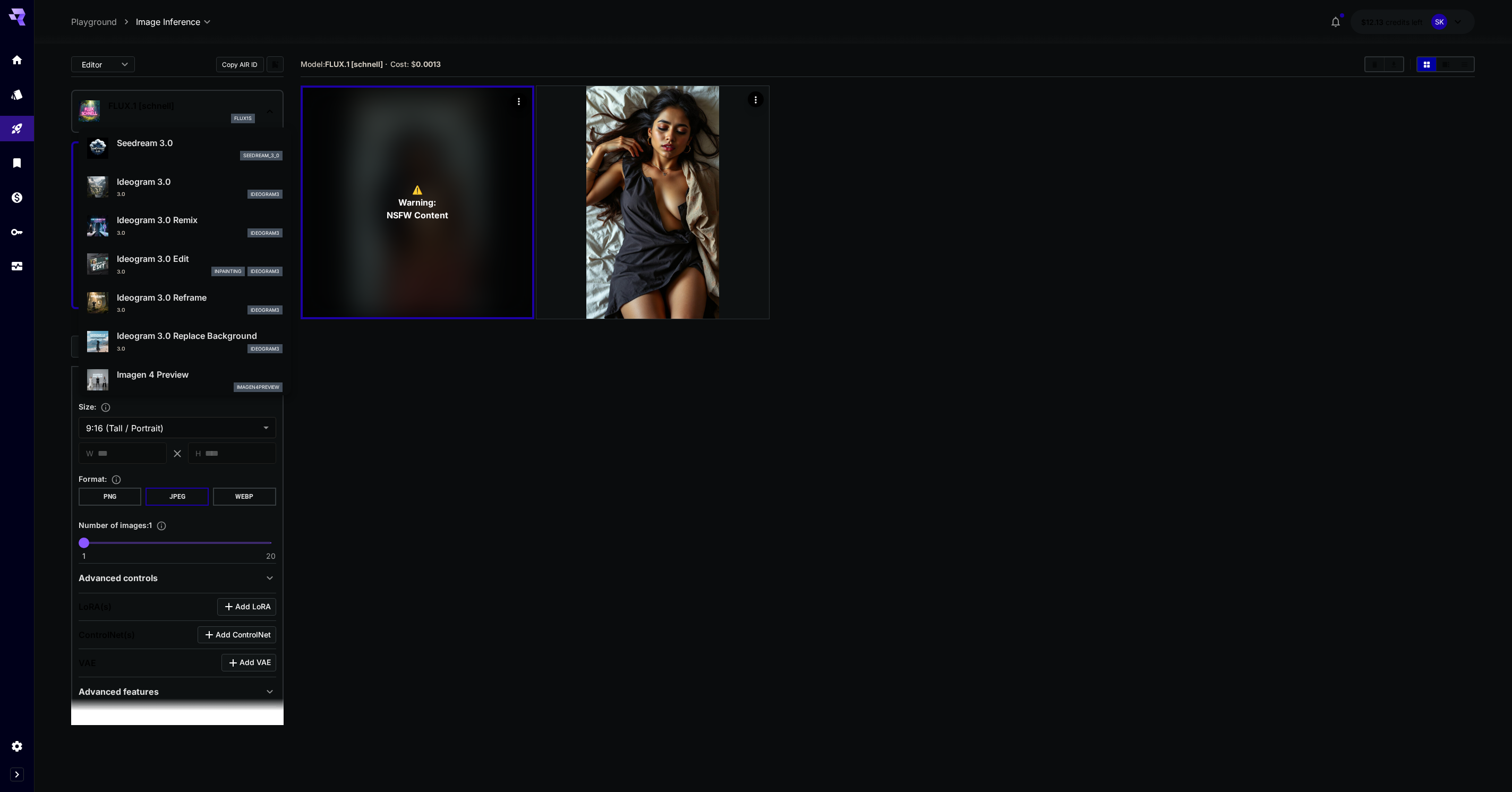
scroll to position [255, 0]
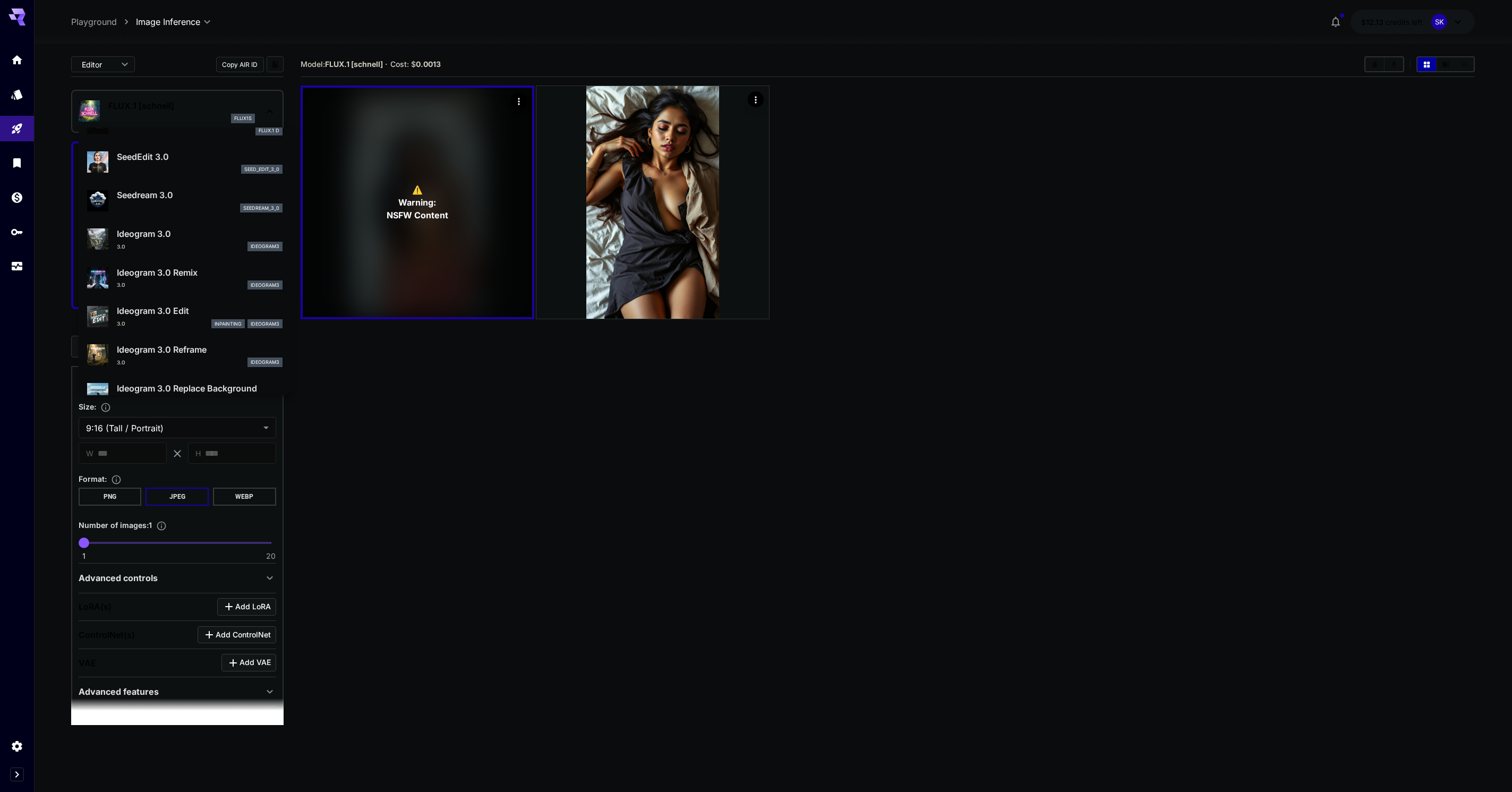
click at [183, 244] on div "3.0 ideogram3" at bounding box center [200, 246] width 166 height 10
type input "**********"
type input "****"
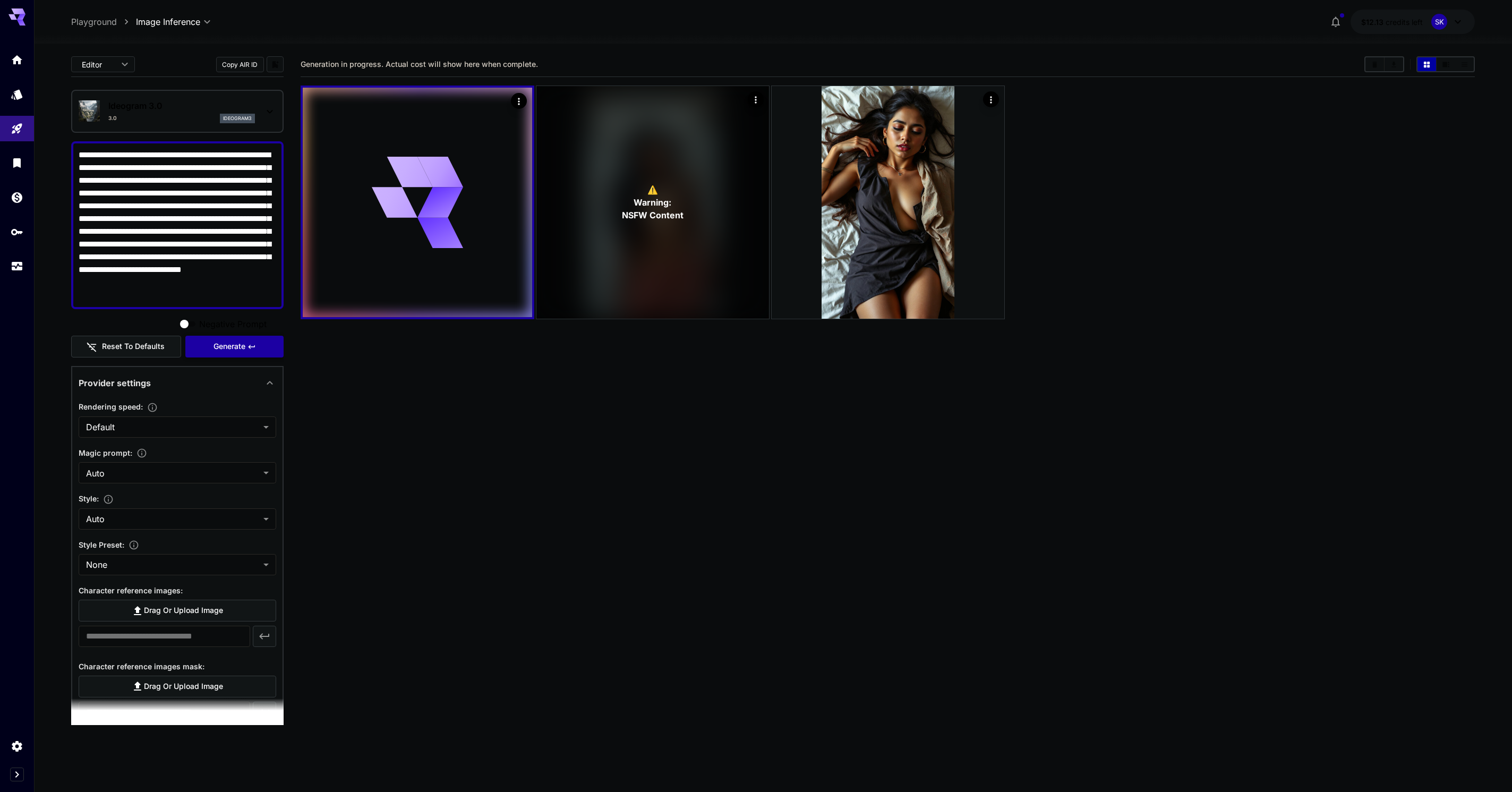
click at [225, 353] on span "Generate" at bounding box center [230, 346] width 32 height 14
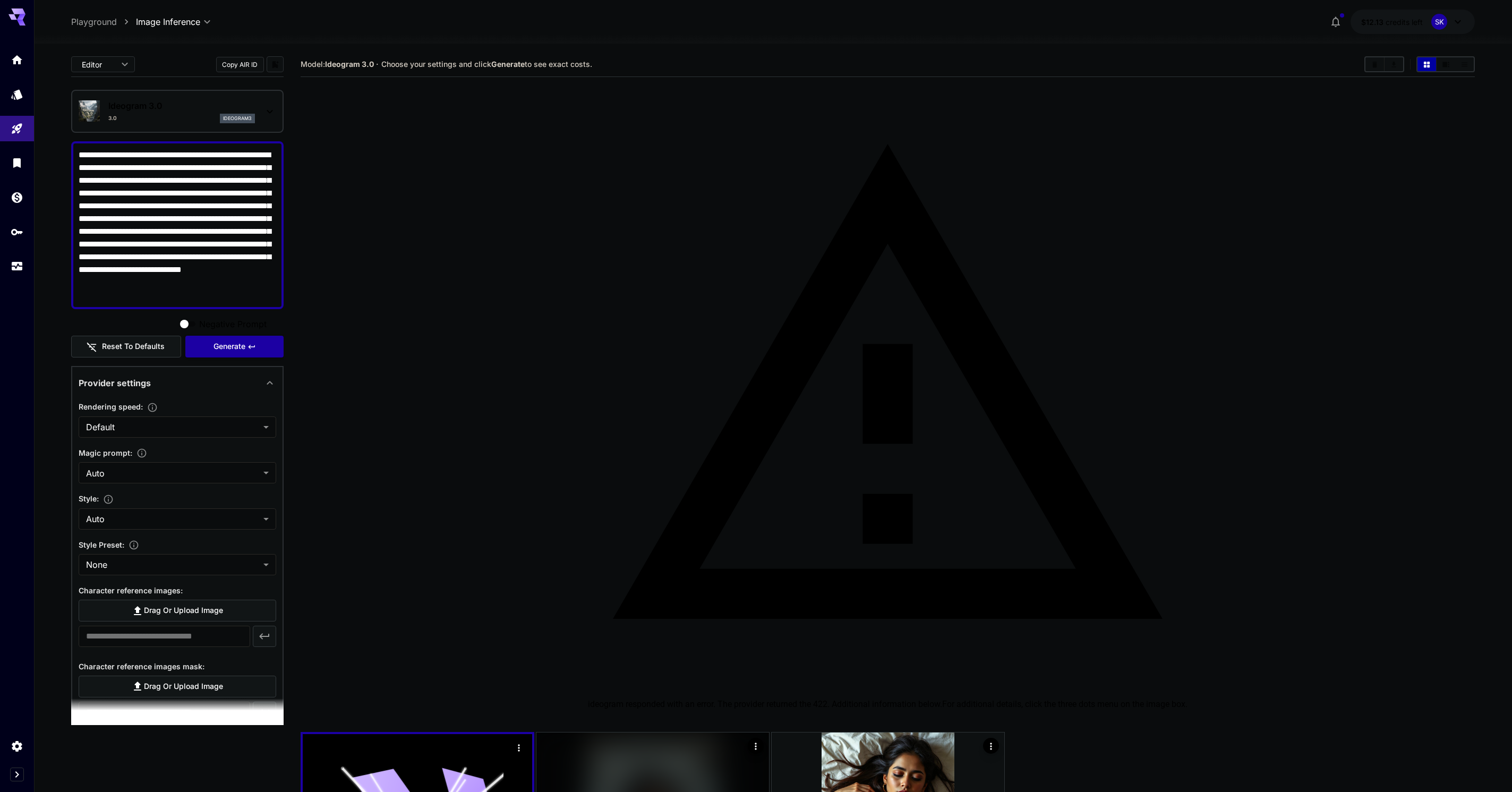
click at [190, 119] on div "3.0 ideogram3" at bounding box center [182, 119] width 147 height 10
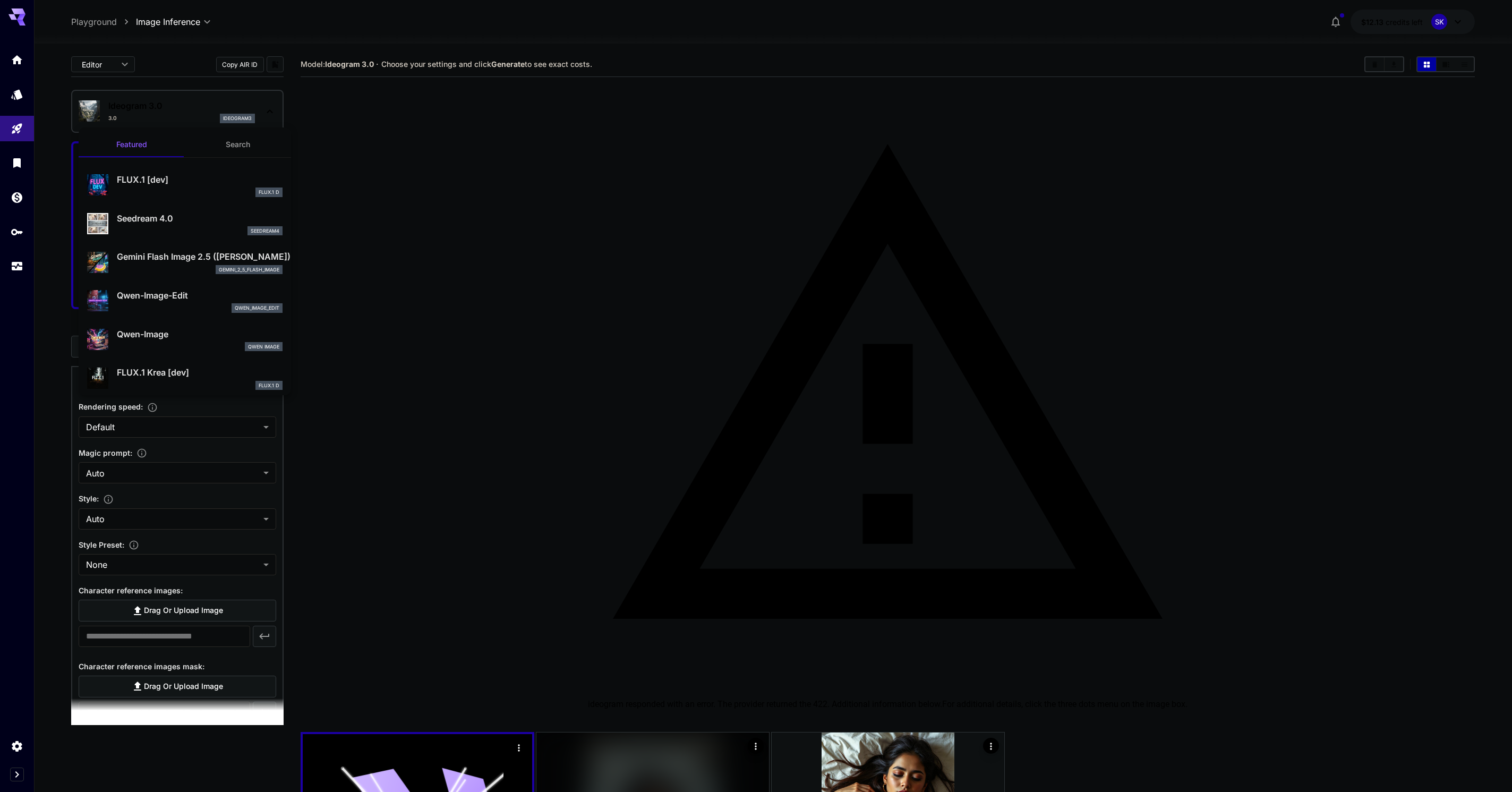
click at [518, 153] on div at bounding box center [756, 396] width 1512 height 792
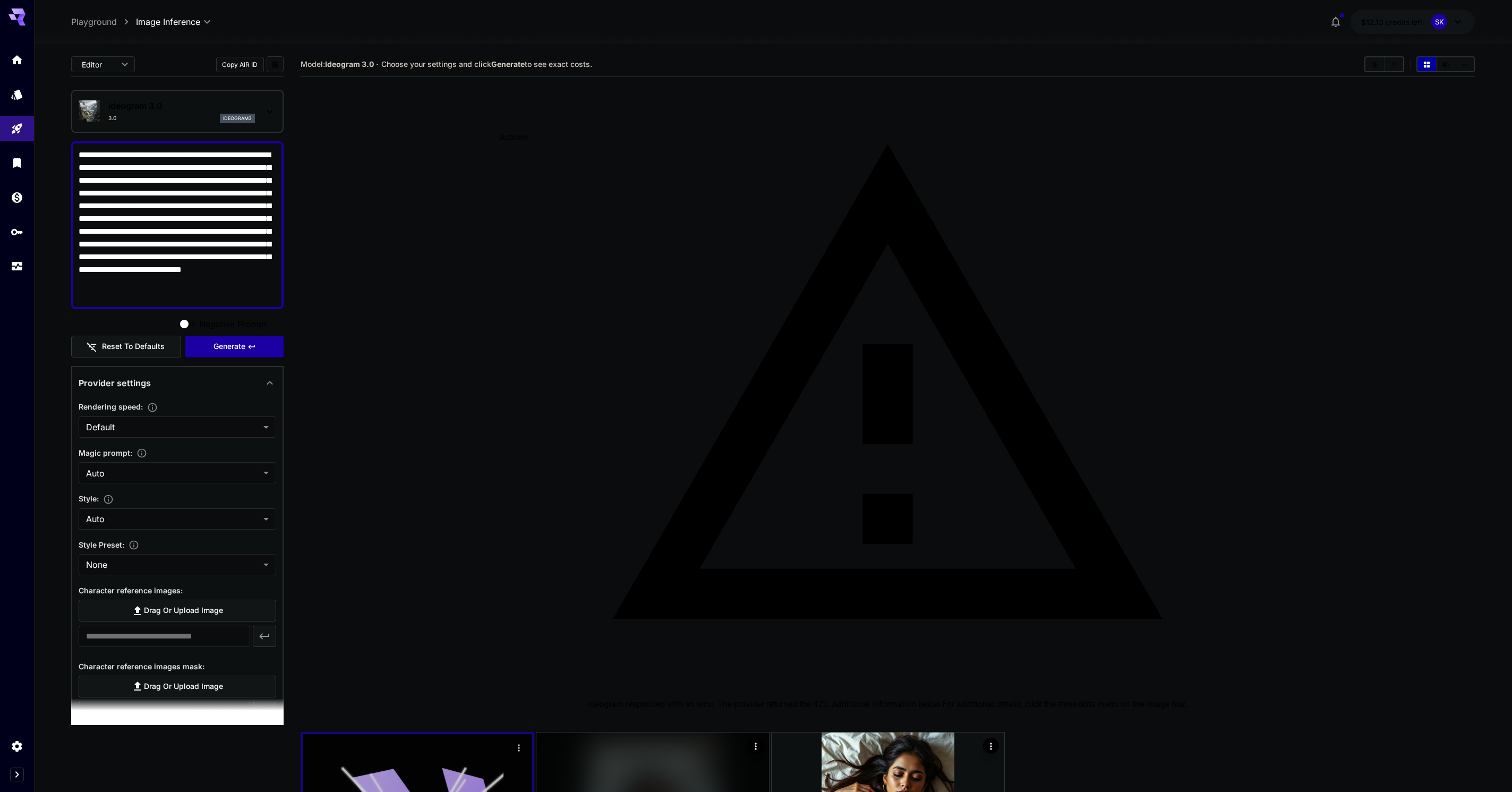
click at [518, 743] on icon "Actions" at bounding box center [518, 747] width 10 height 10
click at [252, 569] on div at bounding box center [756, 396] width 1512 height 792
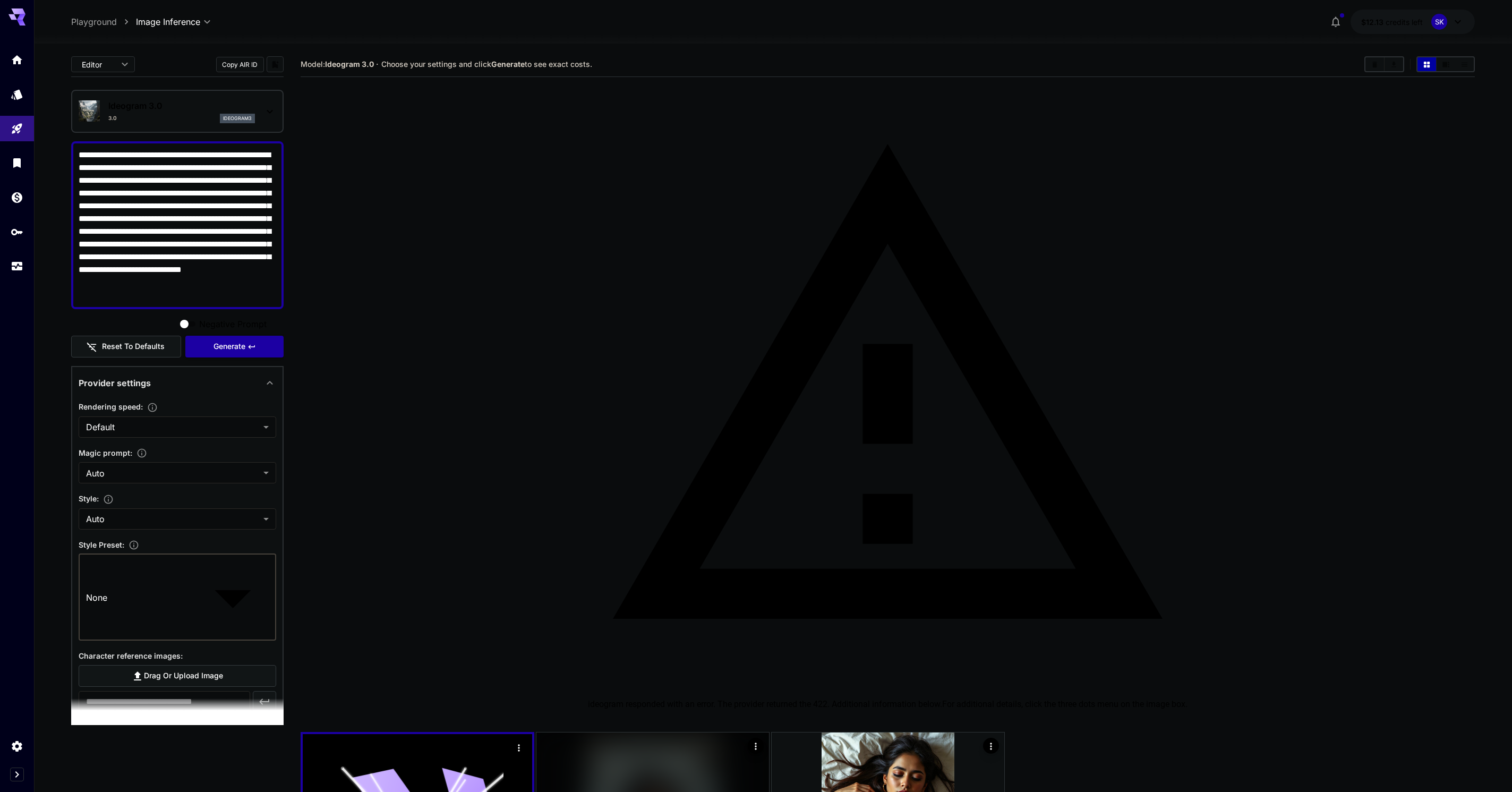
click at [492, 531] on div at bounding box center [756, 396] width 1512 height 792
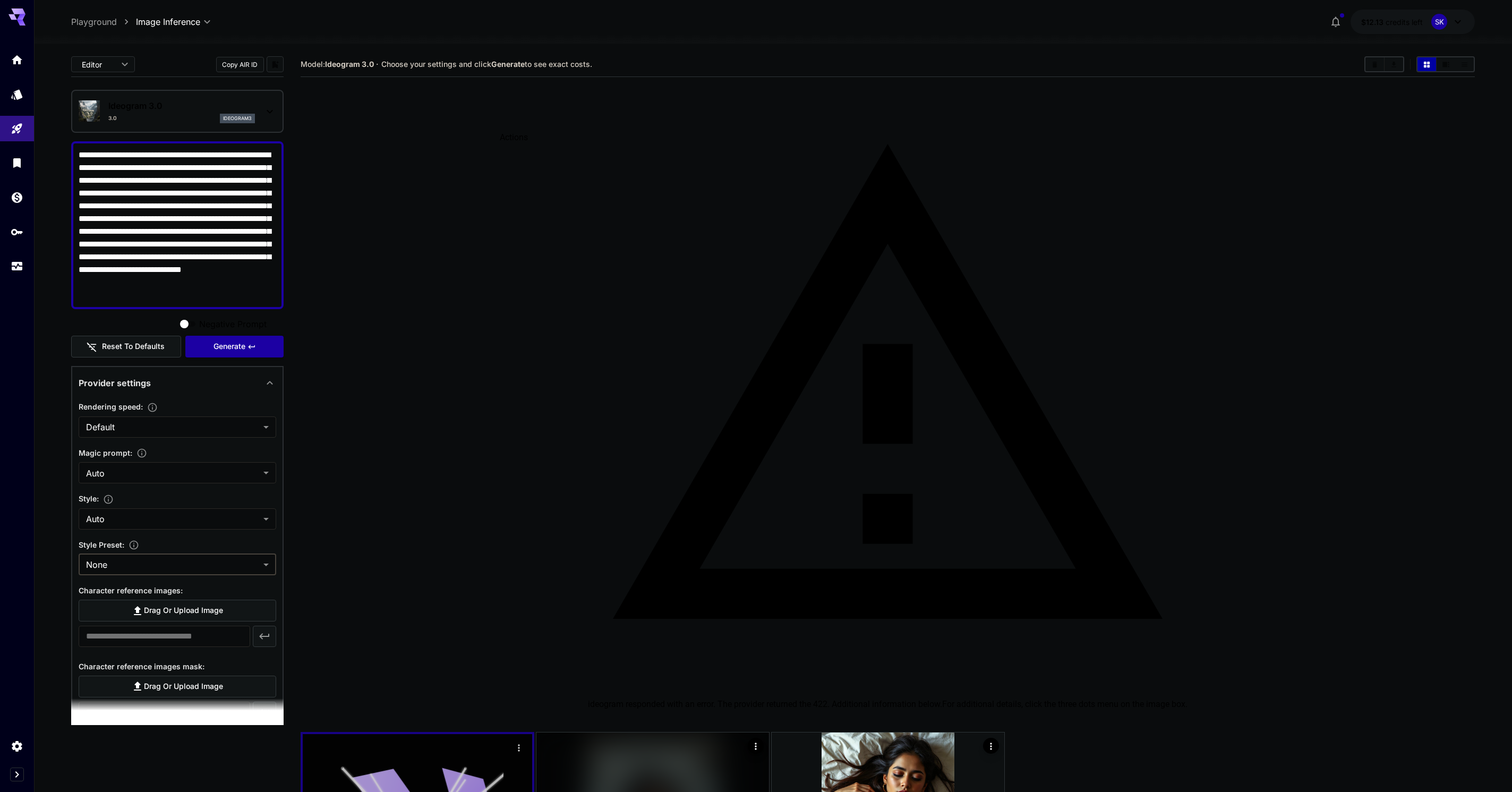
click at [519, 743] on icon "Actions" at bounding box center [518, 747] width 10 height 10
click at [400, 328] on div at bounding box center [756, 396] width 1512 height 792
click at [219, 104] on p "Ideogram 3.0" at bounding box center [182, 106] width 147 height 13
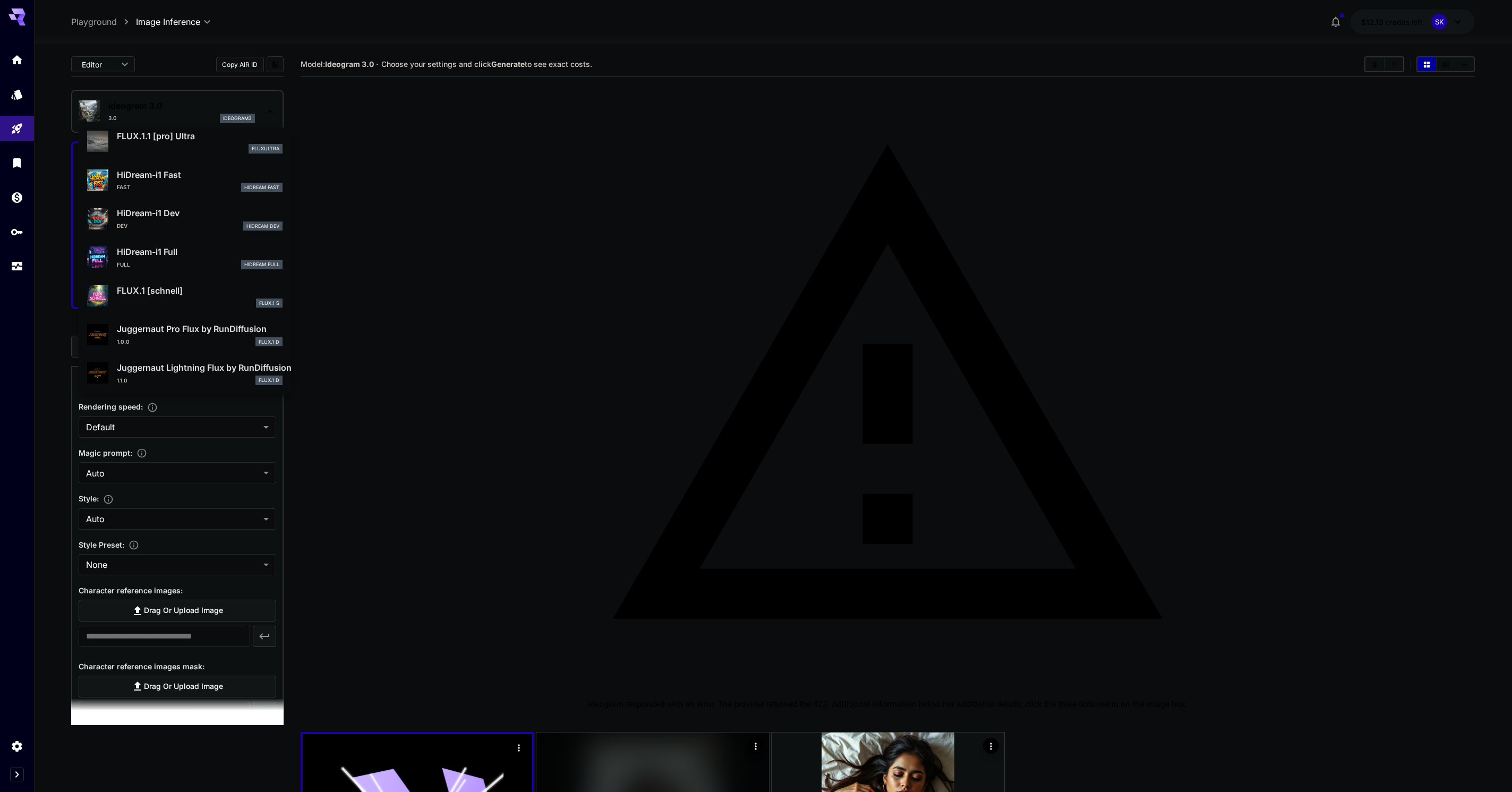
scroll to position [860, 0]
click at [616, 481] on div at bounding box center [756, 396] width 1512 height 792
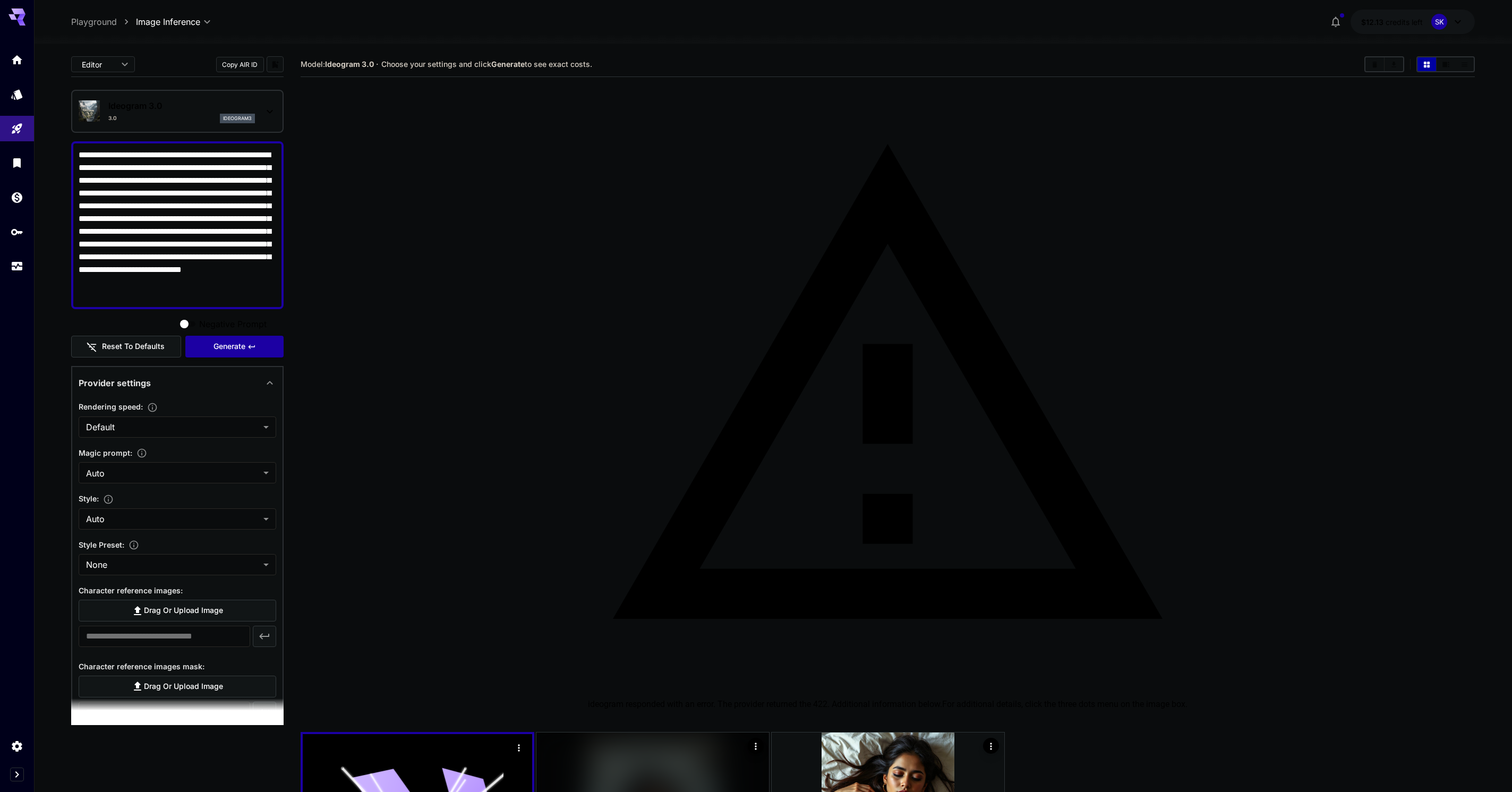
click at [260, 114] on div "Ideogram 3.0 3.0 ideogram3" at bounding box center [178, 111] width 198 height 33
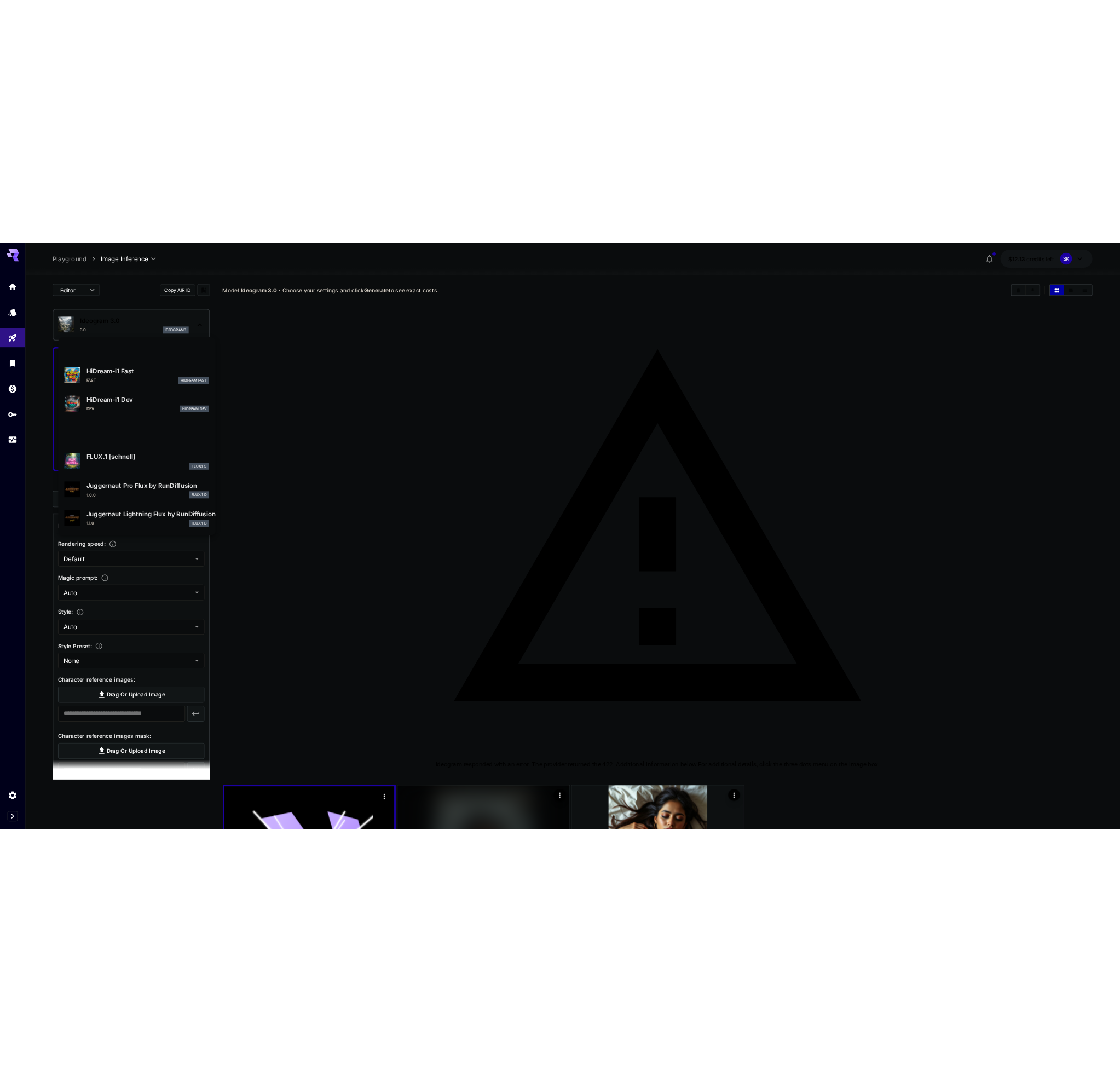
scroll to position [1373, 0]
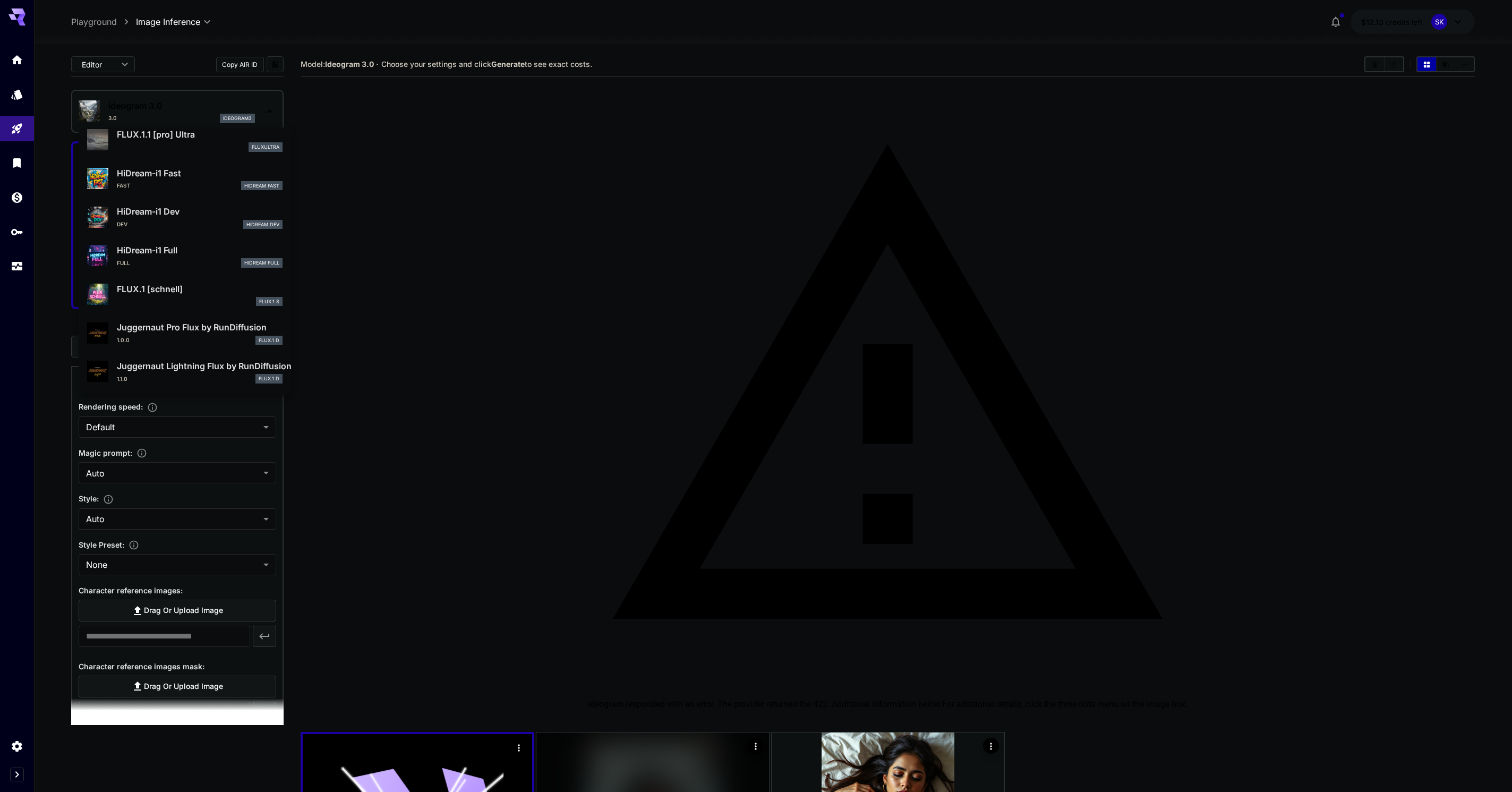
click at [198, 368] on p "Juggernaut Lightning Flux by RunDiffusion" at bounding box center [200, 366] width 166 height 13
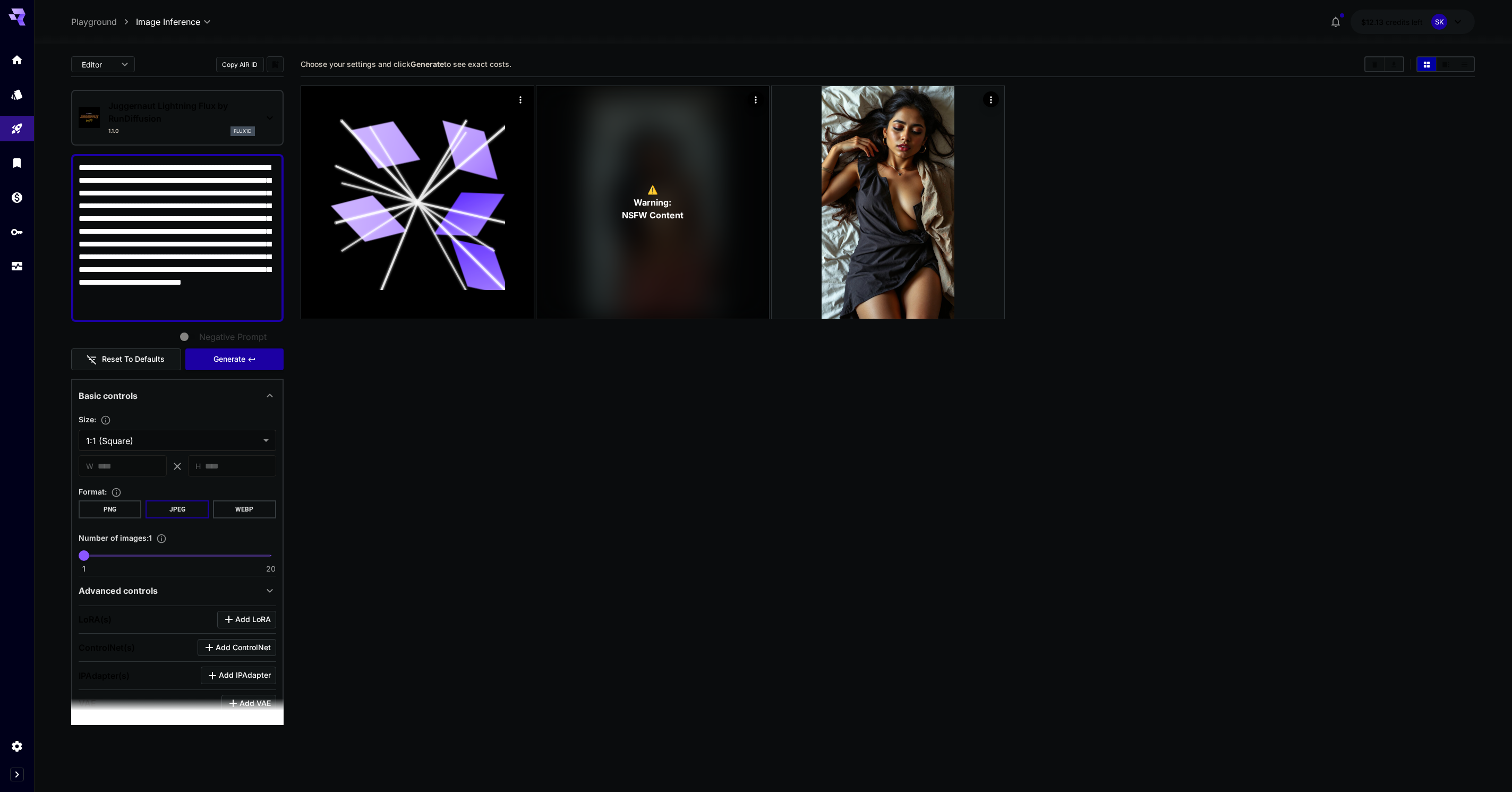
click at [254, 65] on button "Copy AIR ID" at bounding box center [240, 64] width 48 height 15
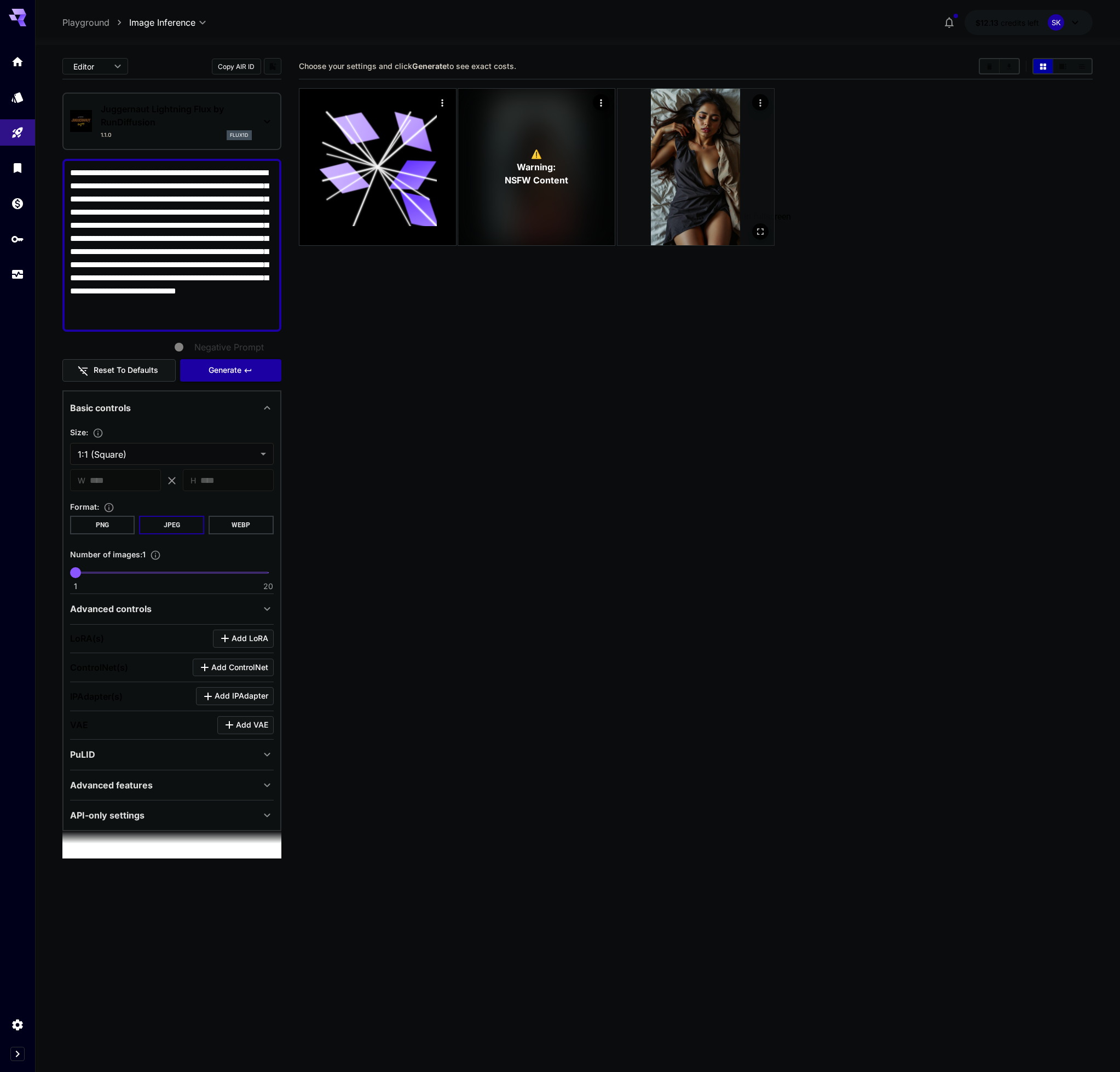
click at [762, 238] on button "Open in fullscreen" at bounding box center [760, 232] width 16 height 16
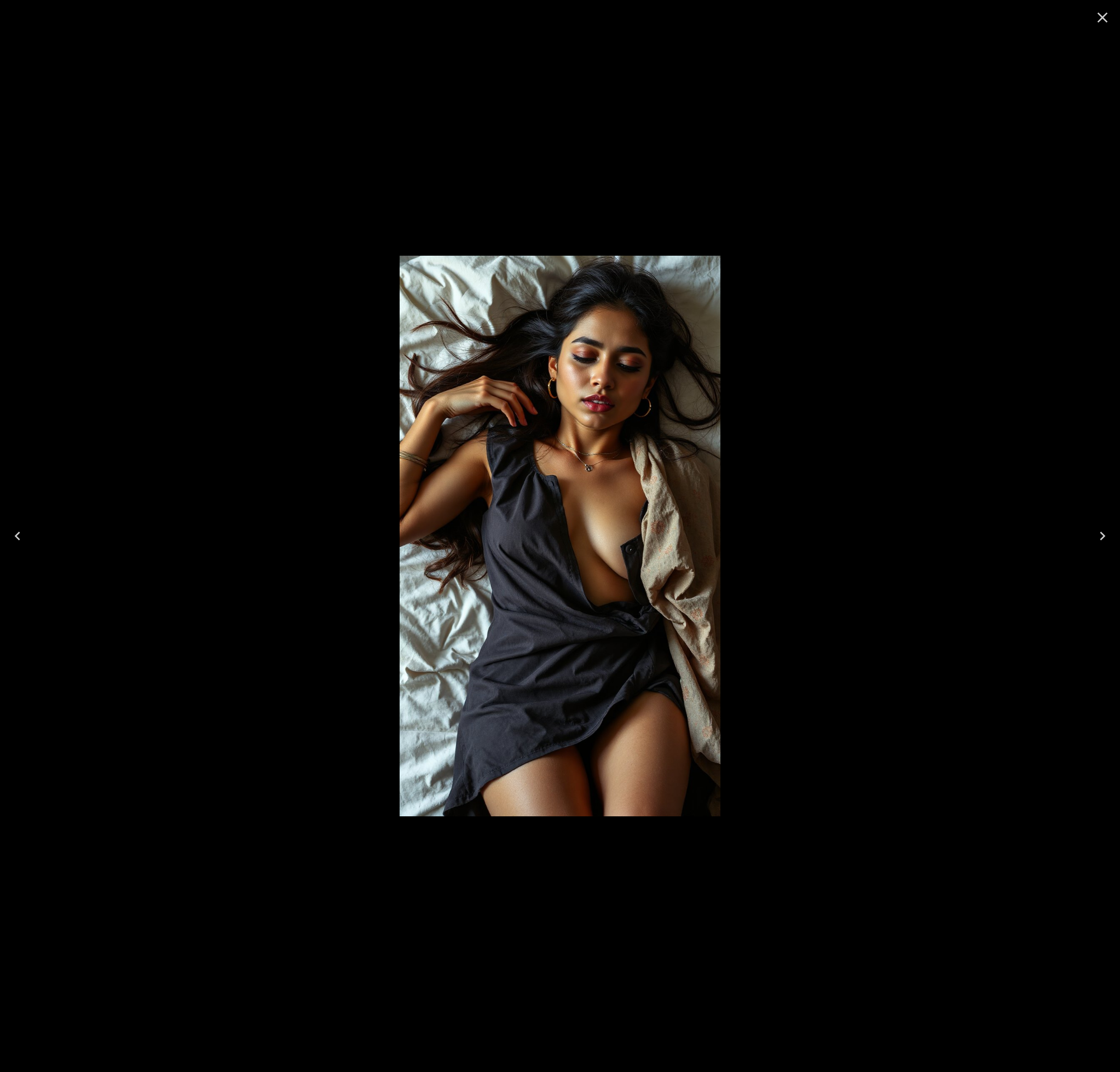
click at [1099, 18] on icon "Close" at bounding box center [1102, 17] width 17 height 17
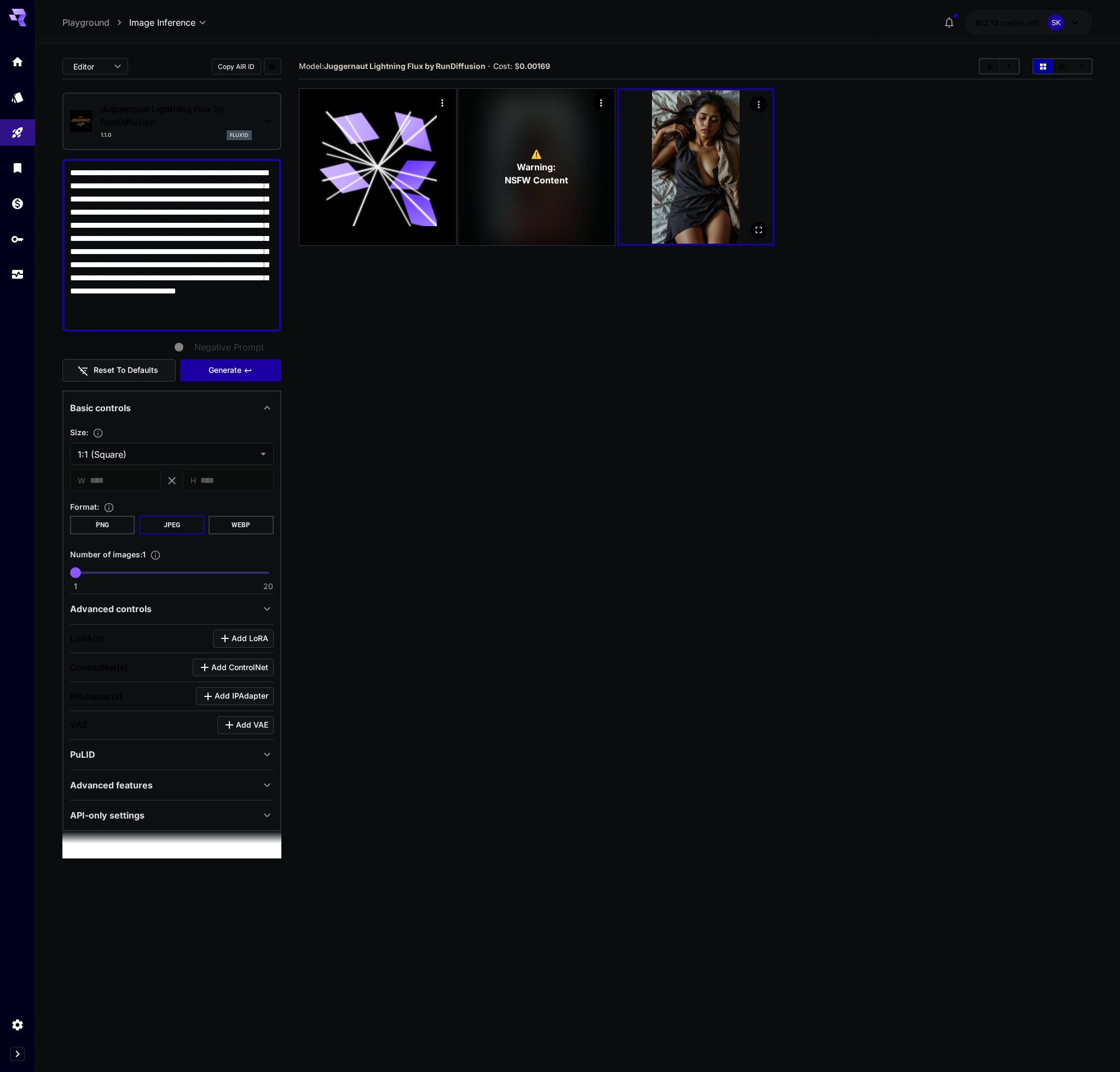
click at [740, 103] on img at bounding box center [695, 167] width 153 height 153
click at [760, 106] on icon "Actions" at bounding box center [758, 104] width 11 height 11
click at [666, 355] on div at bounding box center [560, 536] width 1120 height 1072
click at [232, 62] on button "Copy AIR ID" at bounding box center [237, 66] width 49 height 16
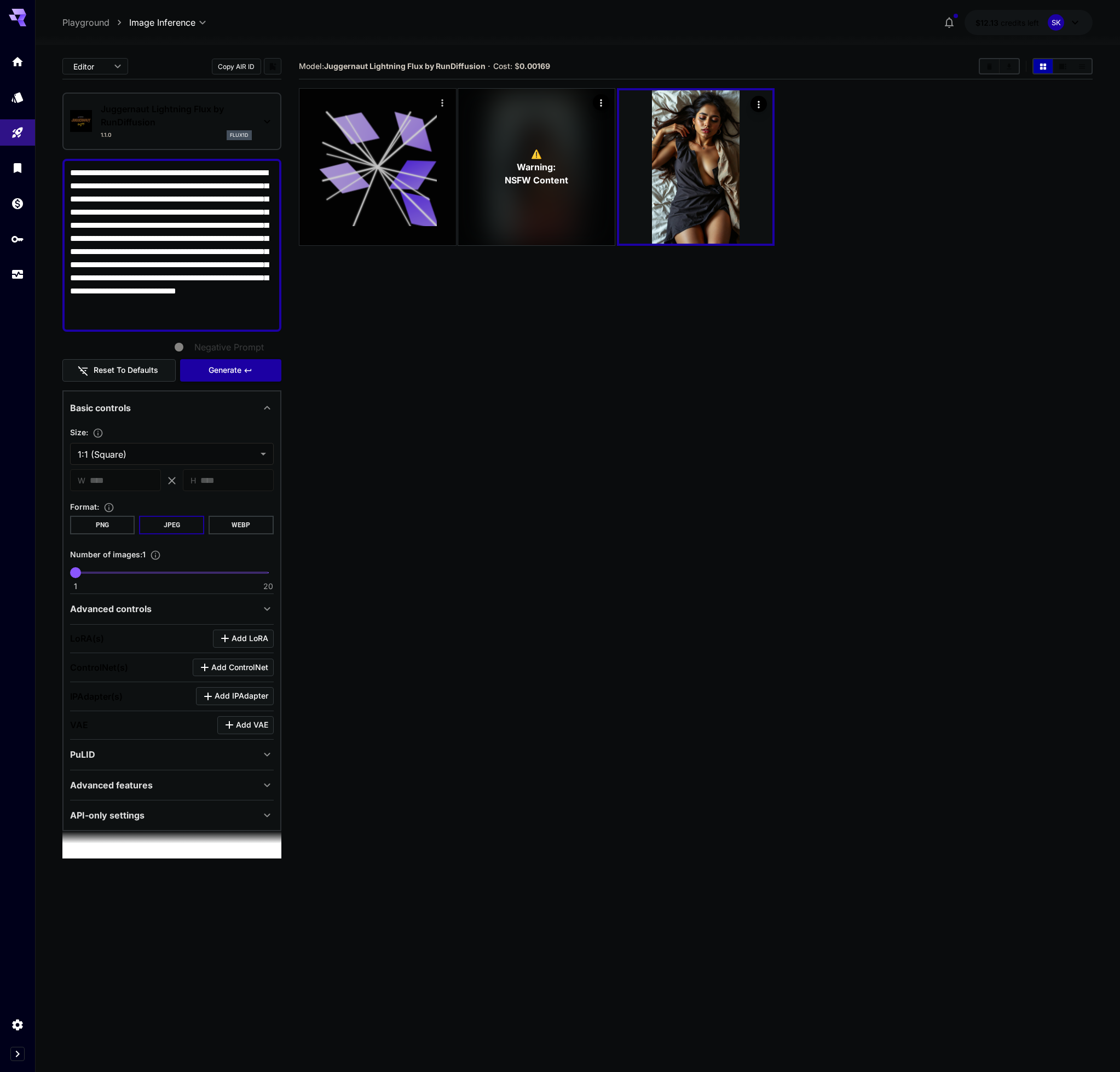
click at [420, 146] on icon at bounding box center [413, 132] width 47 height 40
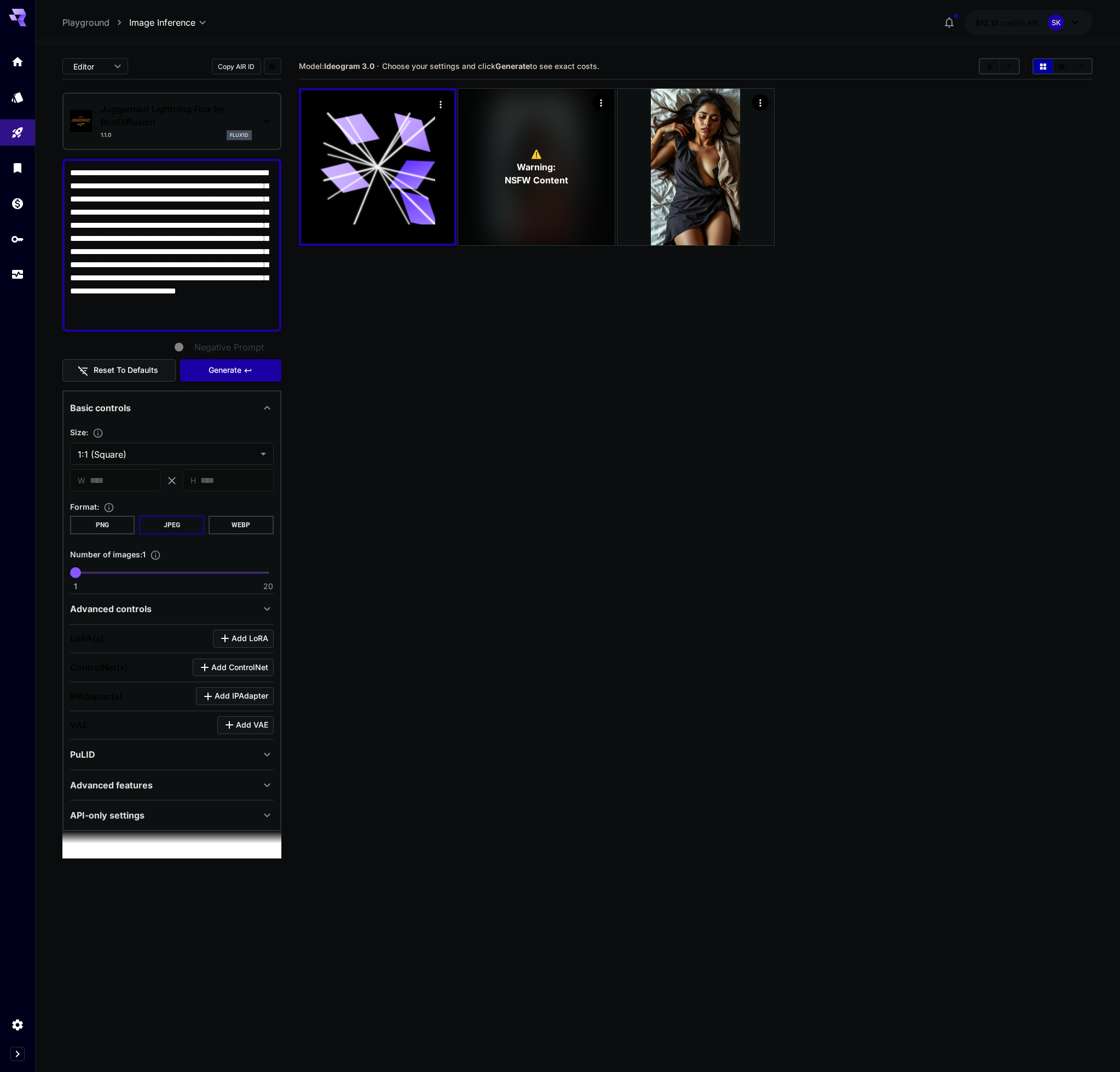
click at [186, 100] on div "Juggernaut Lightning Flux by RunDiffusion 1.1.0 flux1d" at bounding box center [172, 121] width 204 height 47
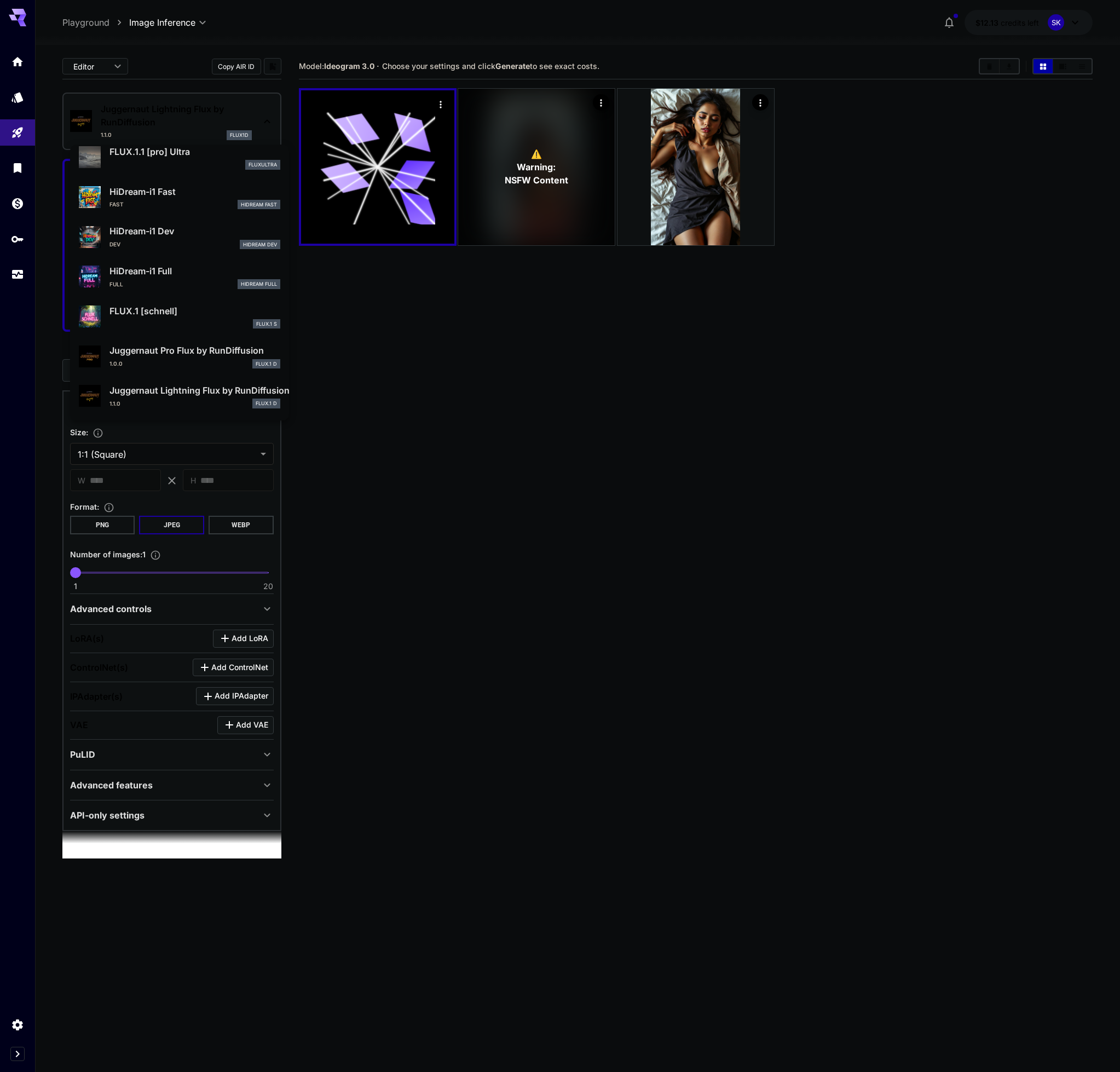
scroll to position [955, 0]
click at [212, 315] on p "FLUX.1 [schnell]" at bounding box center [195, 312] width 171 height 13
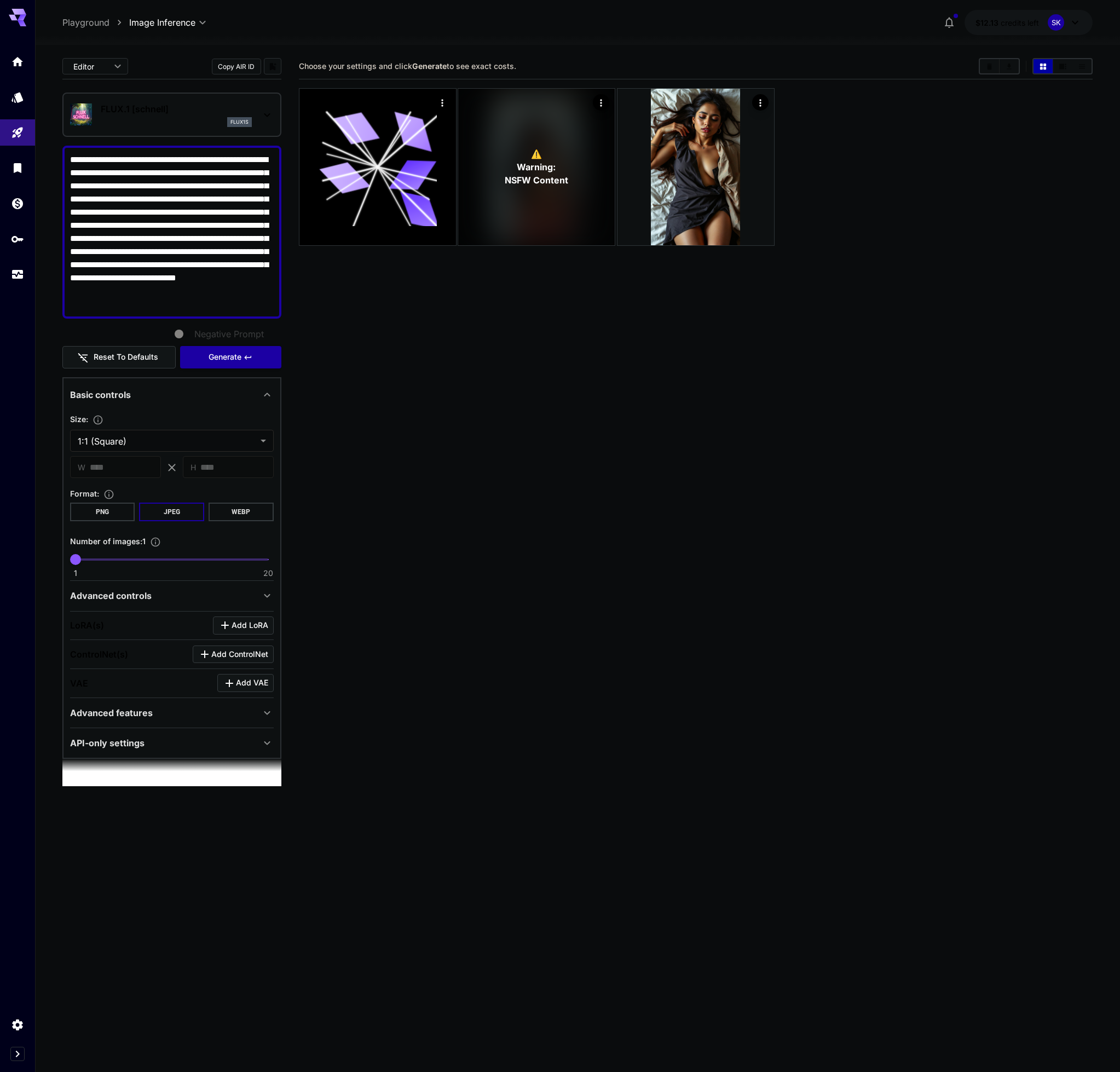
click at [242, 67] on button "Copy AIR ID" at bounding box center [237, 66] width 49 height 16
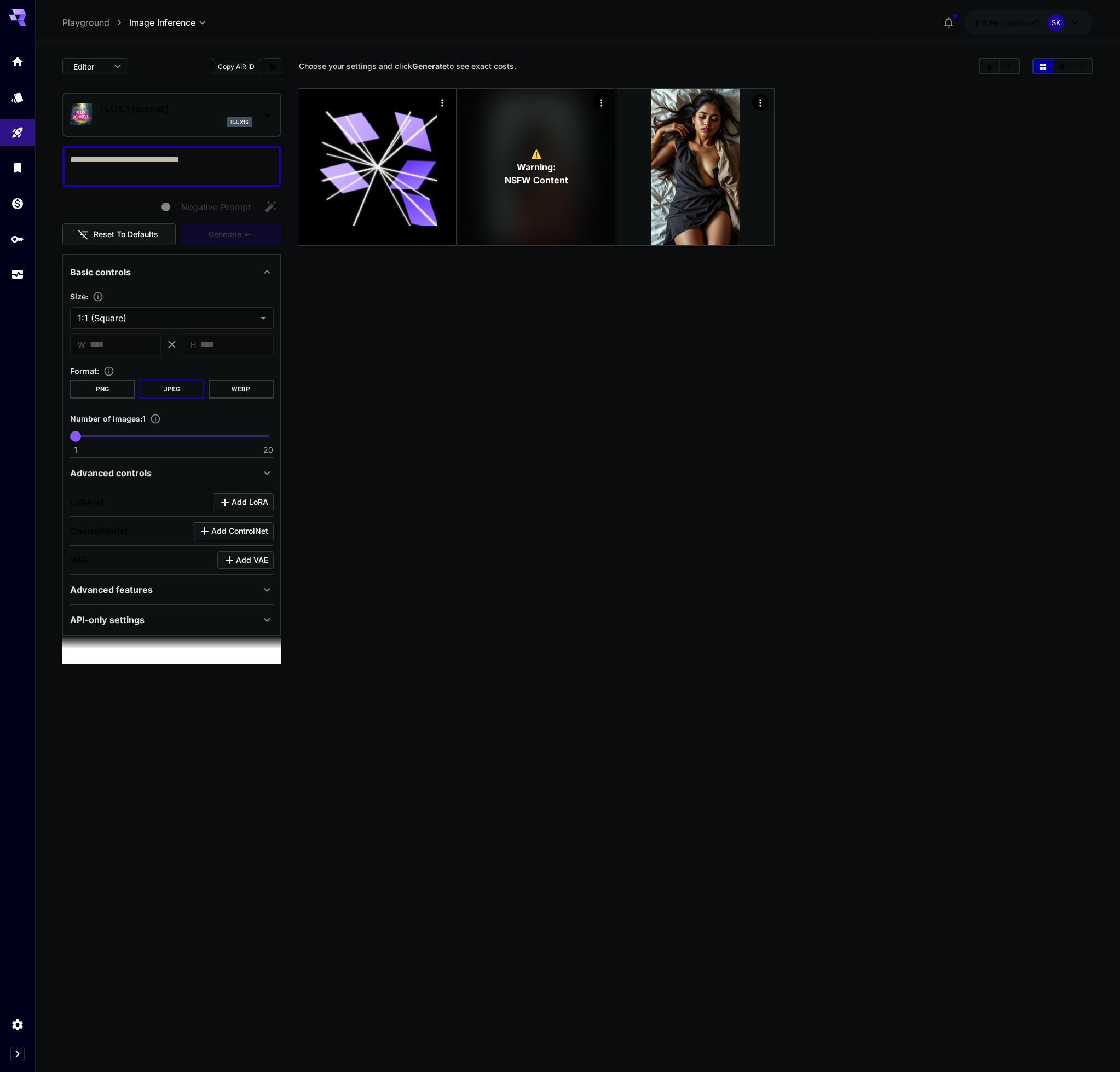
click at [196, 122] on div "flux1s" at bounding box center [177, 122] width 151 height 10
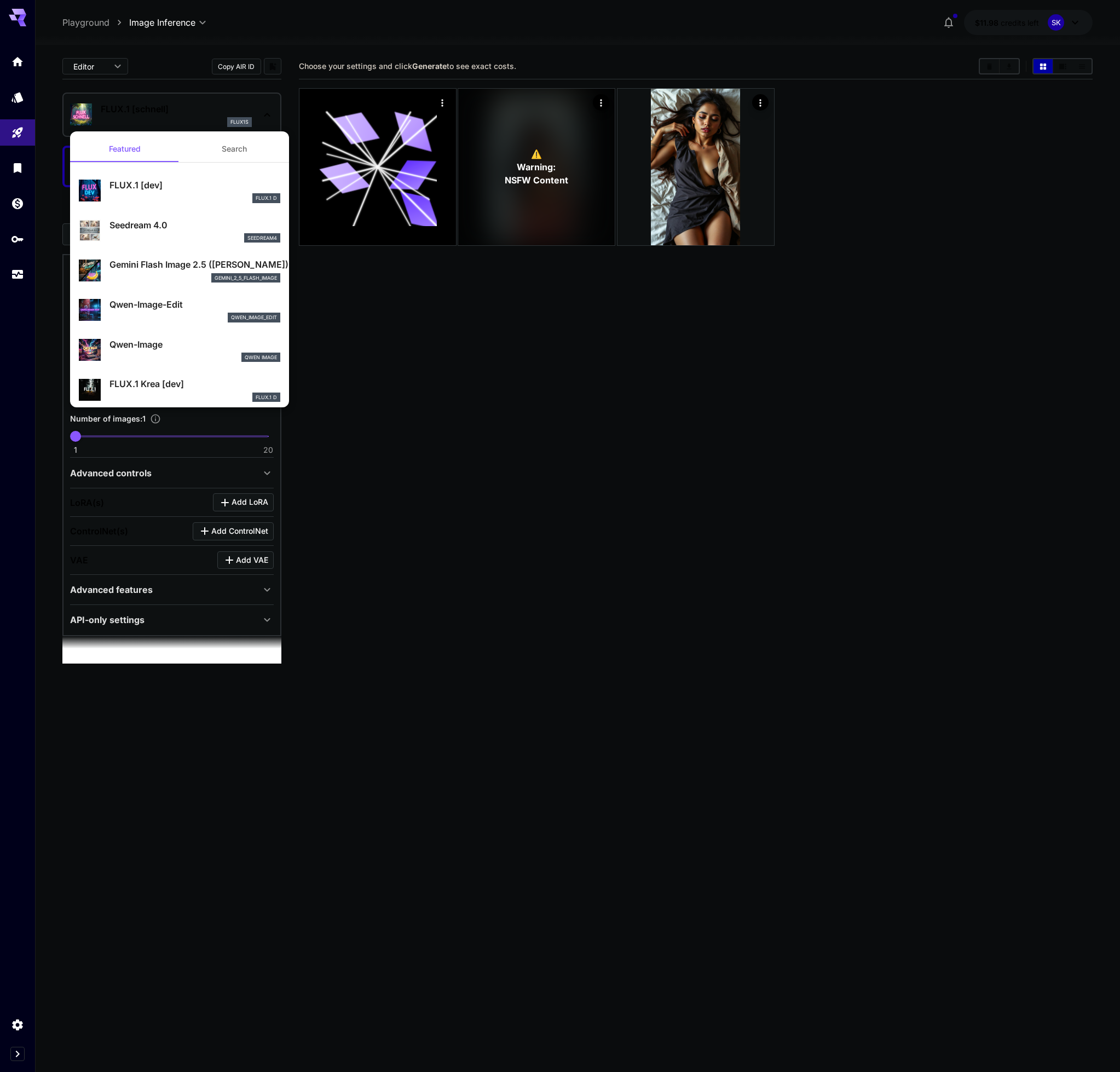
click at [759, 105] on div at bounding box center [560, 536] width 1120 height 1072
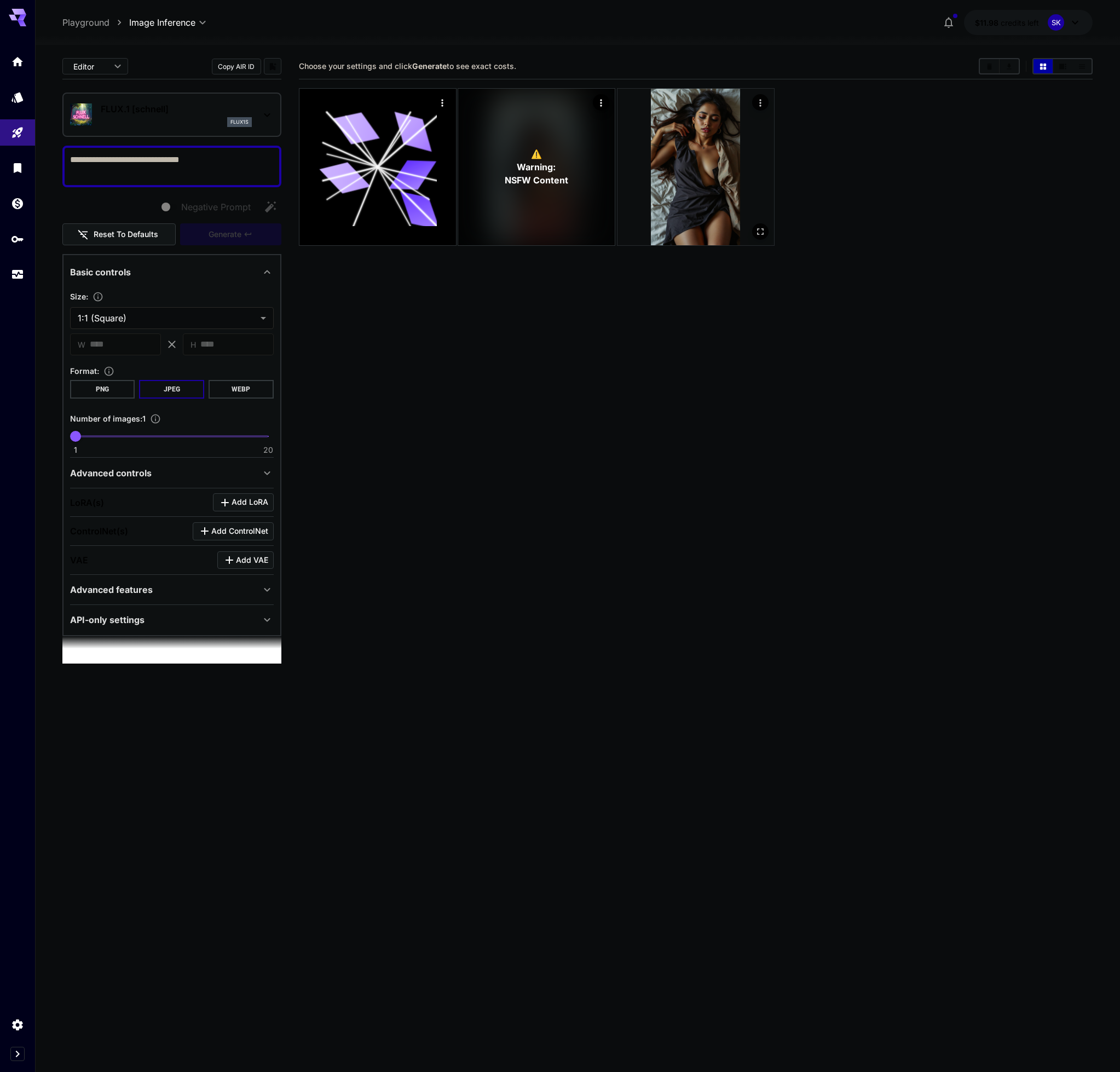
click at [717, 113] on img at bounding box center [695, 167] width 156 height 156
click at [717, 113] on img at bounding box center [695, 167] width 153 height 153
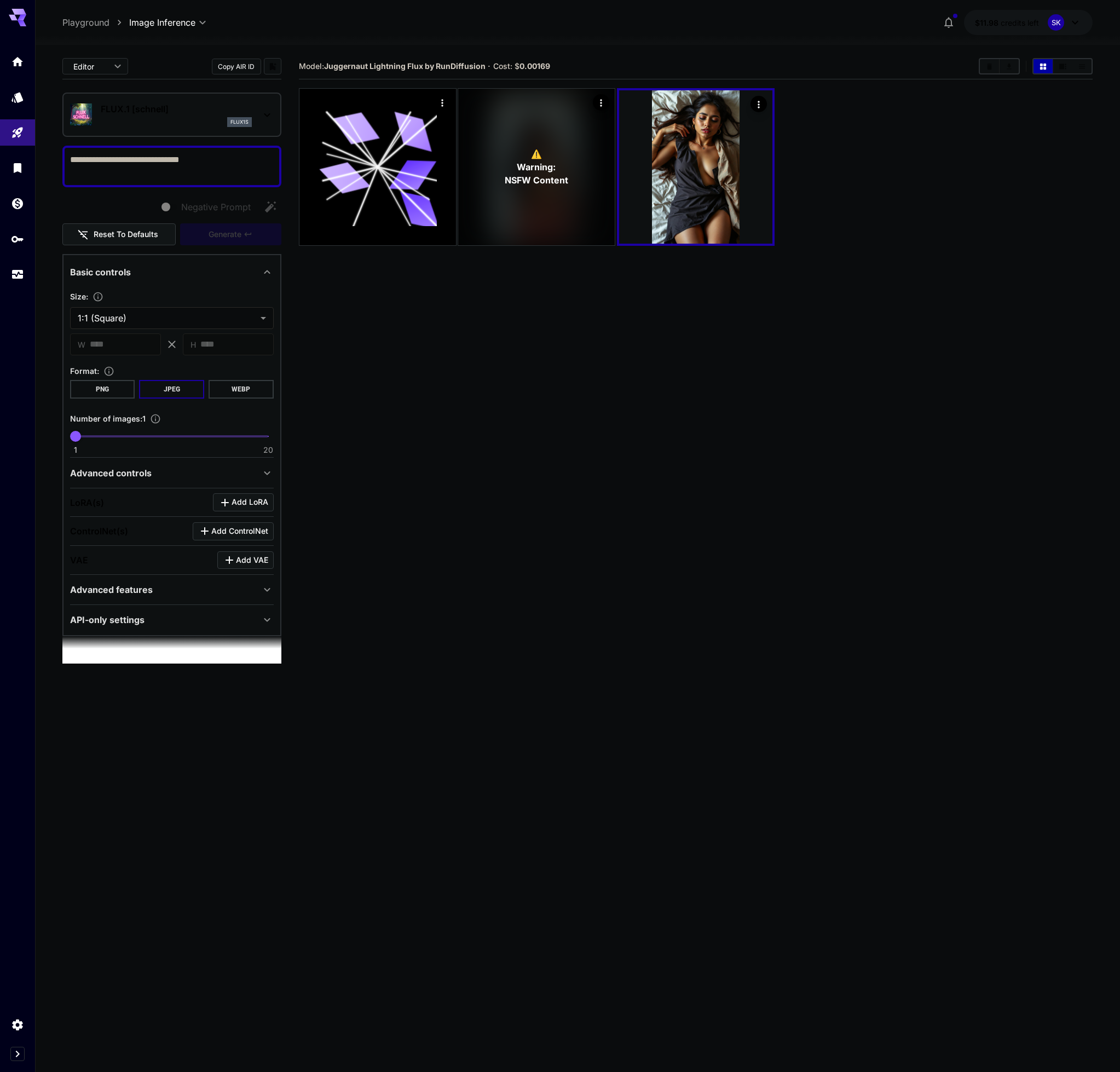
click at [139, 111] on p "FLUX.1 [schnell]" at bounding box center [177, 109] width 151 height 13
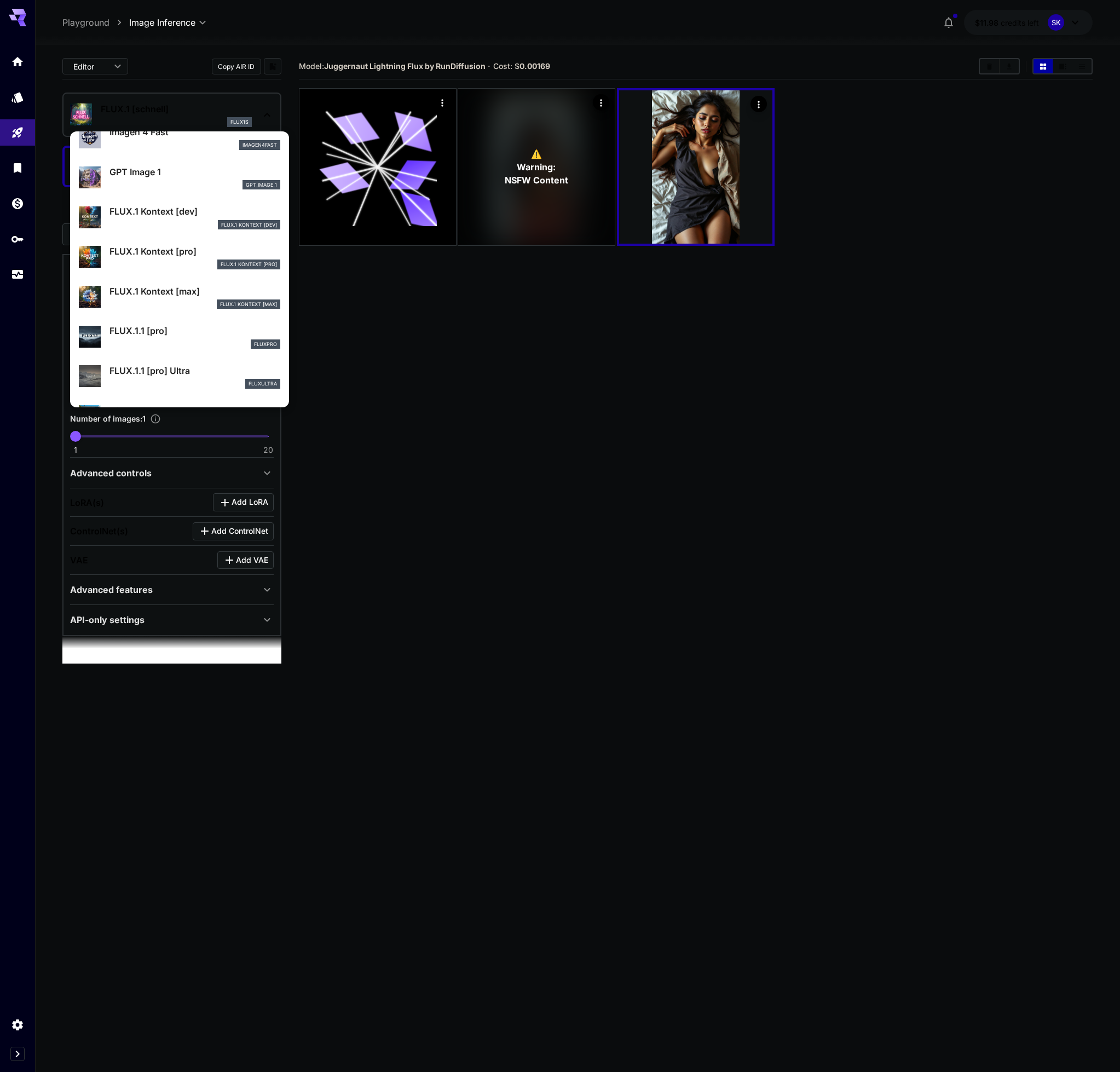
scroll to position [1164, 0]
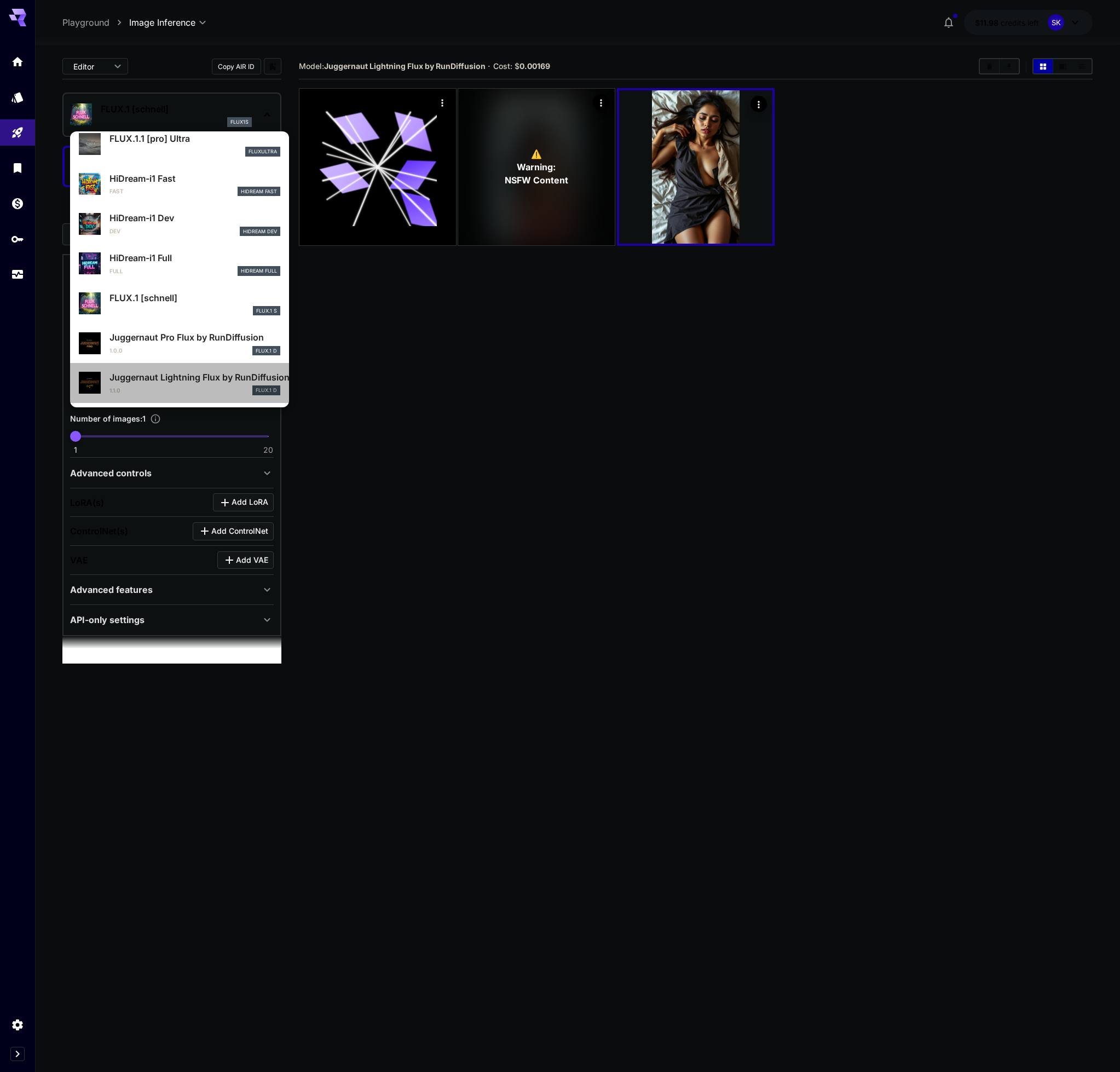
click at [168, 384] on p "Juggernaut Lightning Flux by RunDiffusion" at bounding box center [195, 377] width 171 height 13
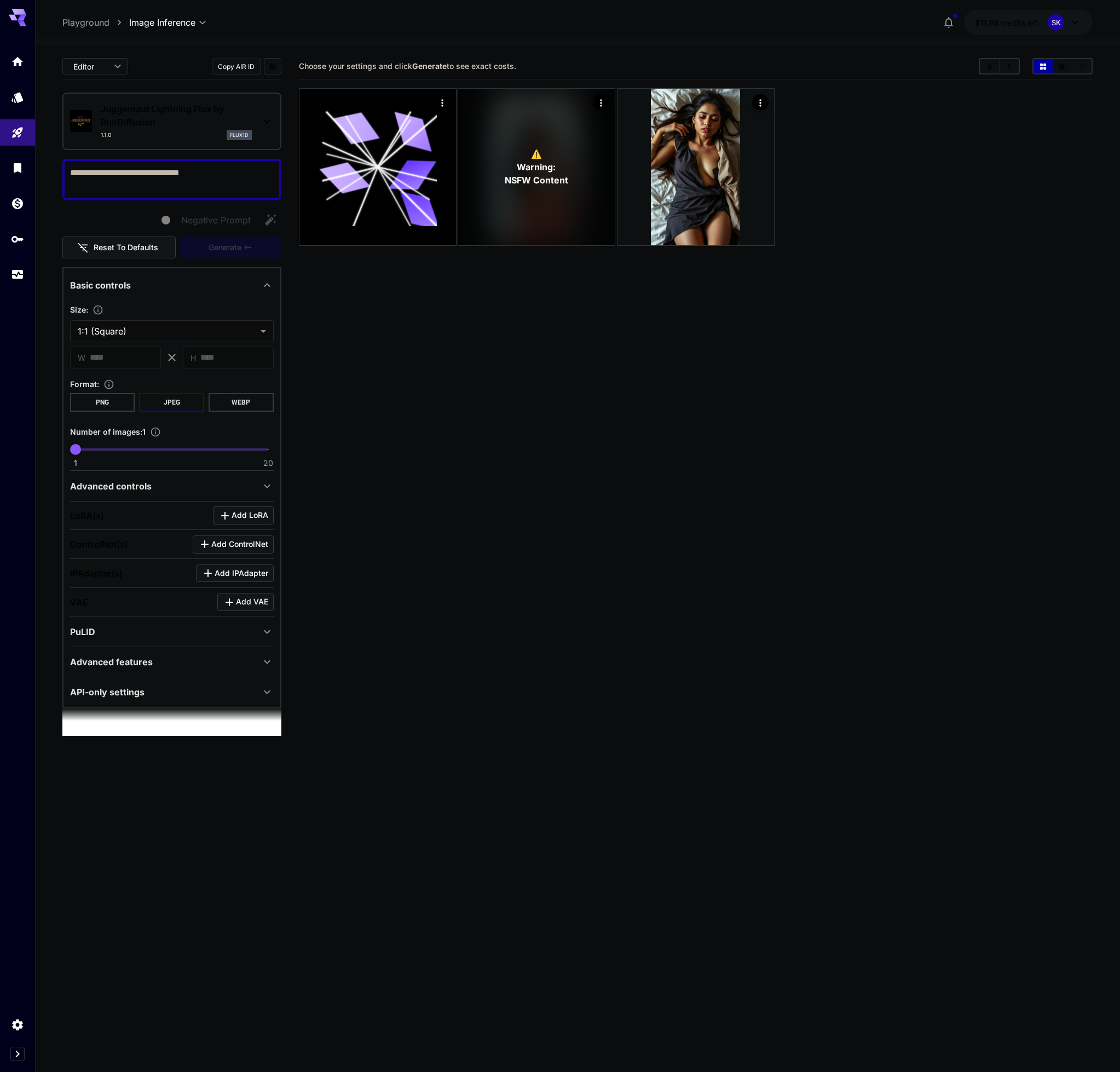
click at [243, 68] on button "Copy AIR ID" at bounding box center [237, 66] width 49 height 16
